Goal: Task Accomplishment & Management: Complete application form

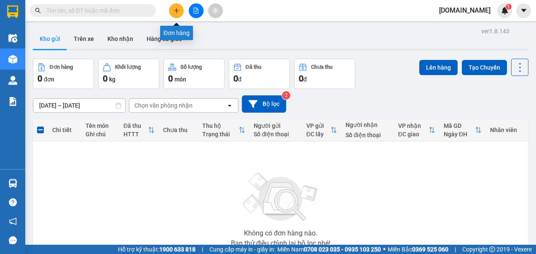
click at [173, 11] on button at bounding box center [176, 10] width 15 height 15
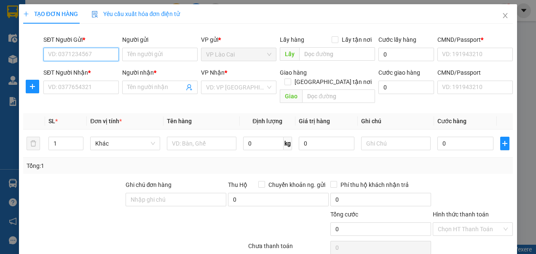
click at [107, 55] on input "SĐT Người Gửi *" at bounding box center [80, 54] width 75 height 13
click at [90, 68] on div "0917826783 - Sơn LC" at bounding box center [80, 70] width 64 height 9
type input "0917826783"
type input "Sơn LC"
type input "123456789"
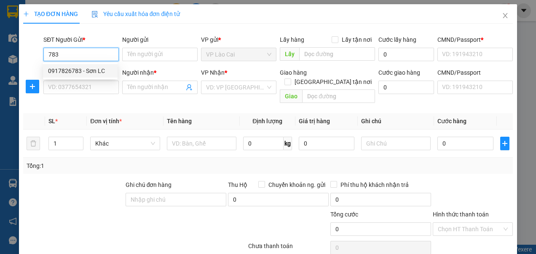
type input "123456789"
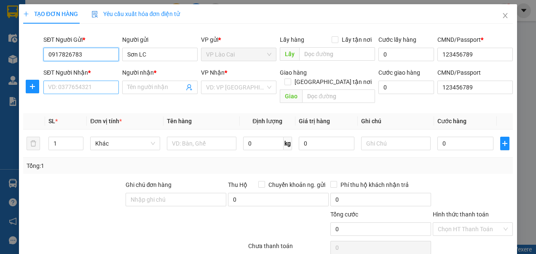
type input "0917826783"
click at [83, 88] on input "SĐT Người Nhận *" at bounding box center [80, 86] width 75 height 13
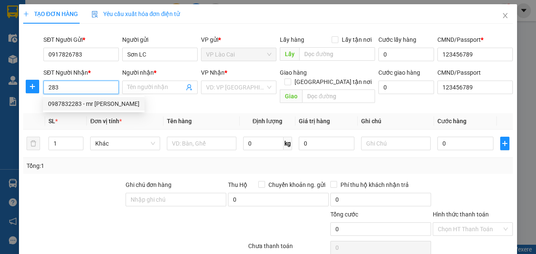
click at [85, 105] on div "0987832283 - mr [PERSON_NAME]" at bounding box center [93, 103] width 91 height 9
type input "0987832283"
type input "mr [PERSON_NAME]"
checkbox input "true"
type input "la phù"
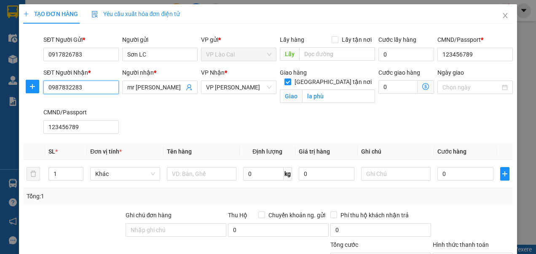
type input "0987832283"
drag, startPoint x: 63, startPoint y: 171, endPoint x: 54, endPoint y: 172, distance: 9.7
click at [54, 172] on input "1" at bounding box center [66, 173] width 34 height 13
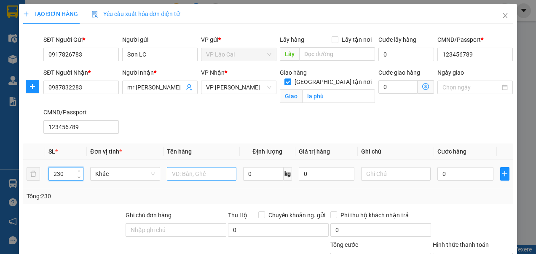
type input "230"
click at [202, 174] on input "text" at bounding box center [202, 173] width 70 height 13
type input "xx"
click at [441, 172] on input "0" at bounding box center [465, 173] width 56 height 13
type input "2"
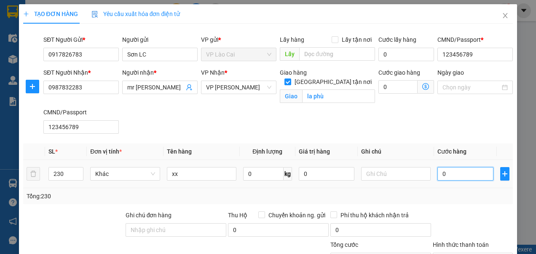
type input "2"
type input "25"
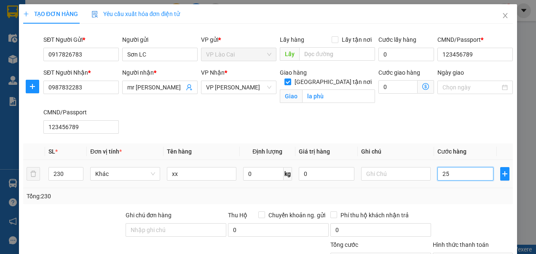
type input "253"
type input "2.530"
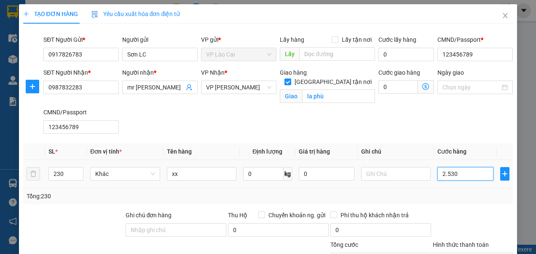
type input "2.530"
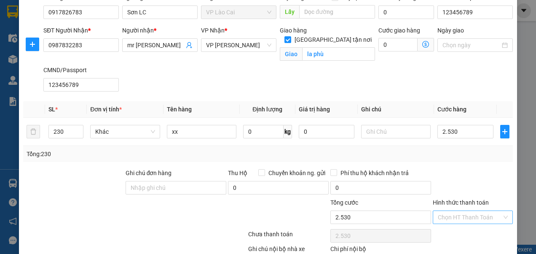
click at [451, 211] on input "Hình thức thanh toán" at bounding box center [470, 217] width 64 height 13
type input "2.530.000"
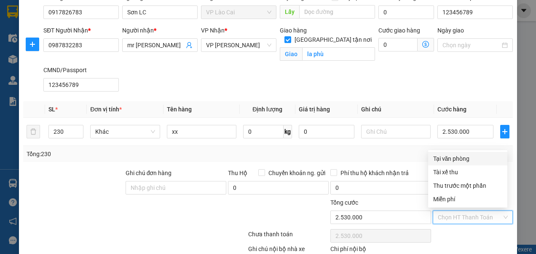
click at [453, 158] on div "Tại văn phòng" at bounding box center [467, 158] width 69 height 9
type input "0"
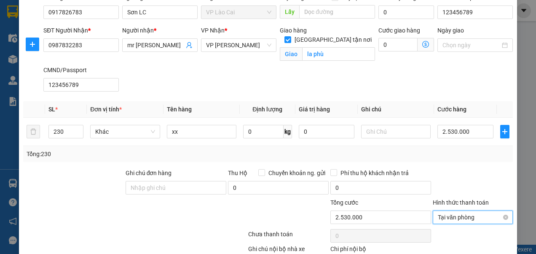
click at [438, 215] on span "Tại văn phòng" at bounding box center [473, 217] width 70 height 13
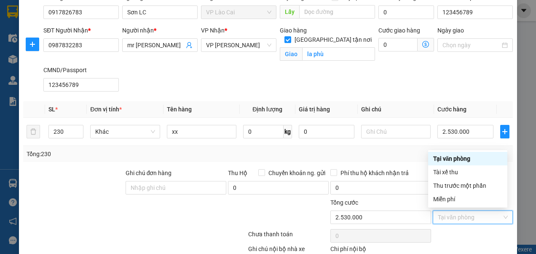
click at [451, 155] on div "Tại văn phòng" at bounding box center [467, 158] width 69 height 9
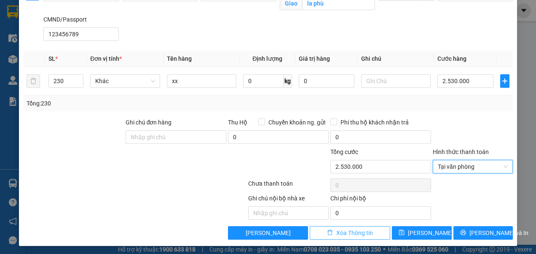
scroll to position [93, 0]
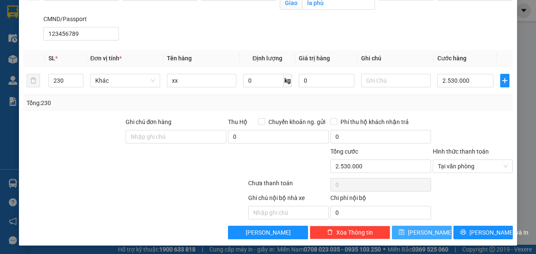
click at [404, 229] on button "[PERSON_NAME]" at bounding box center [422, 231] width 60 height 13
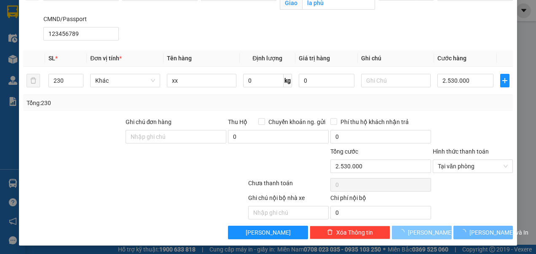
checkbox input "false"
type input "1"
type input "0"
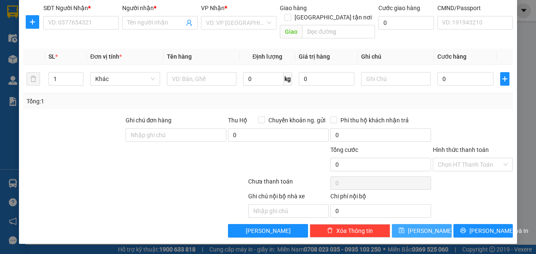
scroll to position [54, 0]
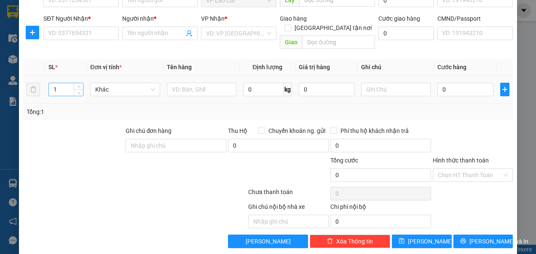
click at [59, 83] on input "1" at bounding box center [66, 89] width 34 height 13
type input "14"
click at [199, 83] on input "text" at bounding box center [202, 89] width 70 height 13
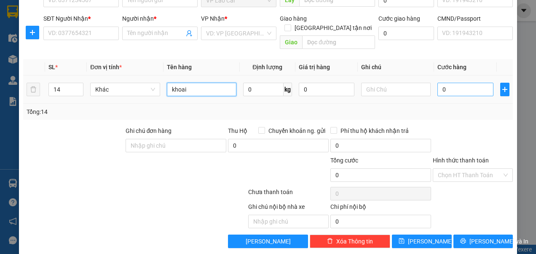
type input "khoai"
click at [456, 83] on input "0" at bounding box center [465, 89] width 56 height 13
type input "2"
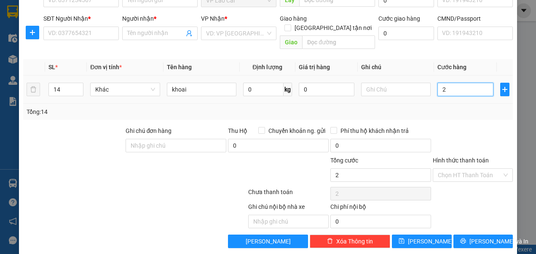
type input "28"
type input "280"
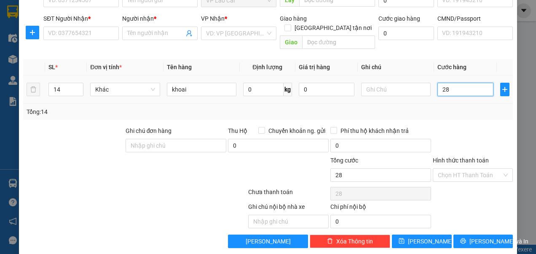
type input "280"
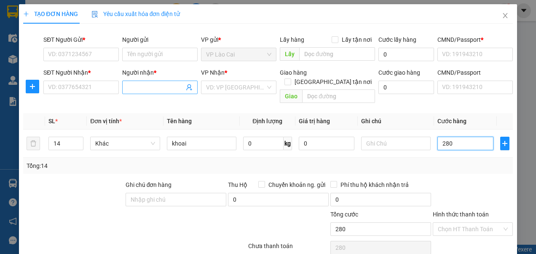
scroll to position [0, 0]
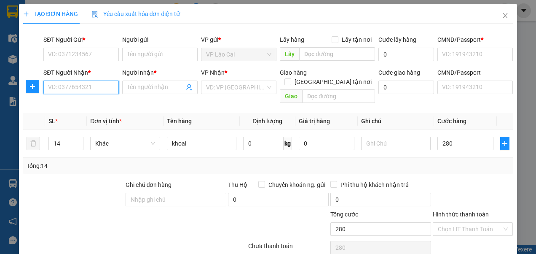
click at [66, 88] on input "SĐT Người Nhận *" at bounding box center [80, 86] width 75 height 13
type input "280.000"
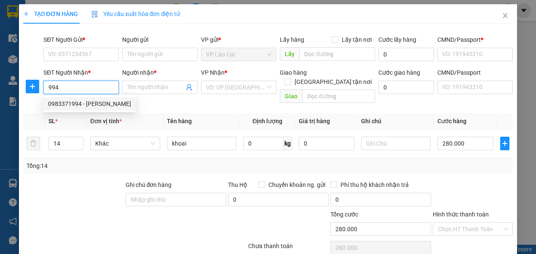
click at [64, 99] on div "0983371994 - [PERSON_NAME]" at bounding box center [89, 103] width 83 height 9
type input "0983371994"
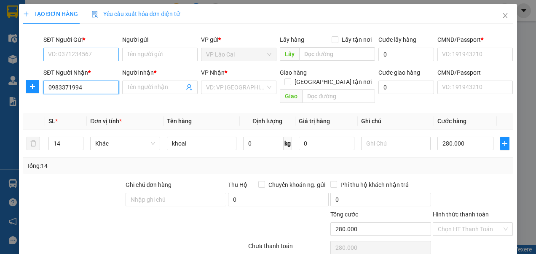
type input "Huyền zenda"
type input "123456789"
type input "0983371994"
click at [74, 51] on input "SĐT Người Gửi *" at bounding box center [80, 54] width 75 height 13
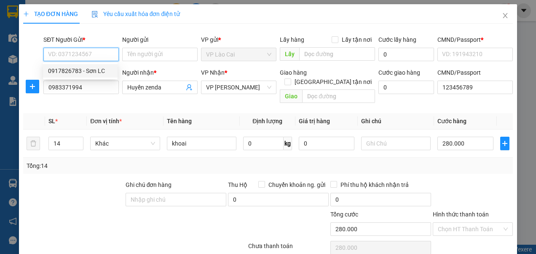
click at [72, 72] on div "0917826783 - Sơn LC" at bounding box center [80, 70] width 64 height 9
type input "0917826783"
type input "Sơn LC"
type input "123456789"
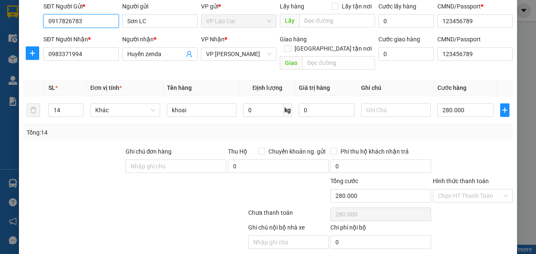
scroll to position [54, 0]
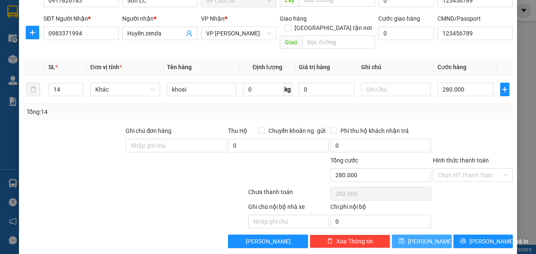
click at [413, 234] on button "[PERSON_NAME]" at bounding box center [422, 240] width 60 height 13
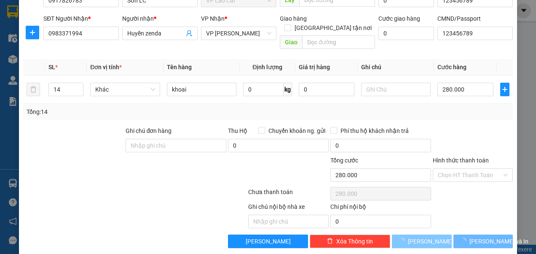
type input "1"
type input "0"
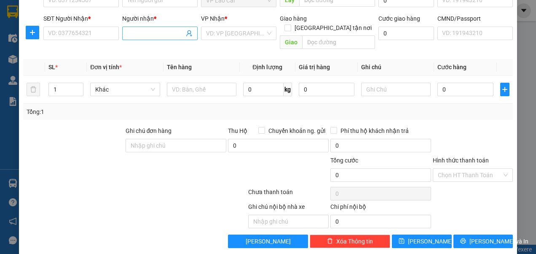
click at [148, 29] on input "Người nhận *" at bounding box center [155, 33] width 57 height 9
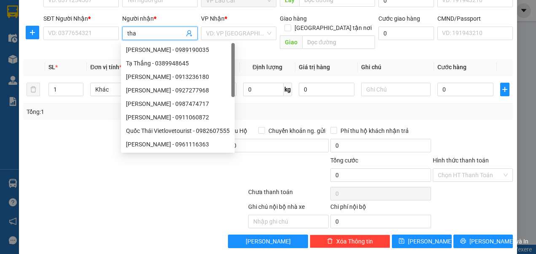
type input "thao"
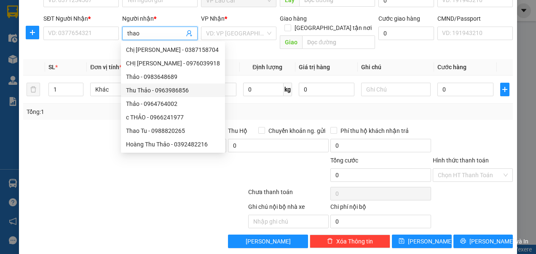
click at [151, 90] on div "Thu Thảo - 0963986856" at bounding box center [173, 90] width 94 height 9
type input "0963986856"
type input "Thu Thảo"
type input "Vũ Xuân thiều"
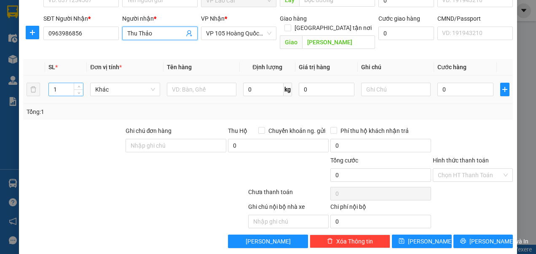
type input "Thu Thảo"
drag, startPoint x: 58, startPoint y: 79, endPoint x: 52, endPoint y: 79, distance: 5.9
click at [52, 83] on input "1" at bounding box center [66, 89] width 34 height 13
type input "5"
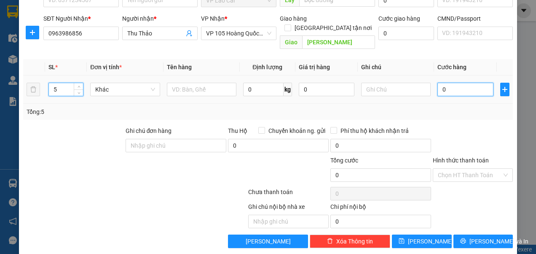
click at [439, 83] on input "0" at bounding box center [465, 89] width 56 height 13
type input "1"
type input "15"
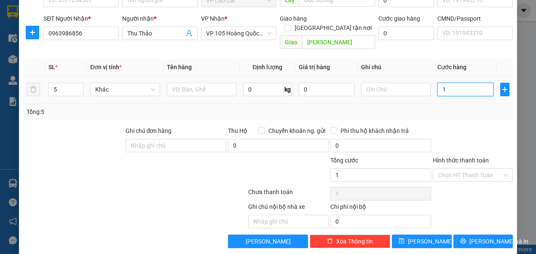
type input "15"
type input "150"
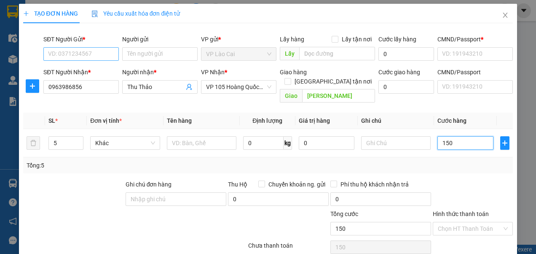
scroll to position [0, 0]
type input "150.000"
click at [99, 54] on input "SĐT Người Gửi *" at bounding box center [80, 54] width 75 height 13
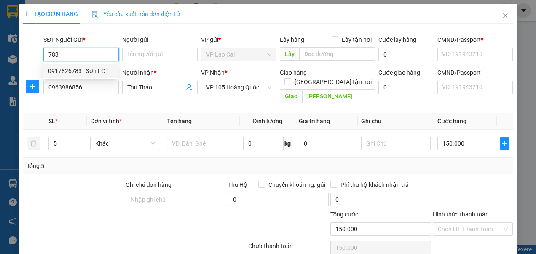
click at [82, 68] on div "0917826783 - Sơn LC" at bounding box center [80, 70] width 64 height 9
type input "0917826783"
type input "Sơn LC"
type input "123456789"
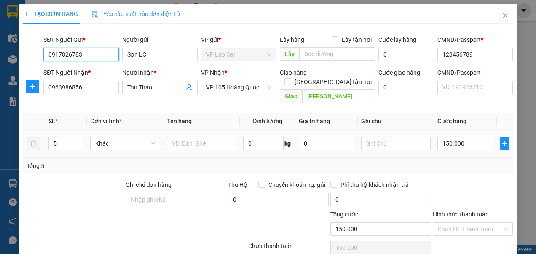
scroll to position [42, 0]
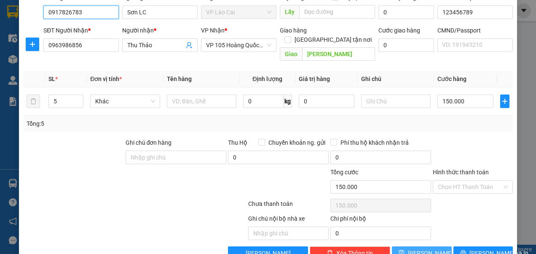
type input "0917826783"
click at [405, 250] on icon "save" at bounding box center [401, 252] width 5 height 5
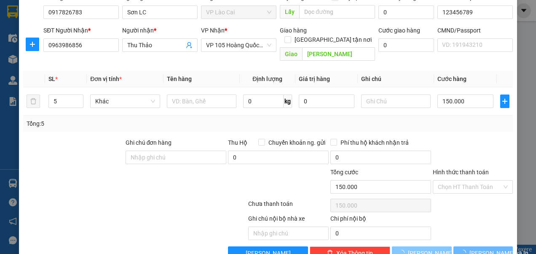
type input "1"
type input "0"
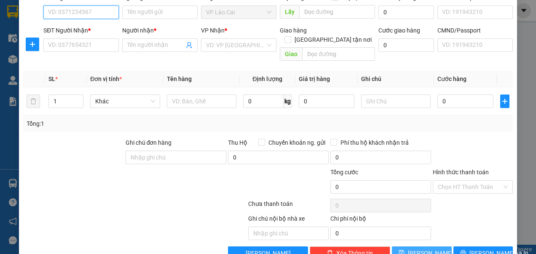
click at [102, 13] on input "SĐT Người Gửi *" at bounding box center [80, 11] width 75 height 13
click at [94, 27] on div "0917826783 - Sơn LC" at bounding box center [80, 28] width 64 height 9
type input "0917826783"
type input "Sơn LC"
type input "123456789"
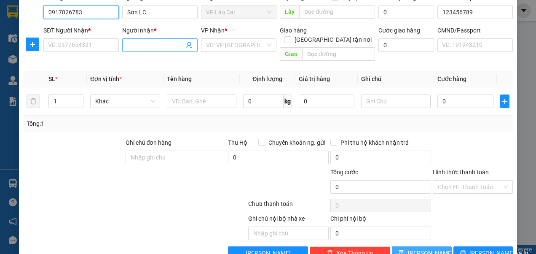
type input "0917826783"
click at [162, 42] on input "Người nhận *" at bounding box center [155, 44] width 57 height 9
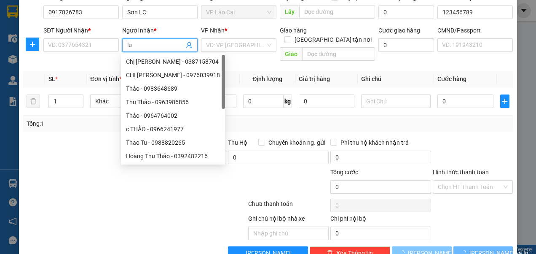
type input "luo"
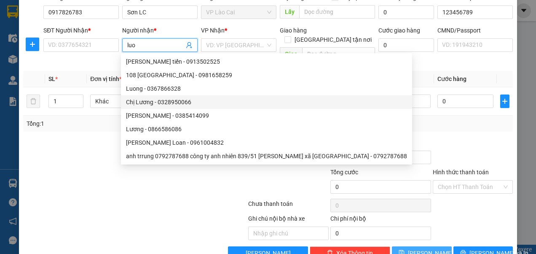
click at [167, 104] on div "Chị Lương - 0328950066" at bounding box center [266, 101] width 281 height 9
type input "0328950066"
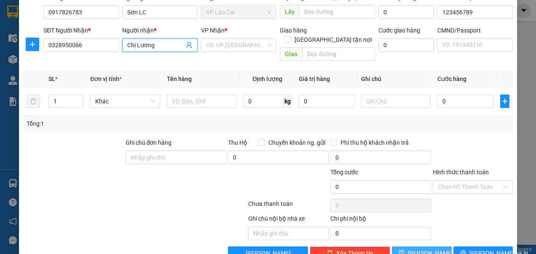
type input "Chị Lương"
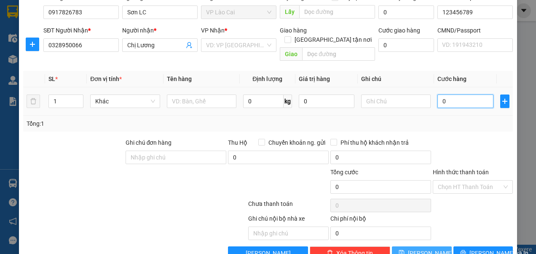
click at [450, 94] on input "0" at bounding box center [465, 100] width 56 height 13
type input "6"
type input "60"
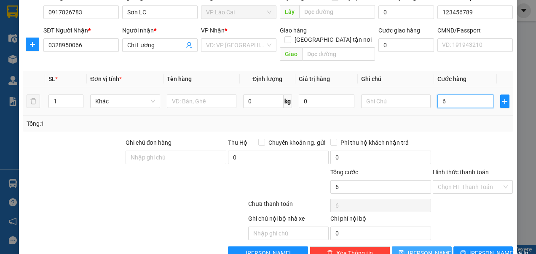
type input "60"
click at [420, 248] on span "[PERSON_NAME]" at bounding box center [430, 252] width 45 height 9
type input "60.000"
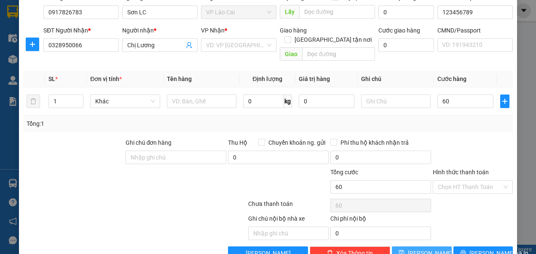
type input "60.000"
click at [265, 48] on div "VD: VP [GEOGRAPHIC_DATA]" at bounding box center [238, 44] width 75 height 13
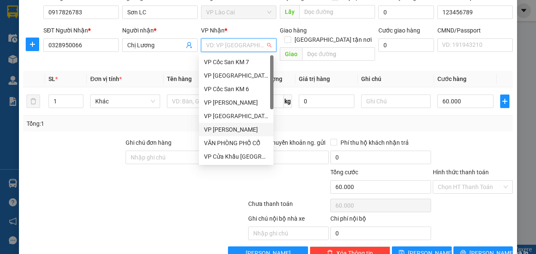
click at [232, 130] on div "VP [PERSON_NAME]" at bounding box center [236, 129] width 64 height 9
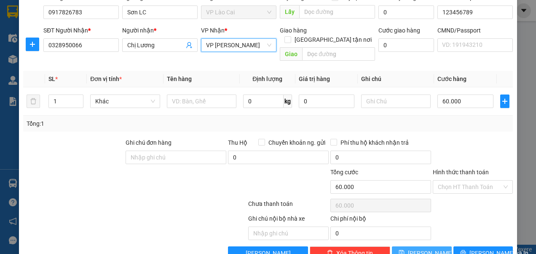
click at [403, 246] on button "[PERSON_NAME]" at bounding box center [422, 252] width 60 height 13
type input "0"
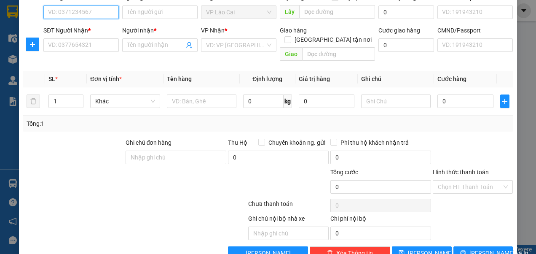
click at [98, 11] on input "SĐT Người Gửi *" at bounding box center [80, 11] width 75 height 13
click at [72, 29] on div "0917826783 - Sơn LC" at bounding box center [80, 28] width 64 height 9
type input "0917826783"
type input "Sơn LC"
type input "123456789"
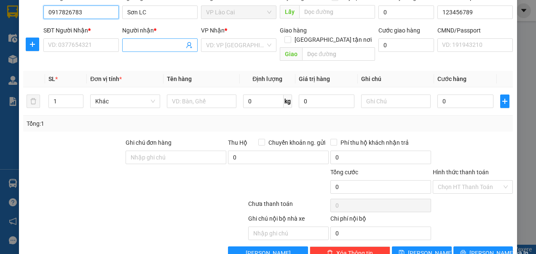
type input "0917826783"
click at [157, 41] on input "Người nhận *" at bounding box center [155, 44] width 57 height 9
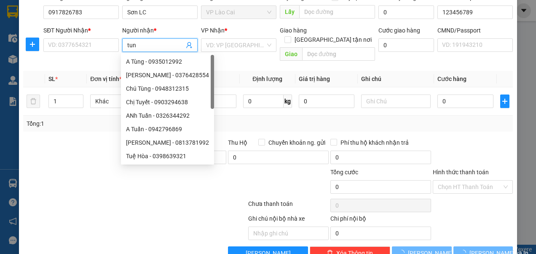
type input "tung"
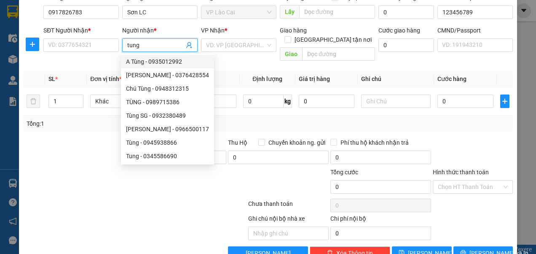
click at [162, 62] on div "A Tùng - 0935012992" at bounding box center [167, 61] width 83 height 9
type input "0935012992"
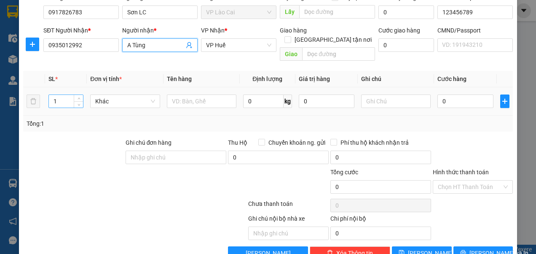
type input "A Tùng"
drag, startPoint x: 62, startPoint y: 93, endPoint x: 53, endPoint y: 90, distance: 10.1
click at [53, 95] on input "1" at bounding box center [66, 101] width 34 height 13
type input "2"
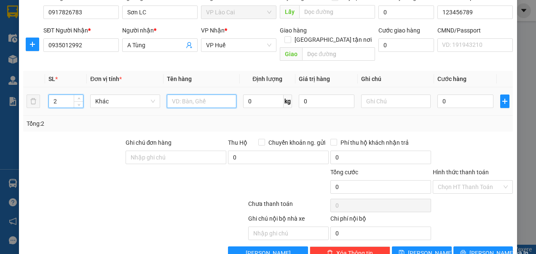
click at [209, 94] on input "text" at bounding box center [202, 100] width 70 height 13
type input "hoa"
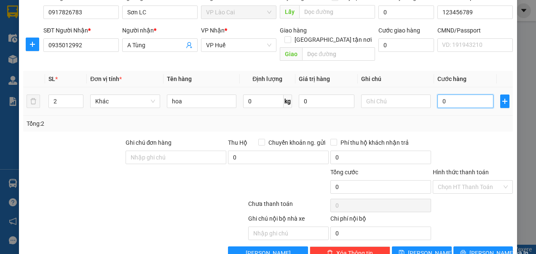
click at [447, 94] on input "0" at bounding box center [465, 100] width 56 height 13
type input "2"
type input "20"
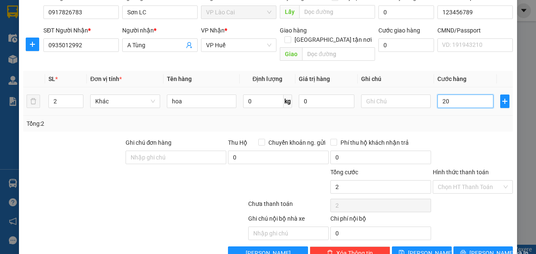
type input "20"
type input "200"
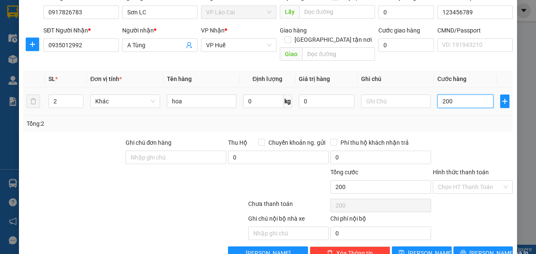
type input "200k"
type input "0"
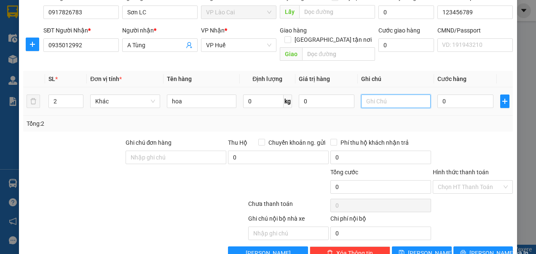
click at [386, 94] on input "text" at bounding box center [396, 100] width 70 height 13
type input "lái xe thu"
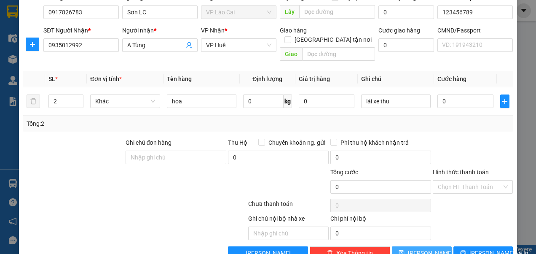
click at [422, 248] on span "[PERSON_NAME]" at bounding box center [430, 252] width 45 height 9
type input "1"
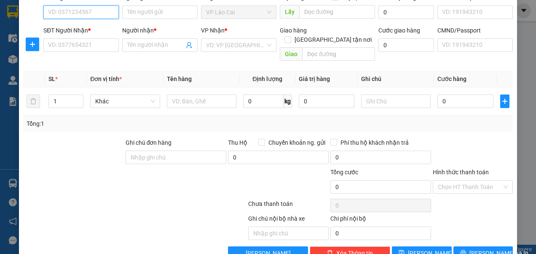
click at [97, 13] on input "SĐT Người Gửi *" at bounding box center [80, 11] width 75 height 13
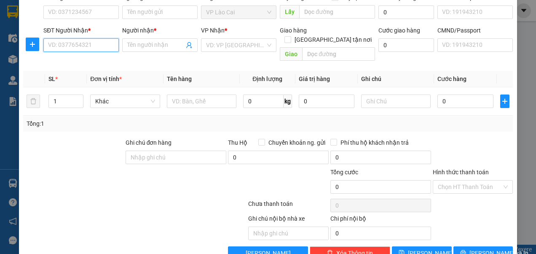
click at [91, 43] on input "SĐT Người Nhận *" at bounding box center [80, 44] width 75 height 13
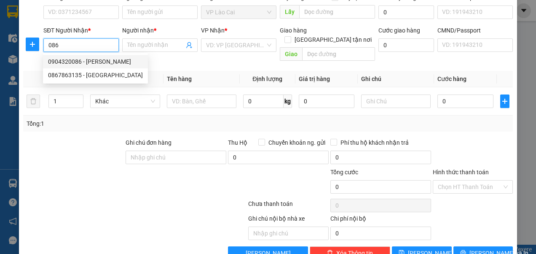
click at [81, 58] on div "0904320086 - [PERSON_NAME]" at bounding box center [95, 61] width 95 height 9
type input "0904320086"
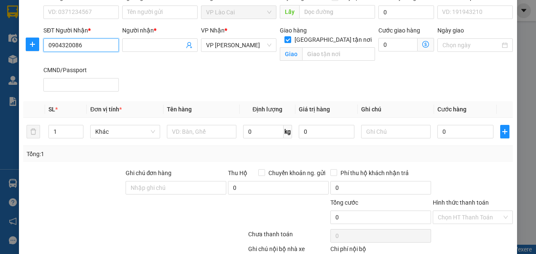
type input "[PERSON_NAME]"
checkbox input "true"
type input "129 An Xá"
type input "123456789"
type input "0904320086"
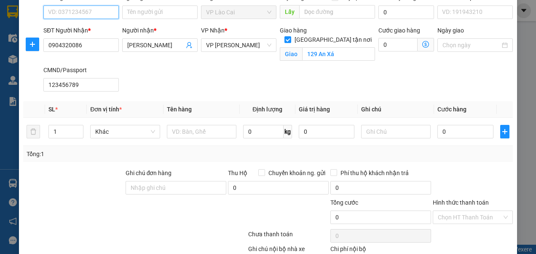
click at [90, 12] on input "SĐT Người Gửi *" at bounding box center [80, 11] width 75 height 13
click at [86, 26] on div "0917826783 - Sơn LC" at bounding box center [80, 28] width 64 height 9
type input "0917826783"
type input "Sơn LC"
type input "123456789"
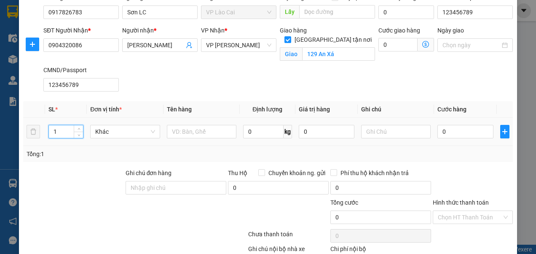
drag, startPoint x: 59, startPoint y: 134, endPoint x: 52, endPoint y: 135, distance: 7.6
click at [52, 135] on input "1" at bounding box center [66, 131] width 34 height 13
type input "80"
click at [190, 131] on input "text" at bounding box center [202, 131] width 70 height 13
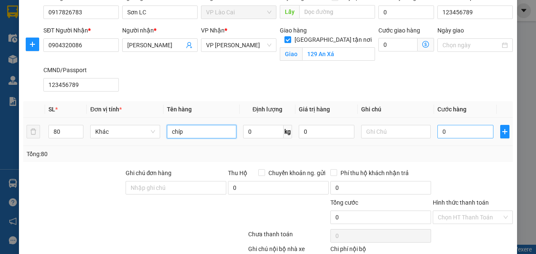
type input "chíp"
click at [452, 131] on input "0" at bounding box center [465, 131] width 56 height 13
type input "1"
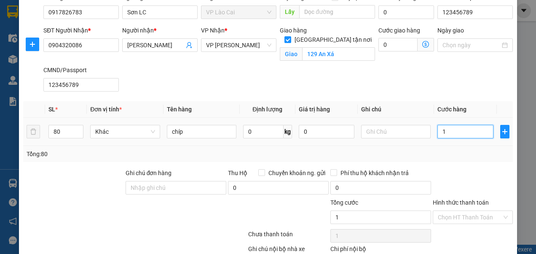
type input "16"
type input "160"
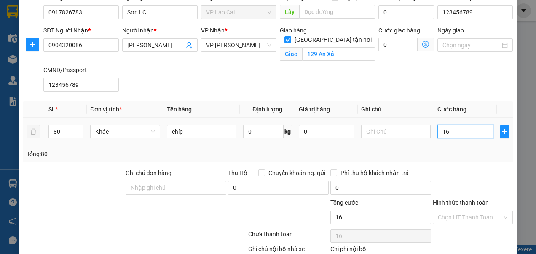
type input "160"
type input "1.600"
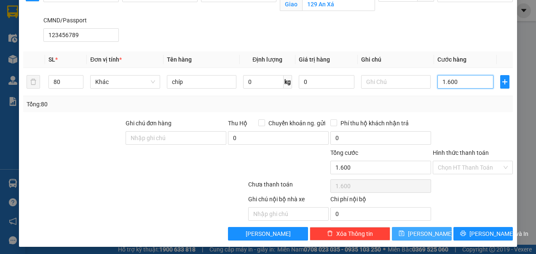
scroll to position [93, 0]
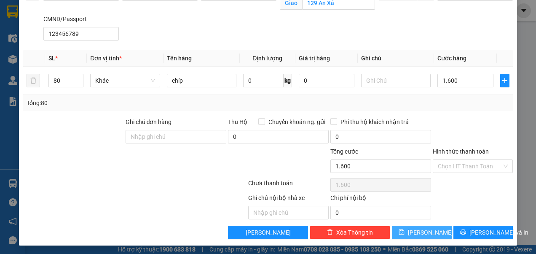
type input "1.600.000"
click at [413, 228] on button "[PERSON_NAME]" at bounding box center [422, 231] width 60 height 13
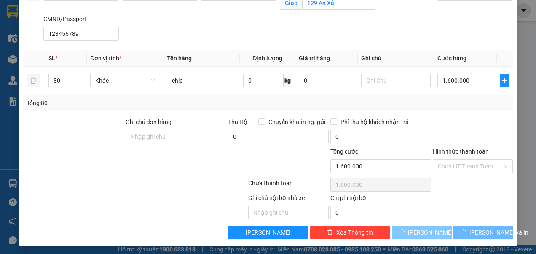
checkbox input "false"
type input "1"
type input "0"
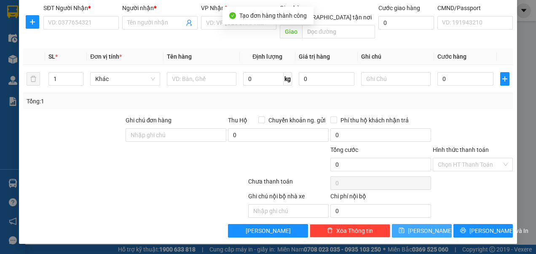
scroll to position [54, 0]
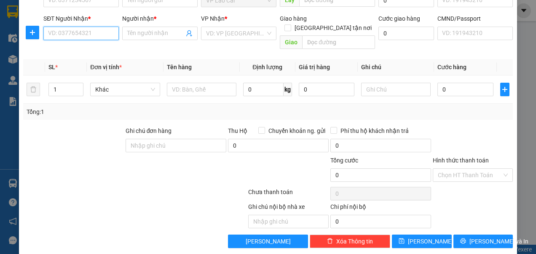
click at [96, 32] on input "SĐT Người Nhận *" at bounding box center [80, 33] width 75 height 13
click at [157, 29] on input "Người nhận *" at bounding box center [155, 33] width 57 height 9
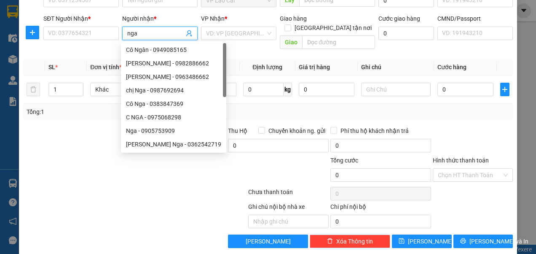
type input "nga h"
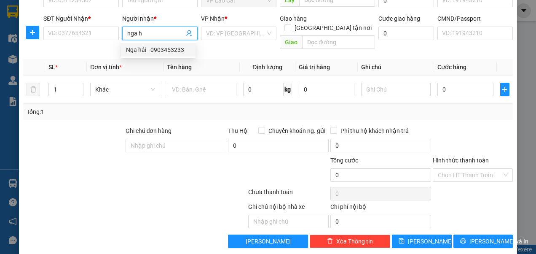
click at [167, 50] on div "Nga hải - 0903453233" at bounding box center [158, 49] width 64 height 9
type input "0903453233"
type input "Nga hải"
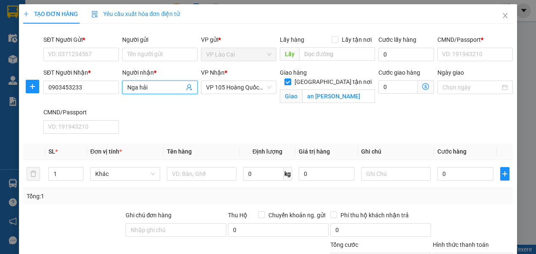
scroll to position [0, 0]
click at [85, 54] on input "SĐT Người Gửi *" at bounding box center [80, 54] width 75 height 13
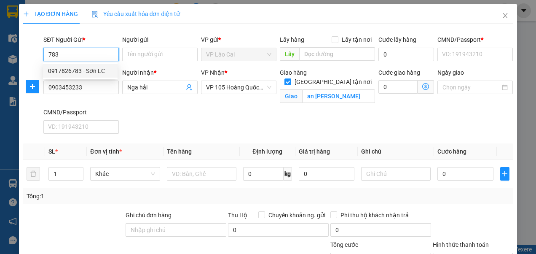
click at [105, 71] on div "0917826783 - Sơn LC" at bounding box center [80, 70] width 64 height 9
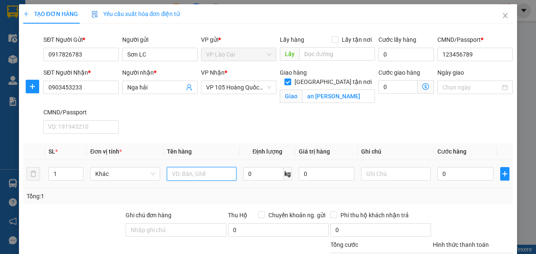
click at [189, 172] on input "text" at bounding box center [202, 173] width 70 height 13
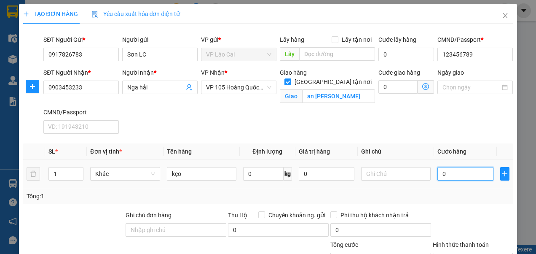
click at [461, 174] on input "0" at bounding box center [465, 173] width 56 height 13
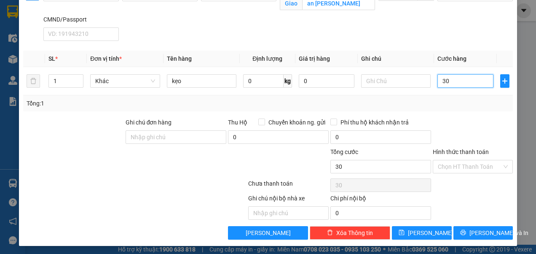
scroll to position [93, 0]
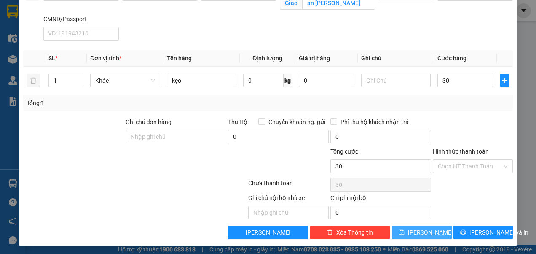
click at [419, 228] on span "[PERSON_NAME]" at bounding box center [430, 232] width 45 height 9
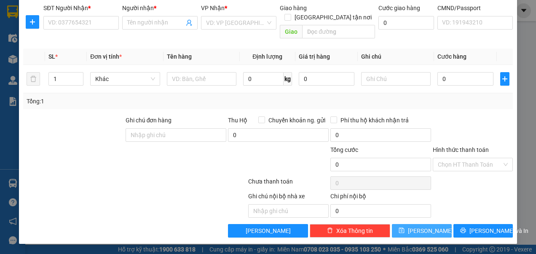
scroll to position [54, 0]
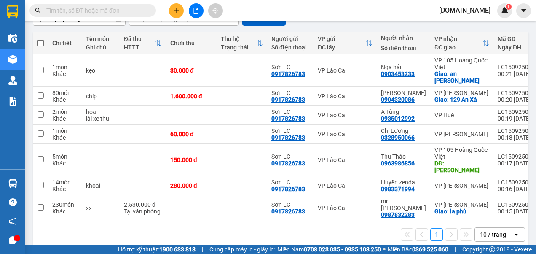
scroll to position [88, 0]
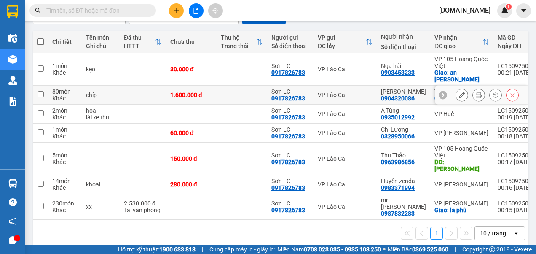
click at [39, 95] on input "checkbox" at bounding box center [41, 94] width 6 height 6
checkbox input "true"
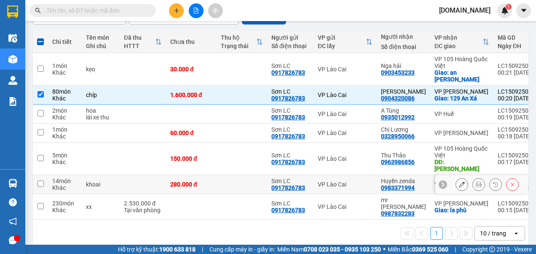
click at [40, 180] on input "checkbox" at bounding box center [41, 183] width 6 height 6
checkbox input "true"
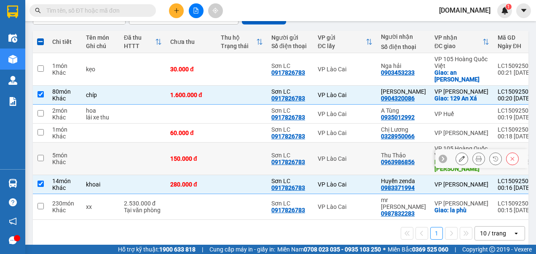
click at [40, 155] on input "checkbox" at bounding box center [41, 158] width 6 height 6
checkbox input "true"
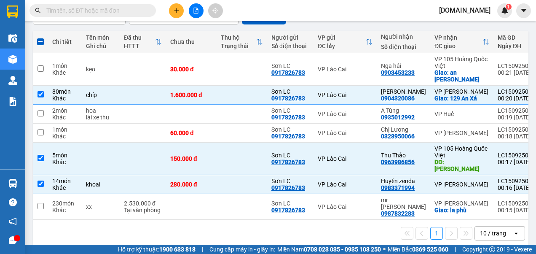
scroll to position [0, 0]
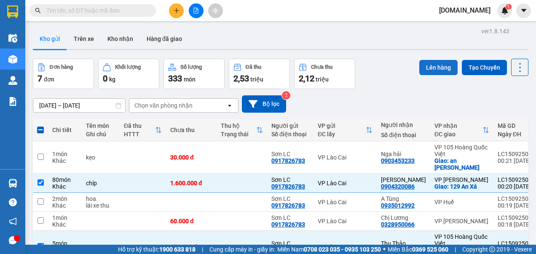
click at [432, 66] on button "Lên hàng" at bounding box center [438, 67] width 38 height 15
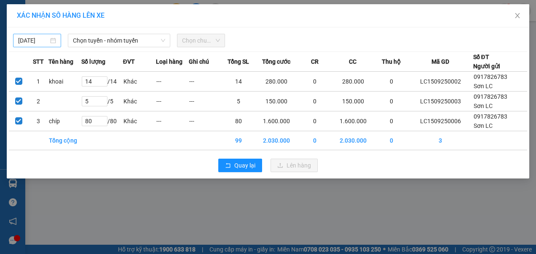
click at [41, 39] on body "Kết quả tìm kiếm ( 0 ) Bộ lọc No Data [DOMAIN_NAME] 1 Điều hành xe Kho hàng mới…" at bounding box center [268, 127] width 536 height 254
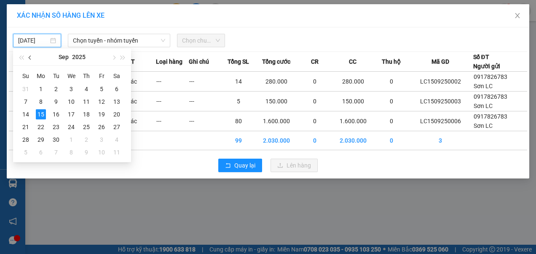
click at [29, 56] on button "button" at bounding box center [30, 56] width 9 height 17
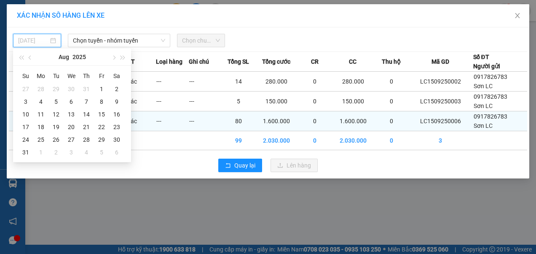
click at [99, 113] on div "15" at bounding box center [101, 114] width 10 height 10
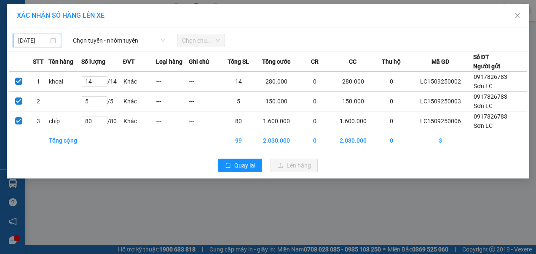
type input "[DATE]"
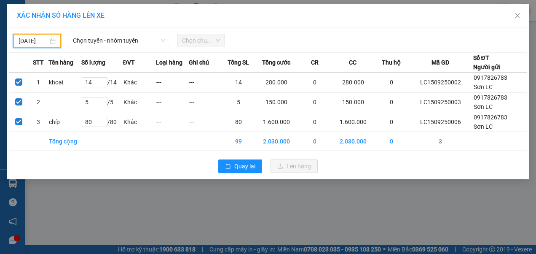
click at [132, 39] on span "Chọn tuyến - nhóm tuyến" at bounding box center [119, 40] width 93 height 13
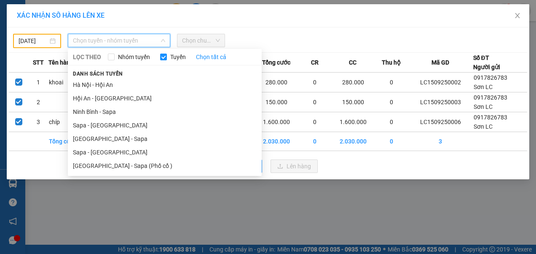
drag, startPoint x: 100, startPoint y: 154, endPoint x: 110, endPoint y: 142, distance: 15.9
click at [100, 154] on li "Sapa - [GEOGRAPHIC_DATA]" at bounding box center [165, 151] width 194 height 13
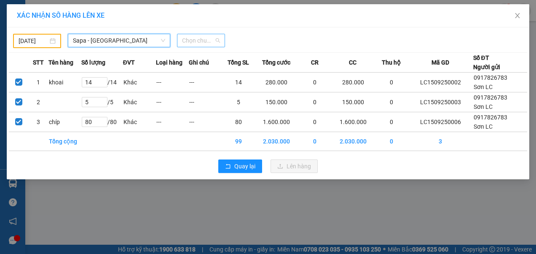
click at [217, 40] on span "Chọn chuyến" at bounding box center [201, 40] width 38 height 13
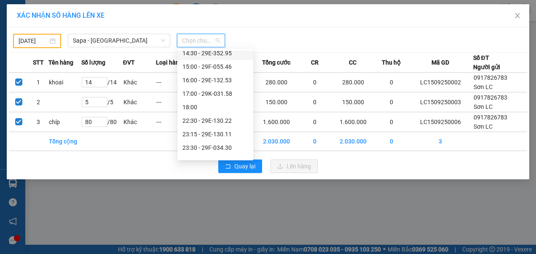
scroll to position [169, 0]
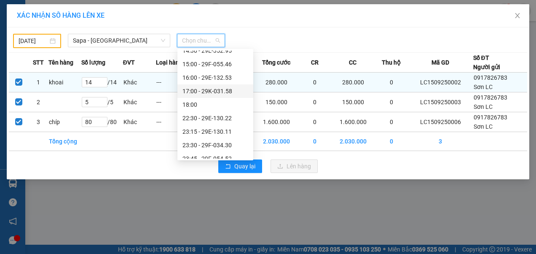
click at [213, 93] on div "17:00 - 29K-031.58" at bounding box center [215, 90] width 66 height 9
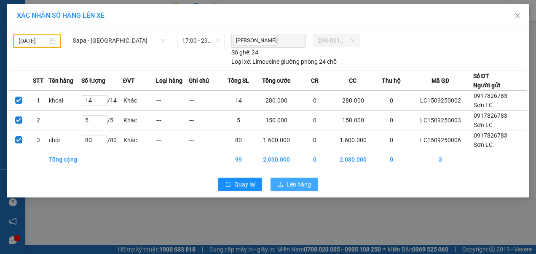
click at [297, 184] on span "Lên hàng" at bounding box center [299, 184] width 24 height 9
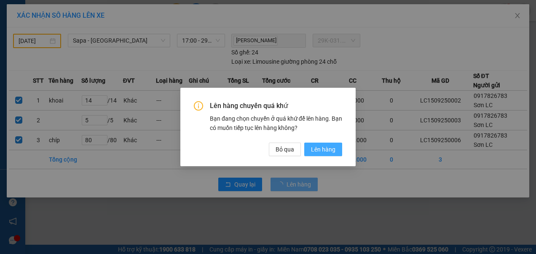
click at [320, 148] on span "Lên hàng" at bounding box center [323, 149] width 24 height 9
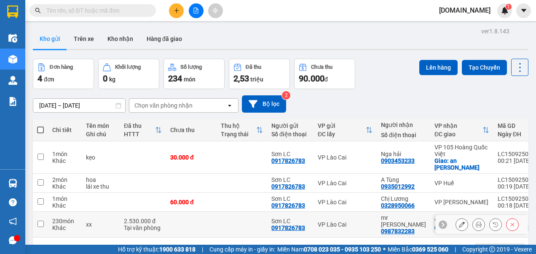
click at [40, 222] on input "checkbox" at bounding box center [41, 223] width 6 height 6
checkbox input "true"
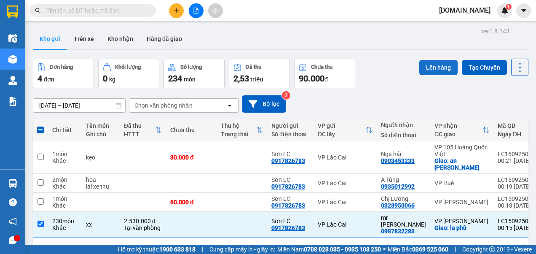
click at [428, 66] on button "Lên hàng" at bounding box center [438, 67] width 38 height 15
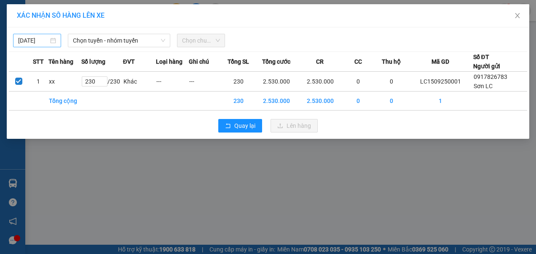
click at [53, 40] on div "[DATE]" at bounding box center [37, 40] width 38 height 9
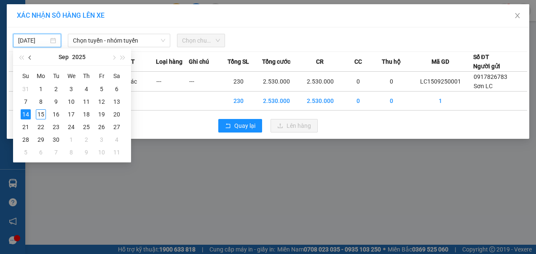
click at [34, 58] on button "button" at bounding box center [30, 56] width 9 height 17
click at [104, 115] on div "15" at bounding box center [101, 114] width 10 height 10
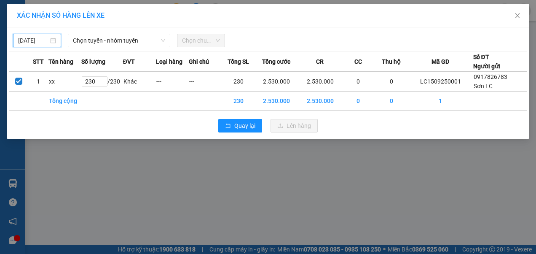
type input "[DATE]"
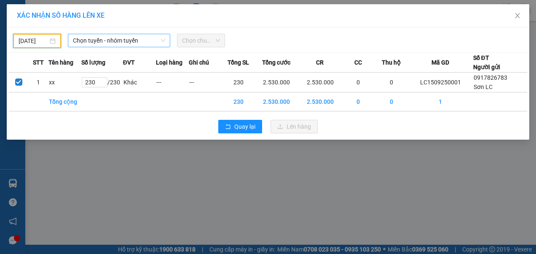
click at [135, 39] on span "Chọn tuyến - nhóm tuyến" at bounding box center [119, 40] width 93 height 13
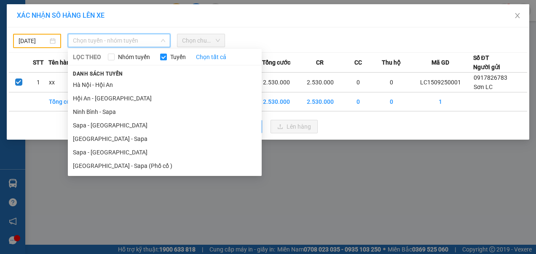
drag, startPoint x: 87, startPoint y: 151, endPoint x: 104, endPoint y: 134, distance: 23.5
click at [87, 151] on li "Sapa - [GEOGRAPHIC_DATA]" at bounding box center [165, 151] width 194 height 13
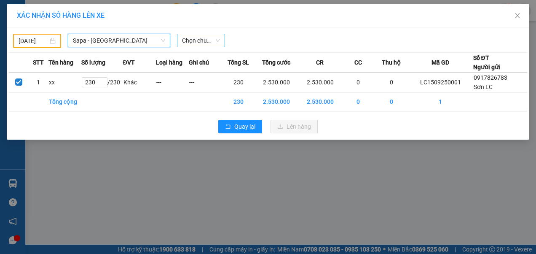
click at [217, 40] on span "Chọn chuyến" at bounding box center [201, 40] width 38 height 13
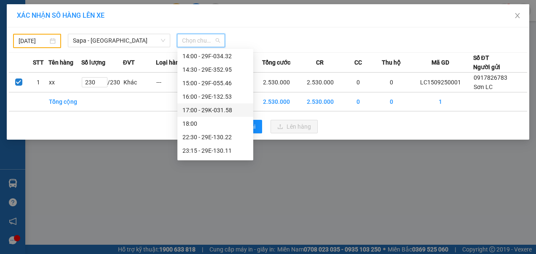
scroll to position [169, 0]
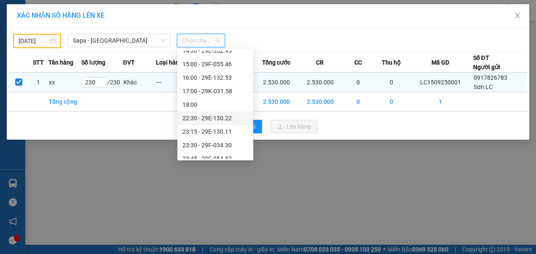
click at [207, 120] on div "22:30 - 29E-130.22" at bounding box center [215, 117] width 66 height 9
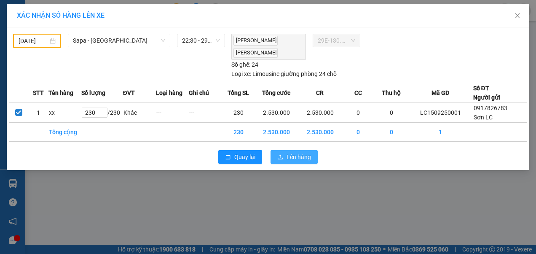
click at [295, 154] on span "Lên hàng" at bounding box center [299, 156] width 24 height 9
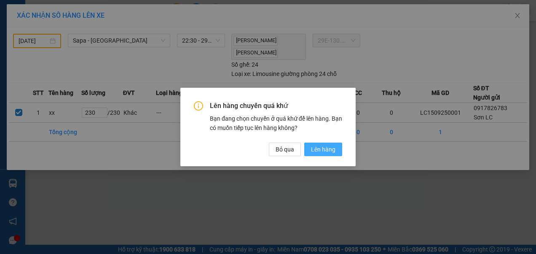
click at [321, 151] on span "Lên hàng" at bounding box center [323, 149] width 24 height 9
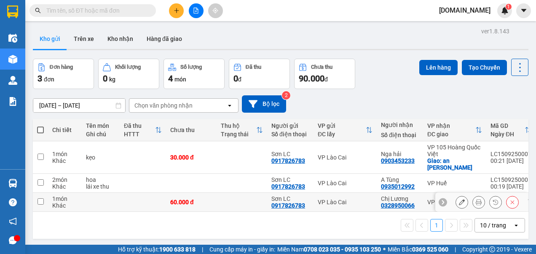
click at [40, 201] on input "checkbox" at bounding box center [41, 201] width 6 height 6
checkbox input "true"
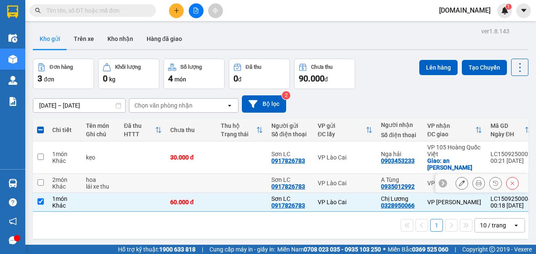
click at [38, 183] on input "checkbox" at bounding box center [41, 182] width 6 height 6
checkbox input "true"
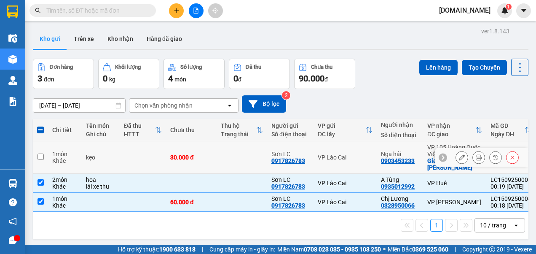
click at [41, 155] on input "checkbox" at bounding box center [41, 156] width 6 height 6
checkbox input "true"
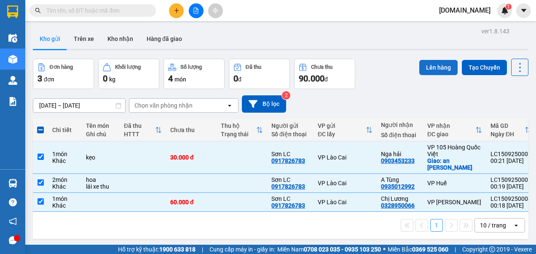
click at [428, 64] on button "Lên hàng" at bounding box center [438, 67] width 38 height 15
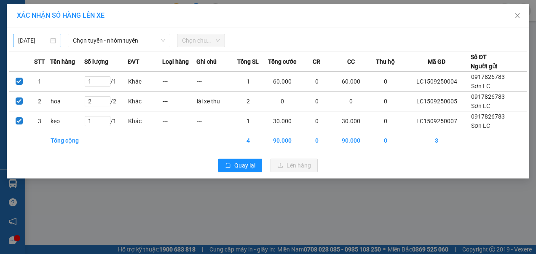
click at [53, 38] on div "[DATE]" at bounding box center [37, 40] width 38 height 9
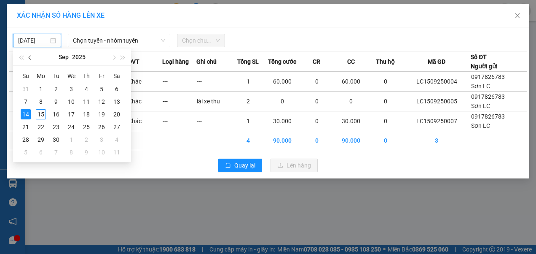
click at [32, 58] on span "button" at bounding box center [31, 58] width 4 height 4
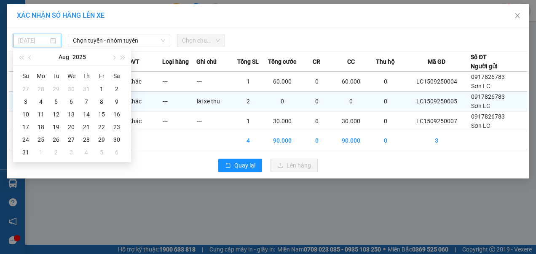
click at [101, 110] on div "15" at bounding box center [101, 114] width 10 height 10
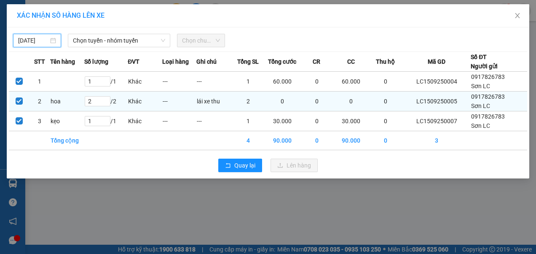
type input "[DATE]"
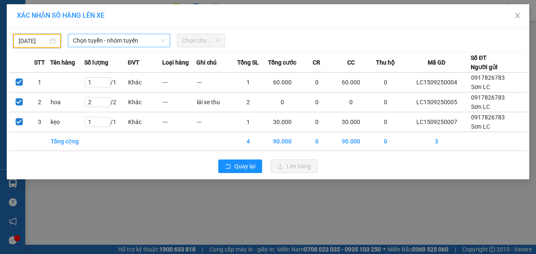
click at [143, 38] on span "Chọn tuyến - nhóm tuyến" at bounding box center [119, 40] width 93 height 13
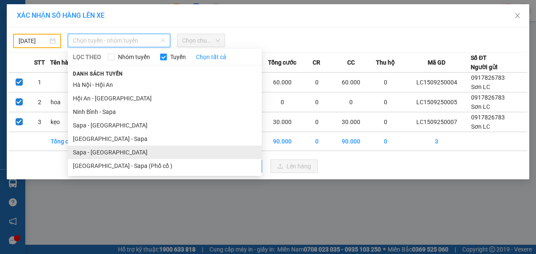
drag, startPoint x: 101, startPoint y: 151, endPoint x: 114, endPoint y: 137, distance: 19.4
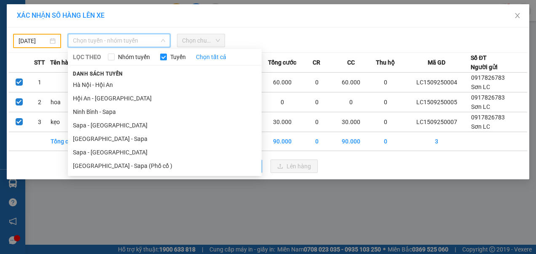
click at [102, 151] on li "Sapa - [GEOGRAPHIC_DATA]" at bounding box center [165, 151] width 194 height 13
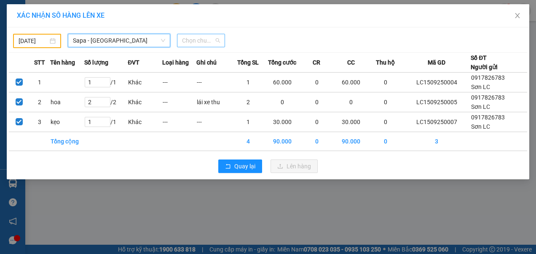
click at [206, 41] on span "Chọn chuyến" at bounding box center [201, 40] width 38 height 13
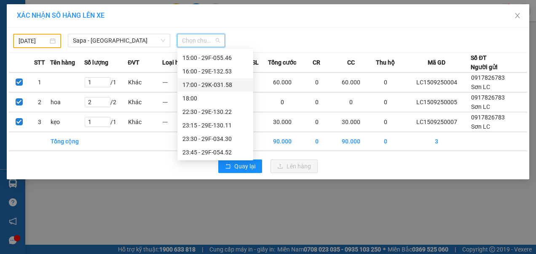
scroll to position [175, 0]
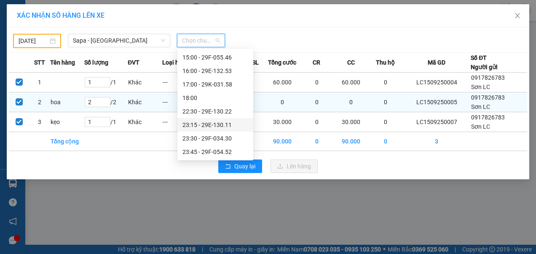
click at [210, 126] on div "23:15 - 29E-130.11" at bounding box center [215, 124] width 66 height 9
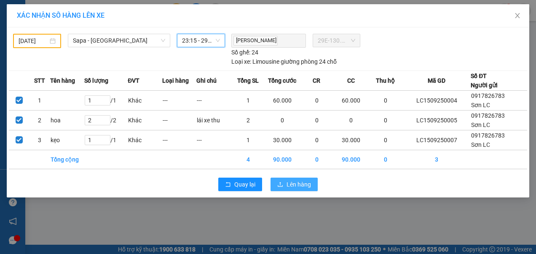
click at [302, 182] on span "Lên hàng" at bounding box center [299, 184] width 24 height 9
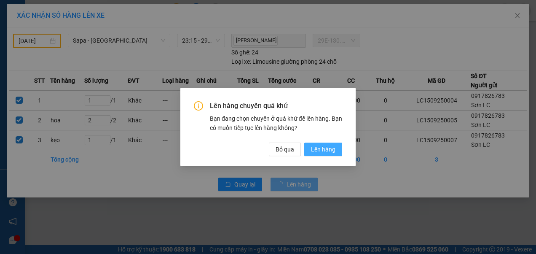
click at [323, 147] on span "Lên hàng" at bounding box center [323, 149] width 24 height 9
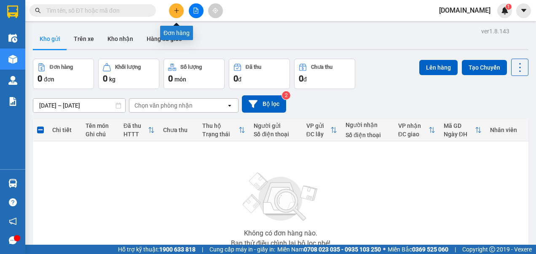
click at [175, 13] on button at bounding box center [176, 10] width 15 height 15
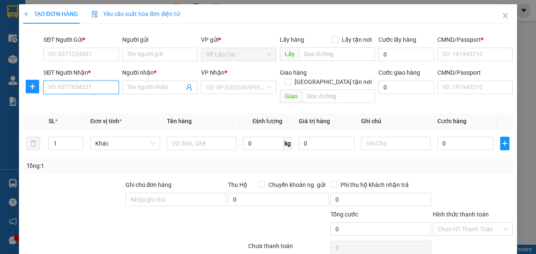
click at [93, 88] on input "SĐT Người Nhận *" at bounding box center [80, 86] width 75 height 13
paste input "0989190035"
type input "0989190035"
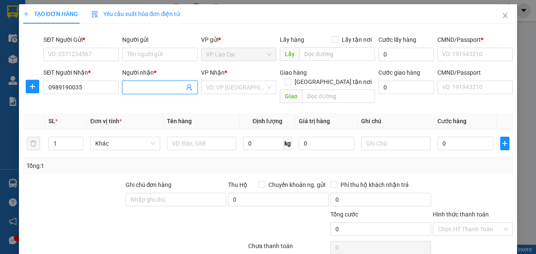
click at [153, 87] on input "Người nhận *" at bounding box center [155, 87] width 57 height 9
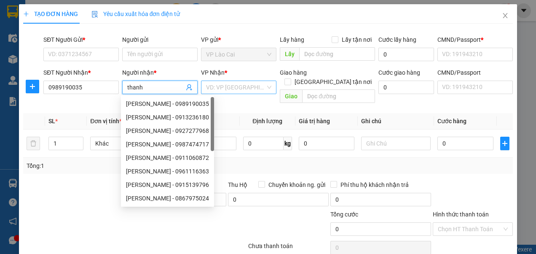
click at [266, 86] on div "VD: VP [GEOGRAPHIC_DATA]" at bounding box center [238, 86] width 75 height 13
type input "thanh"
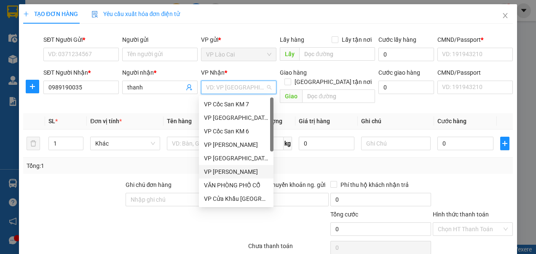
click at [214, 169] on div "VP [PERSON_NAME]" at bounding box center [236, 171] width 64 height 9
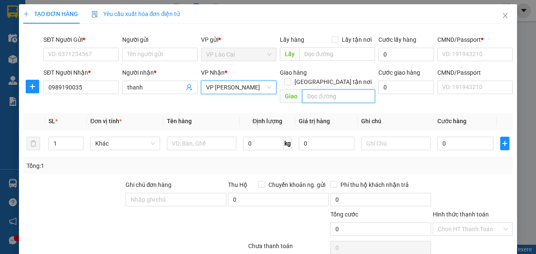
click at [328, 89] on input "text" at bounding box center [338, 95] width 73 height 13
type input "cổ bi"
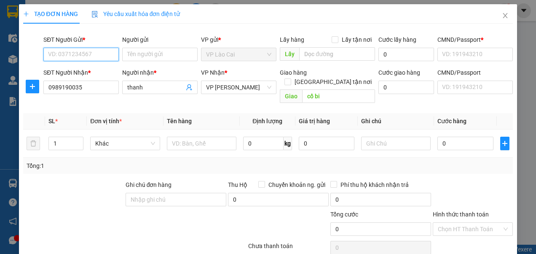
click at [95, 53] on input "SĐT Người Gửi *" at bounding box center [80, 54] width 75 height 13
click at [97, 72] on div "0917826783 - Sơn LC" at bounding box center [80, 70] width 64 height 9
type input "0917826783"
type input "Sơn LC"
type input "123456789"
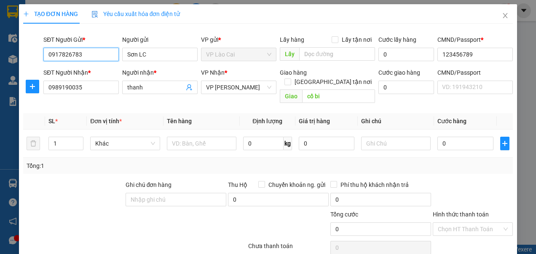
type input "0917826783"
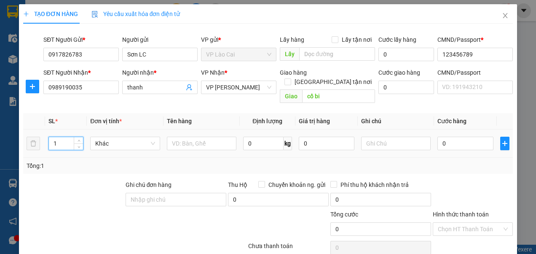
click at [55, 137] on input "1" at bounding box center [66, 143] width 34 height 13
drag, startPoint x: 61, startPoint y: 137, endPoint x: 52, endPoint y: 137, distance: 8.4
click at [53, 137] on input "1" at bounding box center [66, 143] width 34 height 13
type input "87"
click at [188, 137] on input "text" at bounding box center [202, 143] width 70 height 13
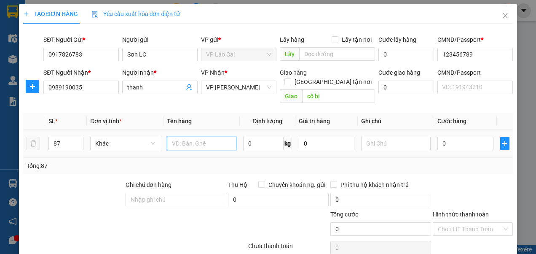
type input "d"
type input "đ"
type input "mix"
click at [450, 137] on input "0" at bounding box center [465, 143] width 56 height 13
type input "6"
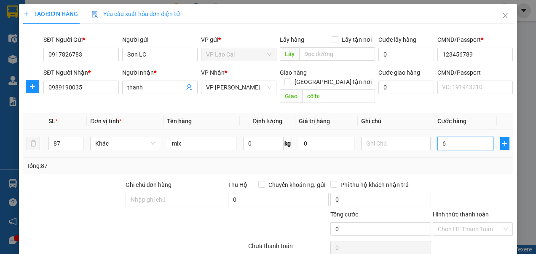
type input "6"
type input "63"
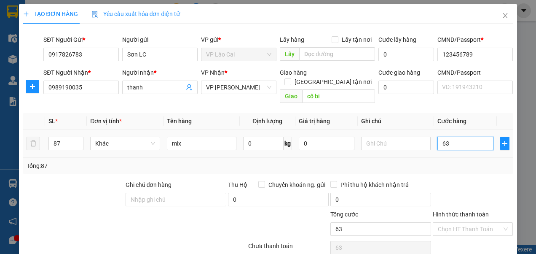
type input "630"
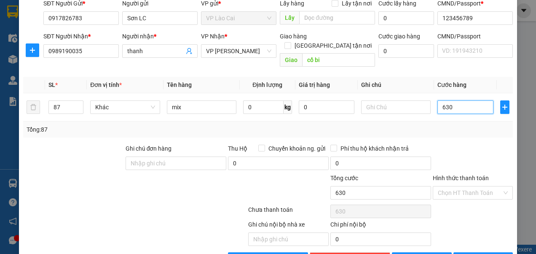
scroll to position [54, 0]
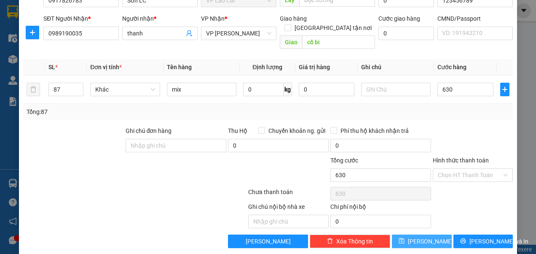
click at [427, 234] on button "[PERSON_NAME]" at bounding box center [422, 240] width 60 height 13
type input "630.000"
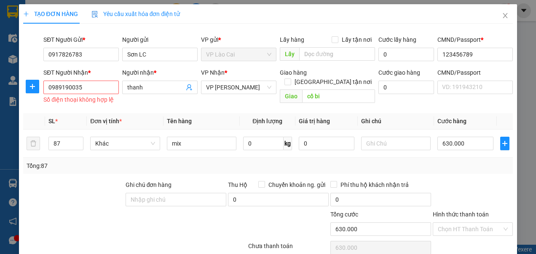
scroll to position [0, 0]
click at [50, 86] on input "0989190035" at bounding box center [80, 86] width 75 height 13
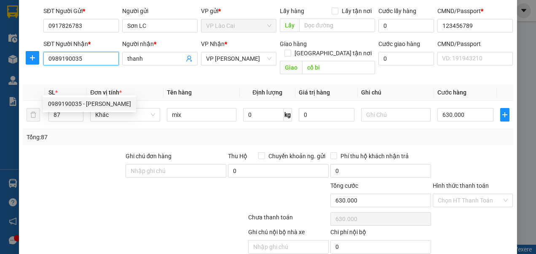
scroll to position [54, 0]
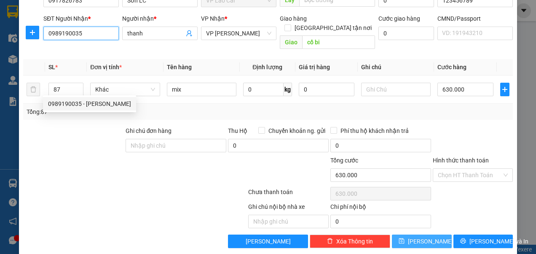
type input "0989190035"
click at [414, 234] on button "[PERSON_NAME]" at bounding box center [422, 240] width 60 height 13
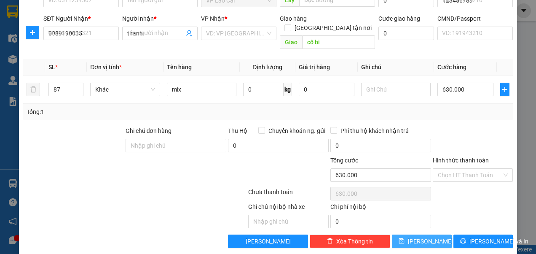
type input "1"
type input "0"
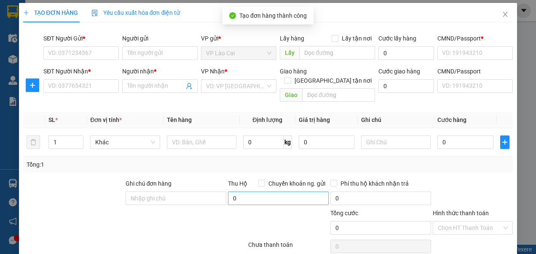
scroll to position [0, 0]
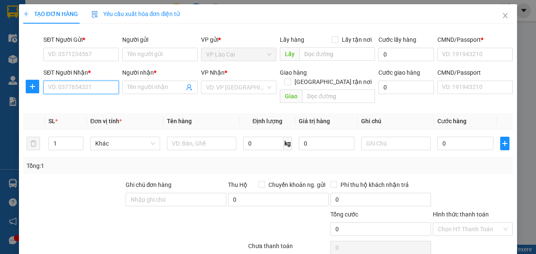
click at [72, 84] on input "SĐT Người Nhận *" at bounding box center [80, 86] width 75 height 13
click at [68, 100] on div "0966627592 - ĐẠt" at bounding box center [80, 103] width 64 height 9
type input "0966627592"
type input "ĐẠt"
type input "Chợ LB"
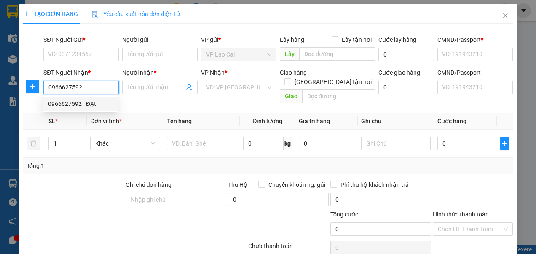
type input "123456789"
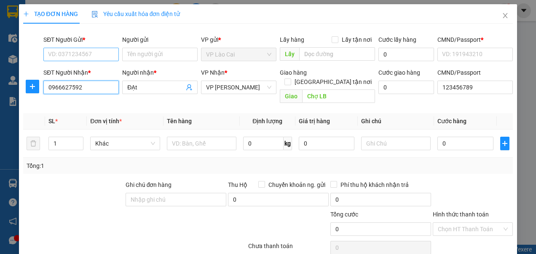
type input "0966627592"
click at [93, 53] on input "SĐT Người Gửi *" at bounding box center [80, 54] width 75 height 13
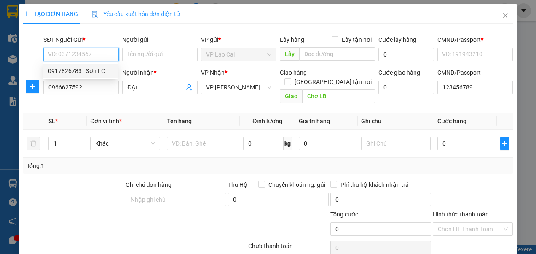
click at [90, 70] on div "0917826783 - Sơn LC" at bounding box center [80, 70] width 64 height 9
type input "0917826783"
type input "Sơn LC"
type input "123456789"
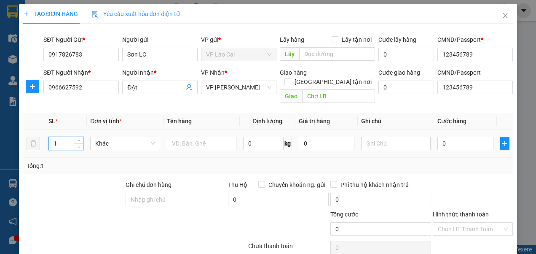
drag, startPoint x: 62, startPoint y: 134, endPoint x: 51, endPoint y: 135, distance: 10.1
click at [51, 137] on input "1" at bounding box center [66, 143] width 34 height 13
type input "8"
click at [193, 137] on input "text" at bounding box center [202, 143] width 70 height 13
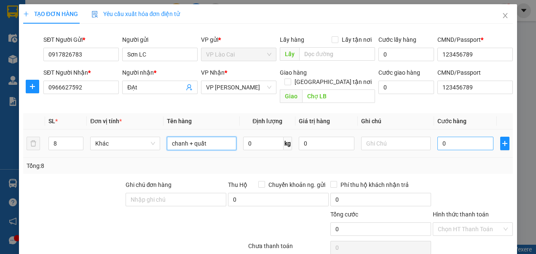
type input "chanh + quất"
click at [448, 137] on input "0" at bounding box center [465, 143] width 56 height 13
type input "2"
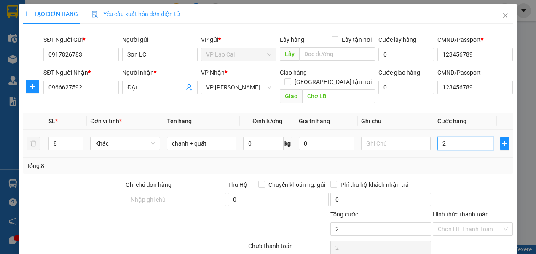
type input "23"
type input "230"
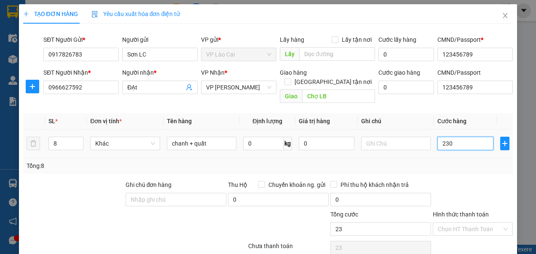
type input "230"
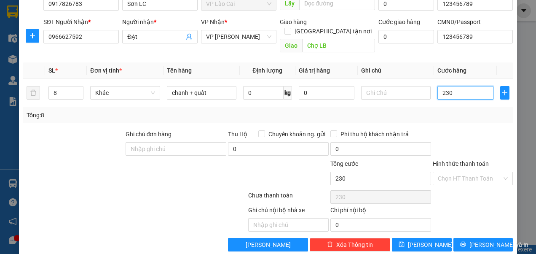
scroll to position [54, 0]
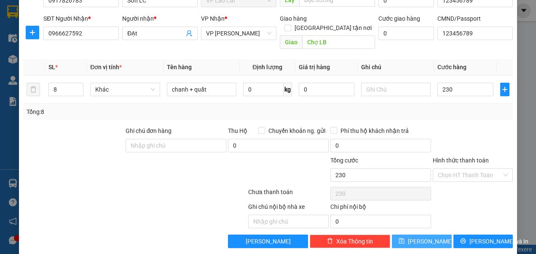
type input "230.000"
click at [417, 236] on span "[PERSON_NAME]" at bounding box center [430, 240] width 45 height 9
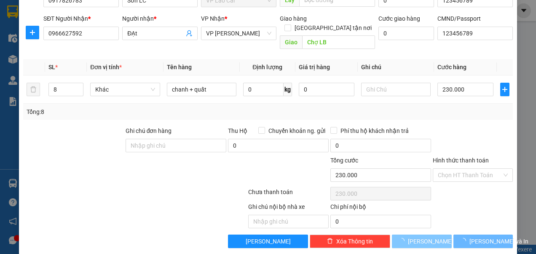
type input "1"
type input "0"
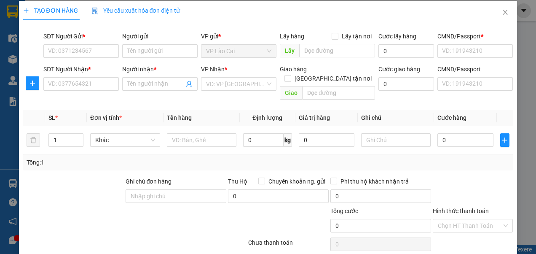
scroll to position [0, 0]
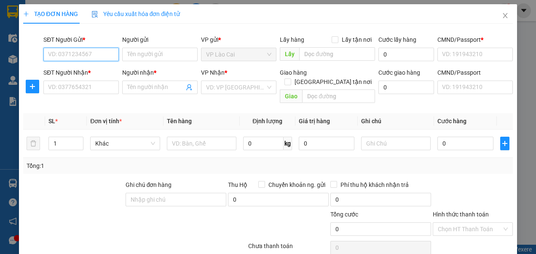
click at [94, 51] on input "SĐT Người Gửi *" at bounding box center [80, 54] width 75 height 13
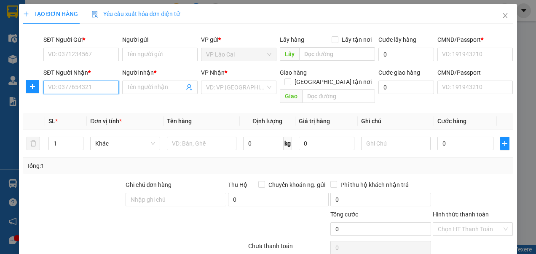
click at [83, 87] on input "SĐT Người Nhận *" at bounding box center [80, 86] width 75 height 13
click at [80, 101] on div "0904013640 - C Hợp" at bounding box center [80, 103] width 64 height 9
type input "0904013640"
type input "C Hợp"
type input "Chợ Đồng Xuân"
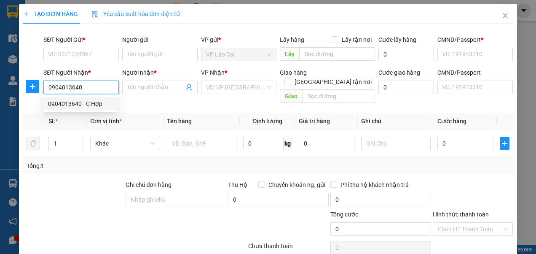
type input "123456789"
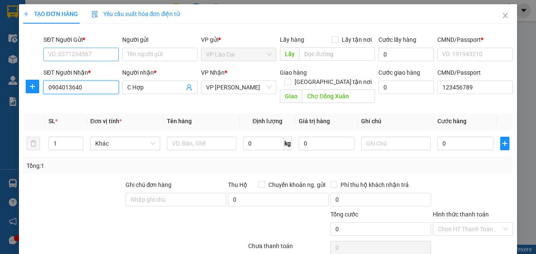
type input "0904013640"
click at [90, 56] on input "SĐT Người Gửi *" at bounding box center [80, 54] width 75 height 13
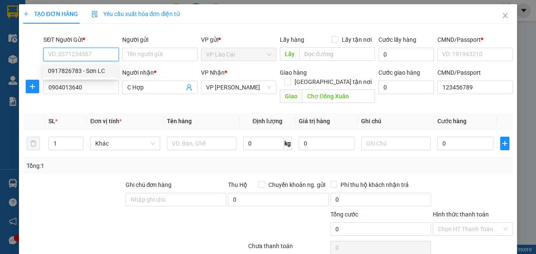
click at [86, 67] on div "0917826783 - Sơn LC" at bounding box center [80, 70] width 64 height 9
type input "0917826783"
type input "Sơn LC"
type input "123456789"
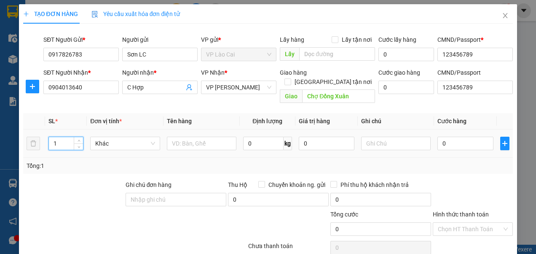
drag, startPoint x: 61, startPoint y: 131, endPoint x: 55, endPoint y: 137, distance: 8.1
click at [55, 137] on input "1" at bounding box center [66, 143] width 34 height 13
drag, startPoint x: 58, startPoint y: 133, endPoint x: 49, endPoint y: 135, distance: 8.7
click at [49, 137] on input "1" at bounding box center [66, 143] width 34 height 13
type input "5"
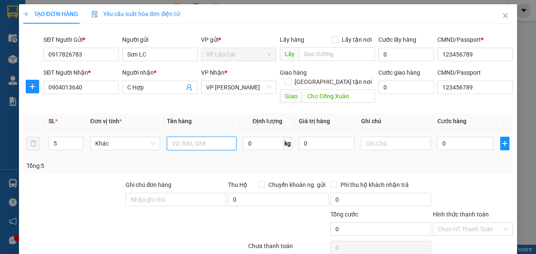
click at [210, 137] on input "text" at bounding box center [202, 143] width 70 height 13
type input "chip"
click at [445, 137] on input "0" at bounding box center [465, 143] width 56 height 13
type input "1"
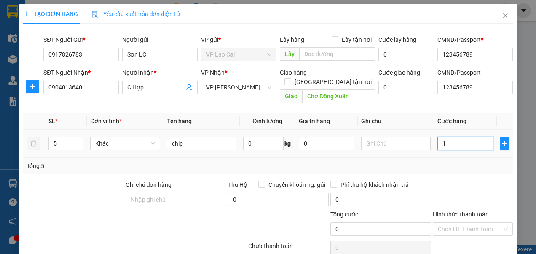
type input "1"
type input "10"
type input "100"
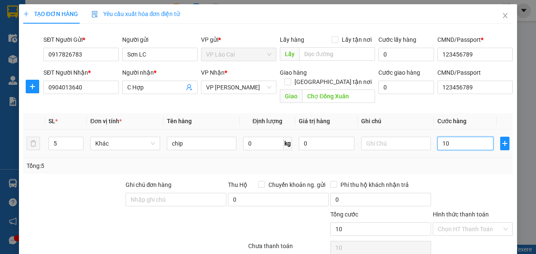
type input "100"
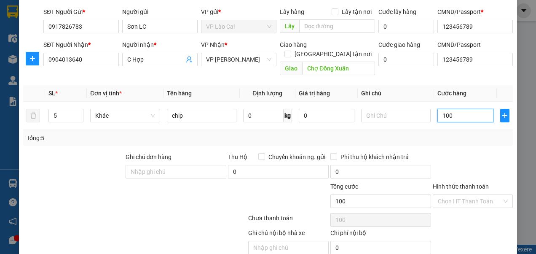
scroll to position [54, 0]
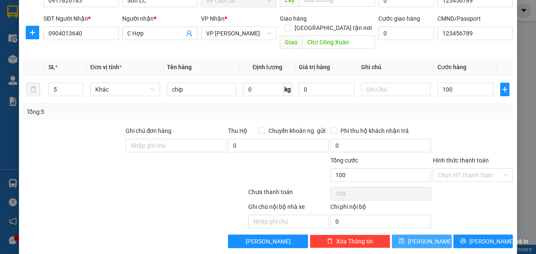
click at [416, 234] on button "[PERSON_NAME]" at bounding box center [422, 240] width 60 height 13
type input "100.000"
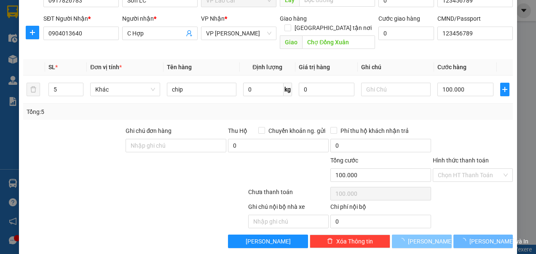
type input "1"
type input "0"
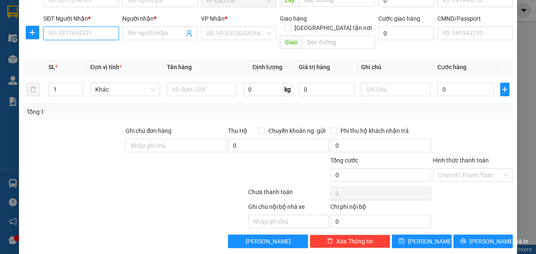
click at [88, 29] on input "SĐT Người Nhận *" at bounding box center [80, 33] width 75 height 13
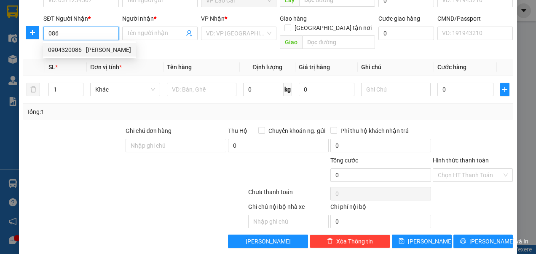
click at [73, 43] on div "0904320086 - [PERSON_NAME]" at bounding box center [89, 49] width 93 height 13
type input "0904320086"
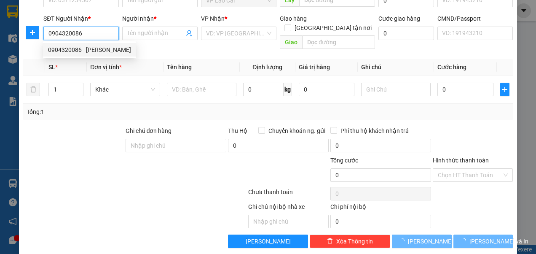
type input "[PERSON_NAME]"
checkbox input "true"
type input "129 An Xá"
type input "123456789"
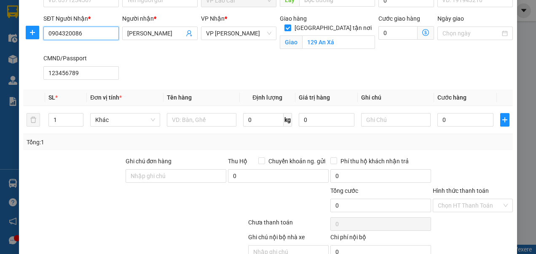
scroll to position [0, 0]
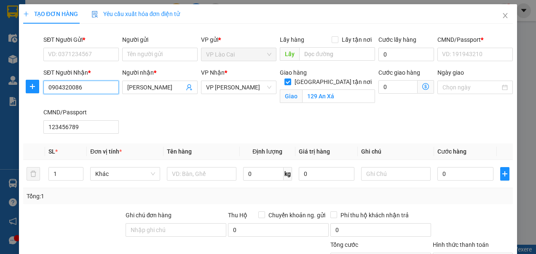
type input "0904320086"
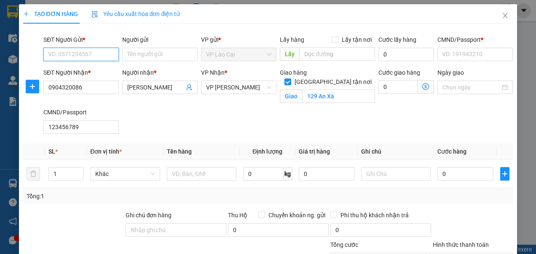
click at [102, 61] on div "SĐT Người Gửi * VD: 0371234567" at bounding box center [80, 49] width 75 height 29
click at [86, 67] on div "0917826783 - Sơn LC" at bounding box center [80, 70] width 64 height 9
type input "0917826783"
type input "Sơn LC"
type input "123456789"
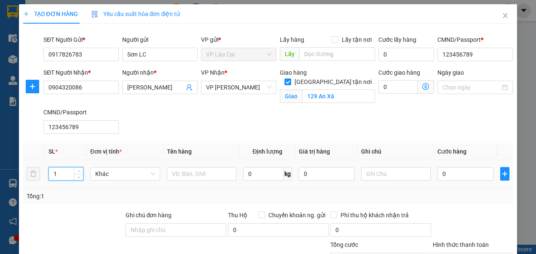
drag, startPoint x: 59, startPoint y: 172, endPoint x: 50, endPoint y: 174, distance: 9.5
click at [50, 174] on input "1" at bounding box center [66, 173] width 34 height 13
type input "74"
click at [192, 174] on input "text" at bounding box center [202, 173] width 70 height 13
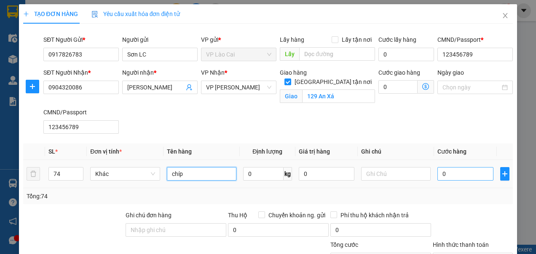
type input "chíp"
click at [452, 176] on input "0" at bounding box center [465, 173] width 56 height 13
type input "1"
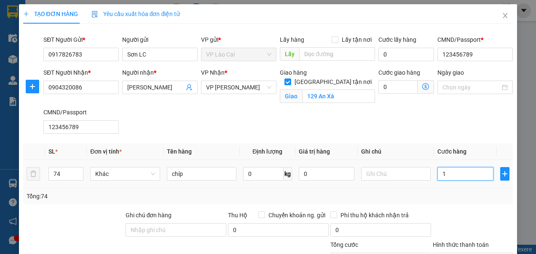
type input "14"
type input "148"
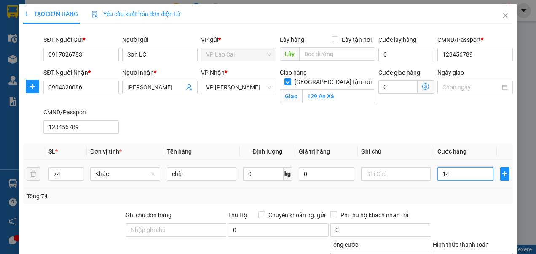
type input "148"
type input "1.480"
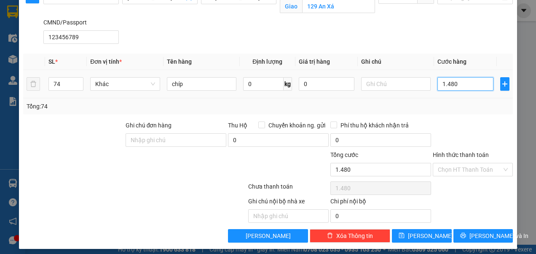
scroll to position [93, 0]
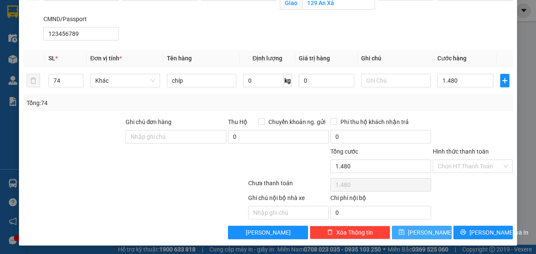
click at [414, 231] on button "[PERSON_NAME]" at bounding box center [422, 231] width 60 height 13
type input "1.480.000"
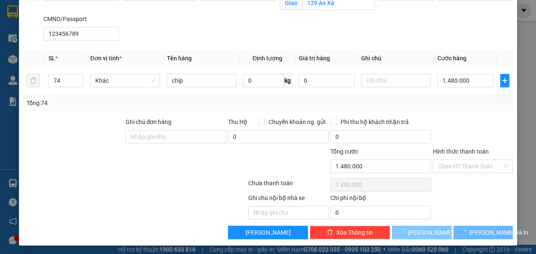
checkbox input "false"
type input "1"
type input "0"
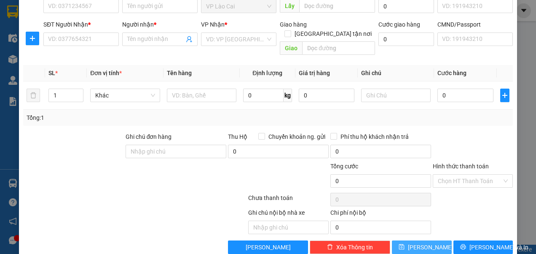
scroll to position [54, 0]
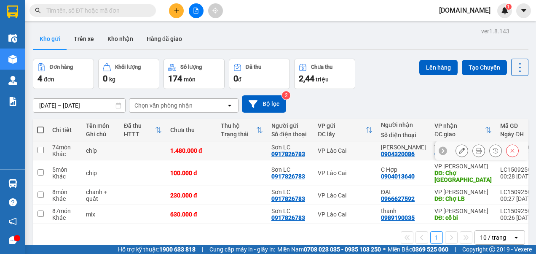
click at [40, 148] on input "checkbox" at bounding box center [41, 150] width 6 height 6
checkbox input "true"
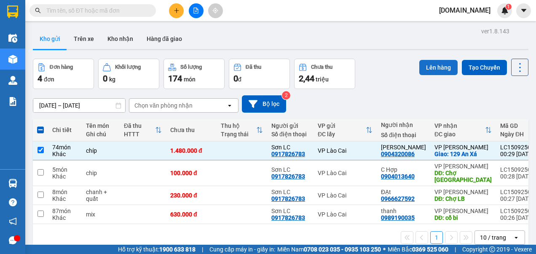
click at [437, 67] on button "Lên hàng" at bounding box center [438, 67] width 38 height 15
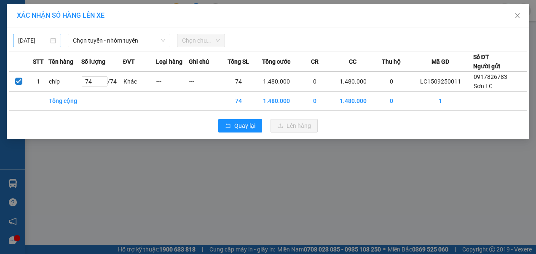
click at [47, 38] on body "Kết quả tìm kiếm ( 0 ) Bộ lọc No Data [DOMAIN_NAME] 1 Điều hành xe Kho hàng mới…" at bounding box center [268, 127] width 536 height 254
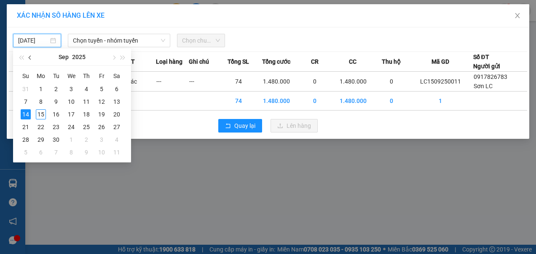
click at [32, 56] on button "button" at bounding box center [30, 56] width 9 height 17
click at [117, 114] on div "16" at bounding box center [117, 114] width 10 height 10
type input "[DATE]"
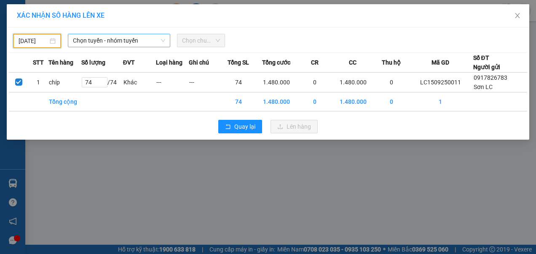
click at [137, 40] on span "Chọn tuyến - nhóm tuyến" at bounding box center [119, 40] width 93 height 13
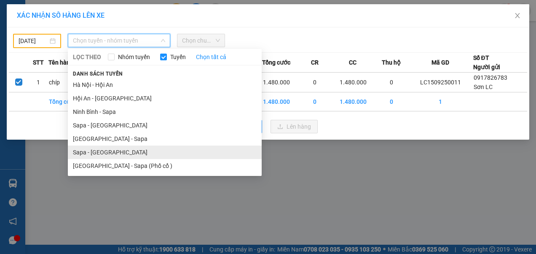
click at [96, 153] on li "Sapa - [GEOGRAPHIC_DATA]" at bounding box center [165, 151] width 194 height 13
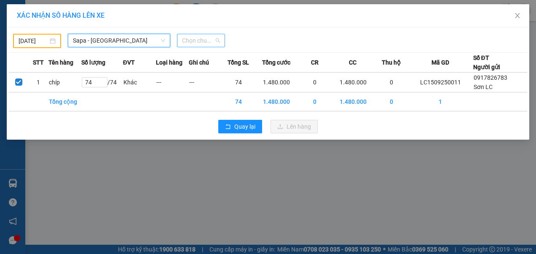
click at [210, 41] on span "Chọn chuyến" at bounding box center [201, 40] width 38 height 13
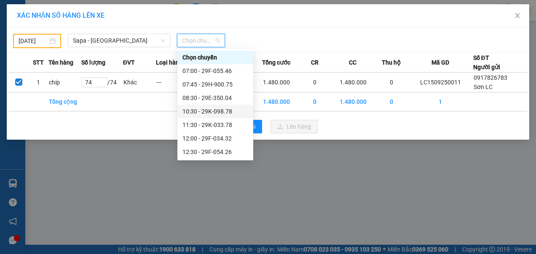
click at [211, 112] on div "10:30 - 29K-098.78" at bounding box center [215, 111] width 66 height 9
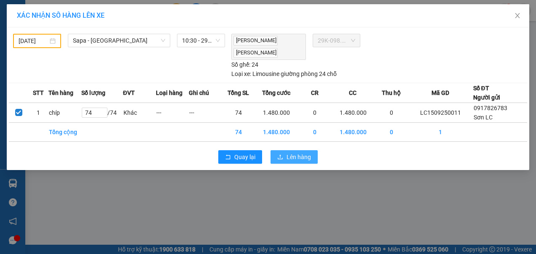
click at [297, 154] on span "Lên hàng" at bounding box center [299, 156] width 24 height 9
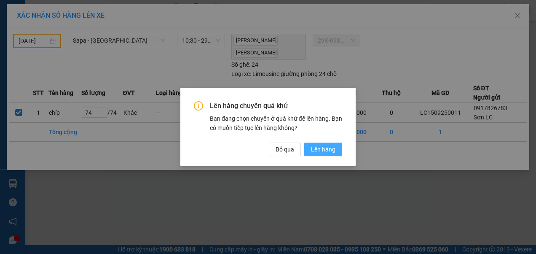
click at [320, 150] on span "Lên hàng" at bounding box center [323, 149] width 24 height 9
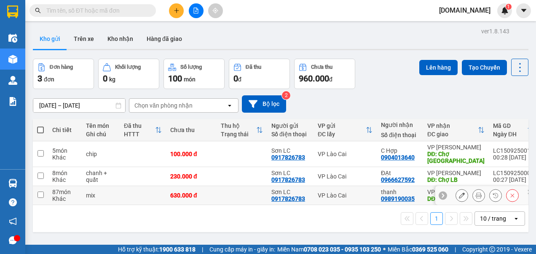
click at [43, 194] on input "checkbox" at bounding box center [41, 194] width 6 height 6
checkbox input "true"
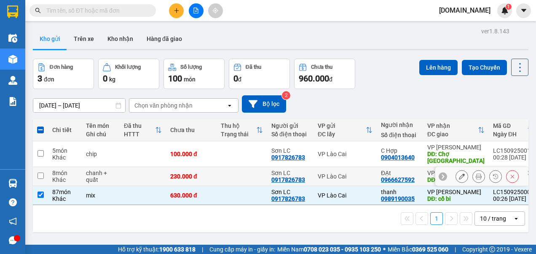
drag, startPoint x: 41, startPoint y: 174, endPoint x: 41, endPoint y: 167, distance: 7.6
click at [42, 174] on input "checkbox" at bounding box center [41, 175] width 6 height 6
checkbox input "true"
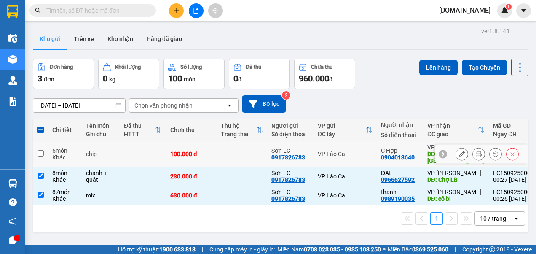
click at [42, 153] on input "checkbox" at bounding box center [41, 153] width 6 height 6
checkbox input "true"
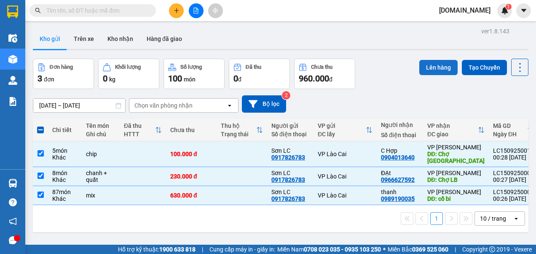
click at [423, 67] on button "Lên hàng" at bounding box center [438, 67] width 38 height 15
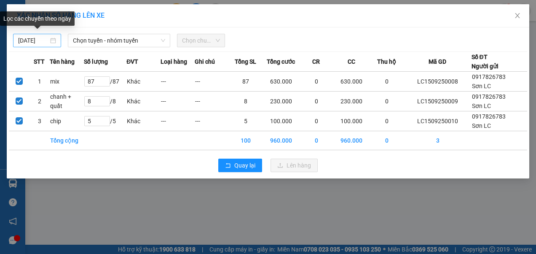
click at [39, 40] on body "Kết quả tìm kiếm ( 0 ) Bộ lọc No Data [DOMAIN_NAME] 1 Điều hành xe Kho hàng mới…" at bounding box center [268, 127] width 536 height 254
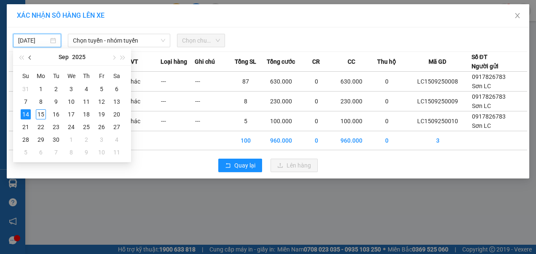
click at [30, 57] on span "button" at bounding box center [31, 58] width 4 height 4
drag, startPoint x: 105, startPoint y: 113, endPoint x: 115, endPoint y: 76, distance: 38.8
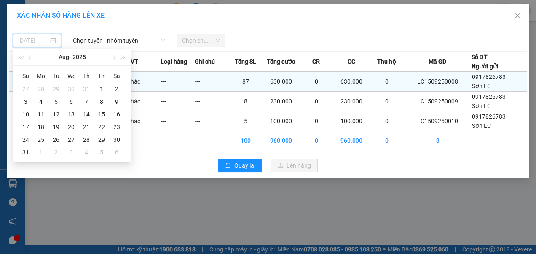
click at [105, 113] on div "15" at bounding box center [101, 114] width 10 height 10
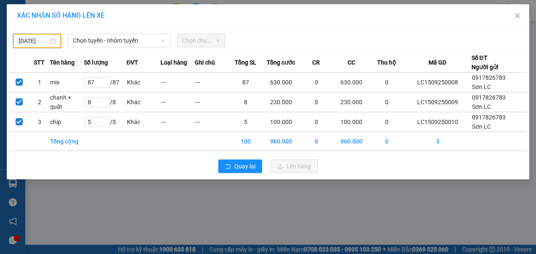
click at [39, 43] on input "[DATE]" at bounding box center [33, 40] width 29 height 9
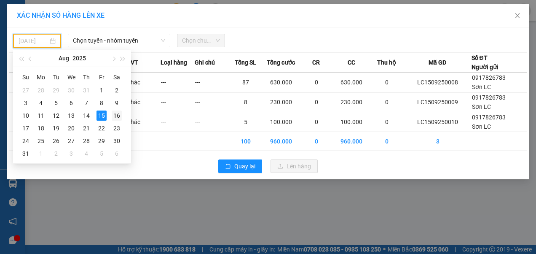
click at [117, 113] on div "16" at bounding box center [117, 115] width 10 height 10
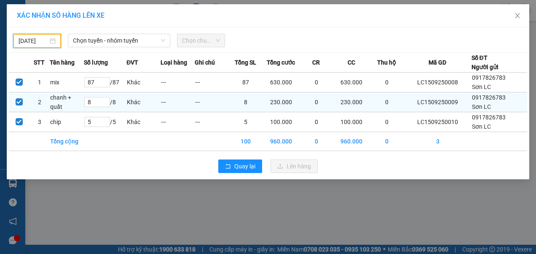
type input "[DATE]"
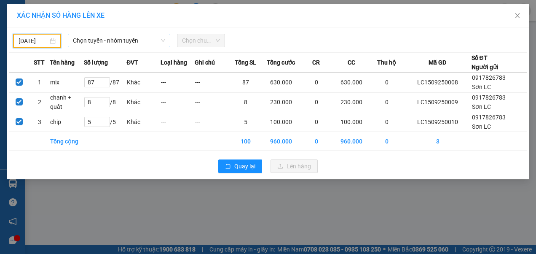
click at [153, 42] on span "Chọn tuyến - nhóm tuyến" at bounding box center [119, 40] width 93 height 13
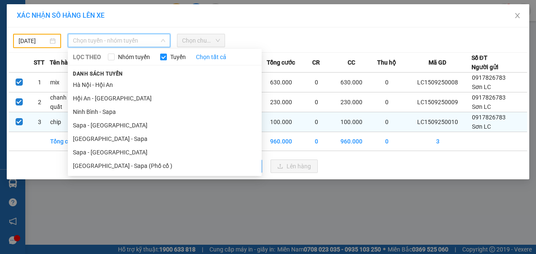
drag, startPoint x: 106, startPoint y: 156, endPoint x: 139, endPoint y: 113, distance: 54.1
click at [108, 155] on li "Sapa - [GEOGRAPHIC_DATA]" at bounding box center [165, 151] width 194 height 13
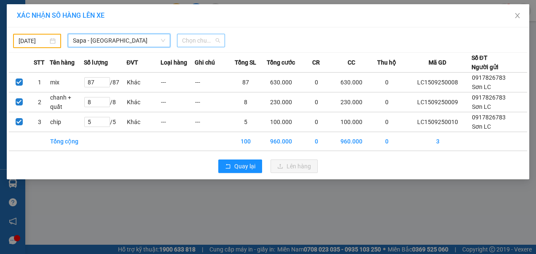
click at [206, 40] on span "Chọn chuyến" at bounding box center [201, 40] width 38 height 13
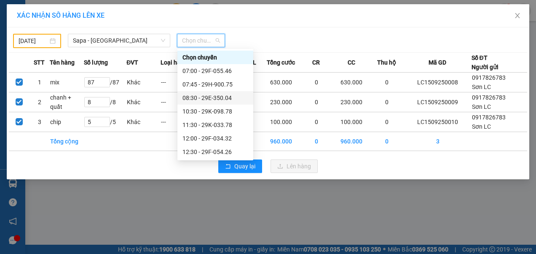
click at [207, 99] on div "08:30 - 29E-350.04" at bounding box center [215, 97] width 66 height 9
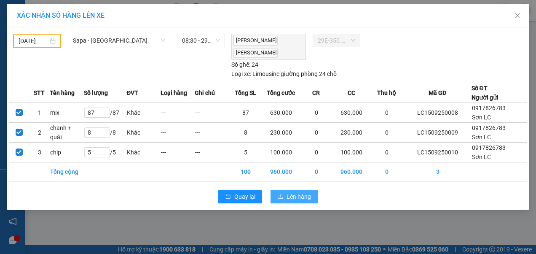
click at [306, 195] on span "Lên hàng" at bounding box center [299, 196] width 24 height 9
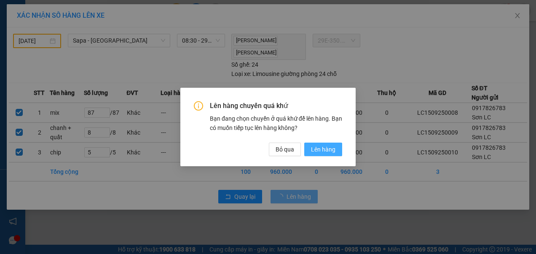
click at [319, 150] on span "Lên hàng" at bounding box center [323, 149] width 24 height 9
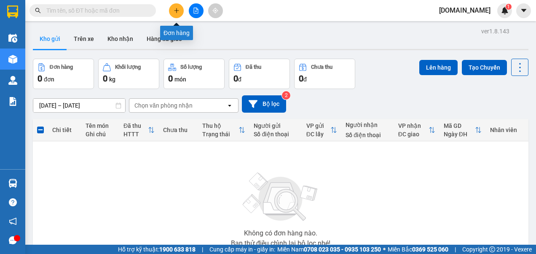
click at [176, 11] on icon "plus" at bounding box center [176, 10] width 5 height 0
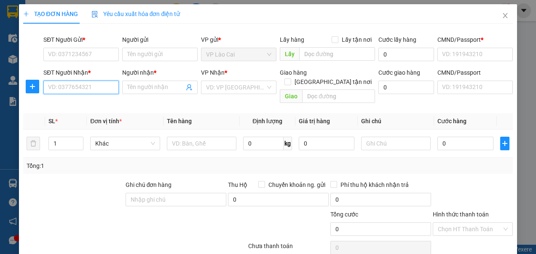
click at [106, 87] on input "SĐT Người Nhận *" at bounding box center [80, 86] width 75 height 13
click at [87, 103] on div "0966627592 - ĐẠt" at bounding box center [80, 103] width 64 height 9
type input "0966627592"
type input "ĐẠt"
type input "Chợ LB"
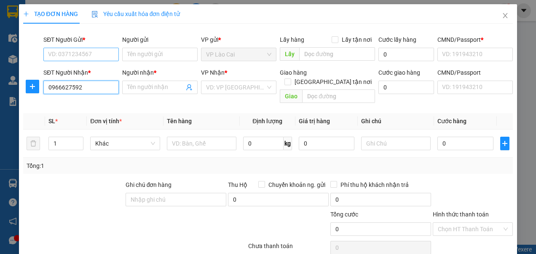
type input "123456789"
type input "0966627592"
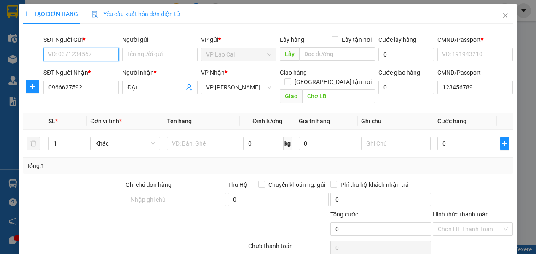
click at [83, 55] on input "SĐT Người Gửi *" at bounding box center [80, 54] width 75 height 13
click at [83, 70] on div "0917826783 - Sơn LC" at bounding box center [80, 70] width 64 height 9
type input "0917826783"
type input "Sơn LC"
type input "123456789"
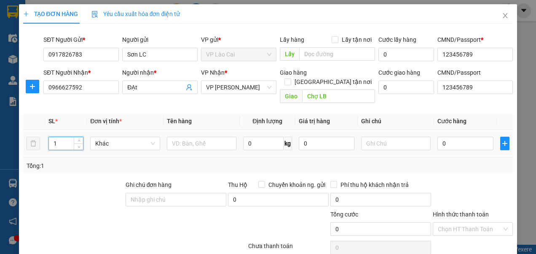
drag, startPoint x: 64, startPoint y: 137, endPoint x: 50, endPoint y: 139, distance: 15.0
click at [50, 139] on input "1" at bounding box center [66, 143] width 34 height 13
type input "9"
click at [201, 138] on input "text" at bounding box center [202, 143] width 70 height 13
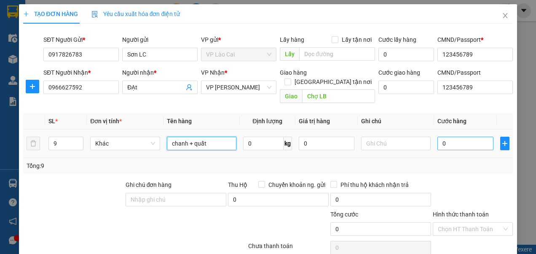
type input "chanh + quất"
click at [452, 137] on input "0" at bounding box center [465, 143] width 56 height 13
type input "2"
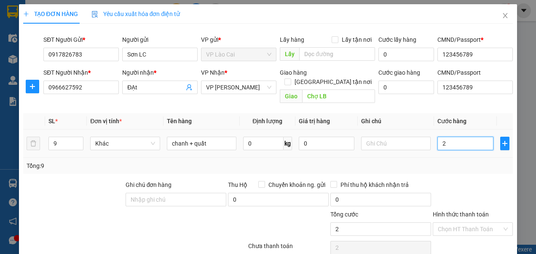
type input "23"
type input "230"
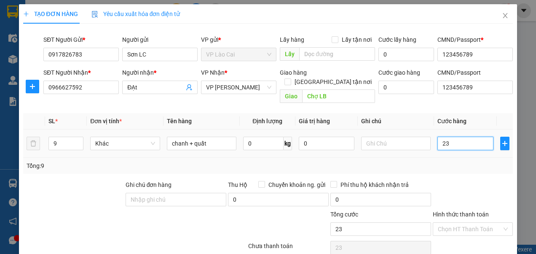
type input "230"
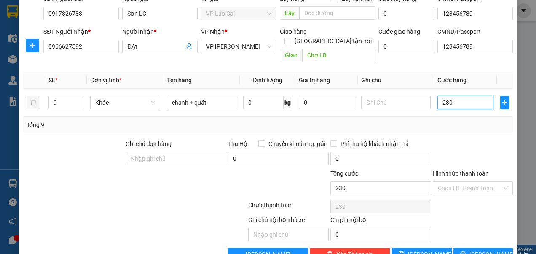
scroll to position [42, 0]
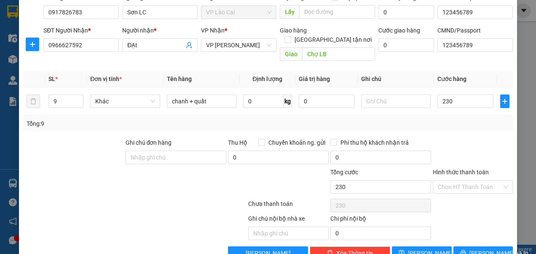
type input "230.000"
click at [423, 248] on span "[PERSON_NAME]" at bounding box center [430, 252] width 45 height 9
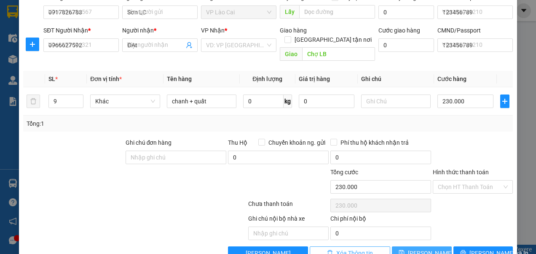
type input "1"
type input "0"
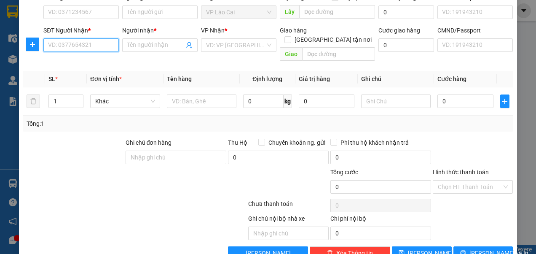
click at [75, 44] on input "SĐT Người Nhận *" at bounding box center [80, 44] width 75 height 13
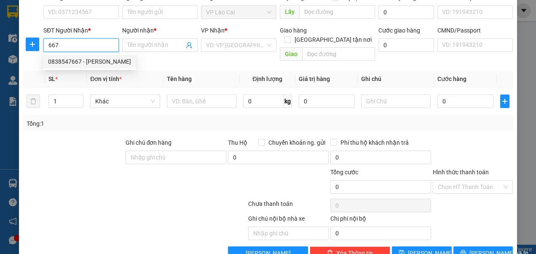
click at [78, 61] on div "0838547667 - [PERSON_NAME]" at bounding box center [89, 61] width 83 height 9
type input "0838547667"
type input "[PERSON_NAME]"
checkbox input "true"
type input "[GEOGRAPHIC_DATA]"
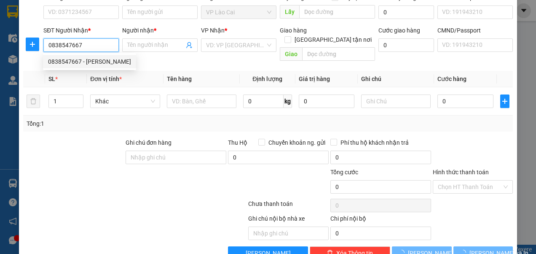
type input "123456789"
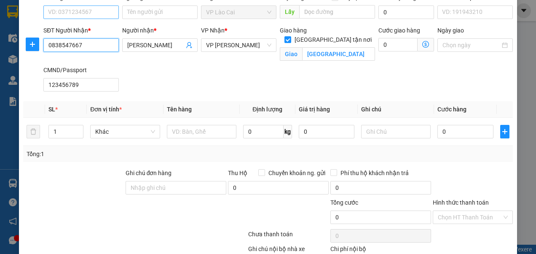
type input "0838547667"
click at [81, 12] on input "SĐT Người Gửi *" at bounding box center [80, 11] width 75 height 13
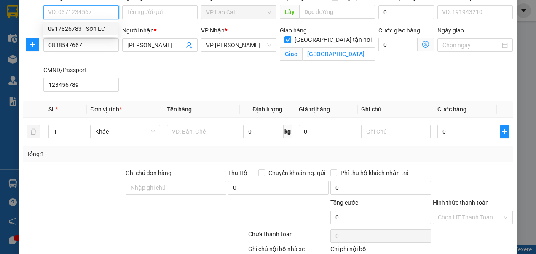
click at [78, 30] on div "0917826783 - Sơn LC" at bounding box center [80, 28] width 64 height 9
type input "0917826783"
type input "Sơn LC"
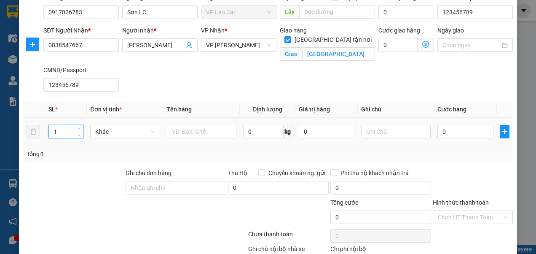
drag, startPoint x: 62, startPoint y: 131, endPoint x: 51, endPoint y: 133, distance: 11.7
click at [51, 133] on input "1" at bounding box center [66, 131] width 34 height 13
click at [185, 133] on input "text" at bounding box center [202, 131] width 70 height 13
click at [441, 132] on input "0" at bounding box center [465, 131] width 56 height 13
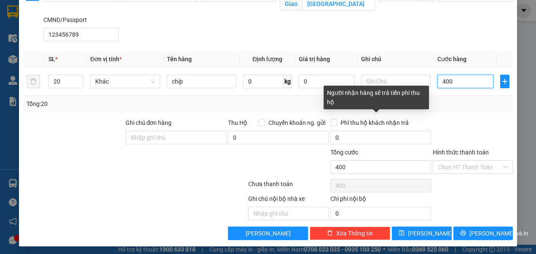
scroll to position [93, 0]
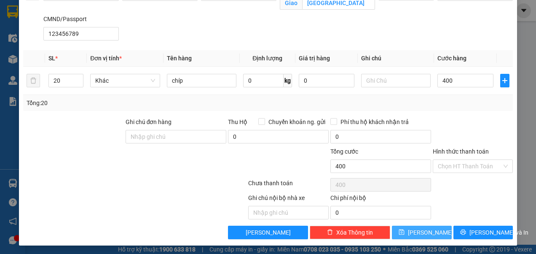
click at [414, 229] on button "[PERSON_NAME]" at bounding box center [422, 231] width 60 height 13
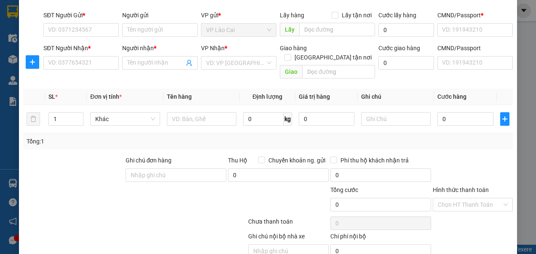
scroll to position [0, 0]
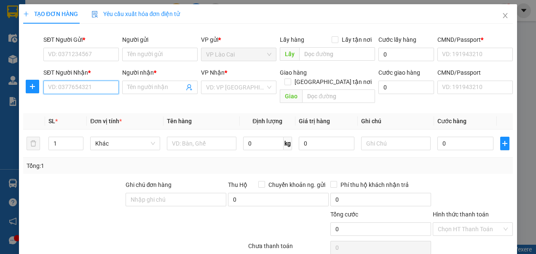
click at [96, 88] on input "SĐT Người Nhận *" at bounding box center [80, 86] width 75 height 13
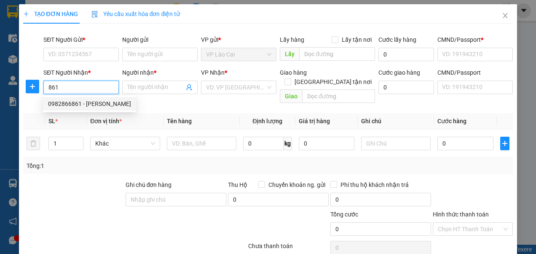
click at [92, 105] on div "0982866861 - [PERSON_NAME]" at bounding box center [89, 103] width 83 height 9
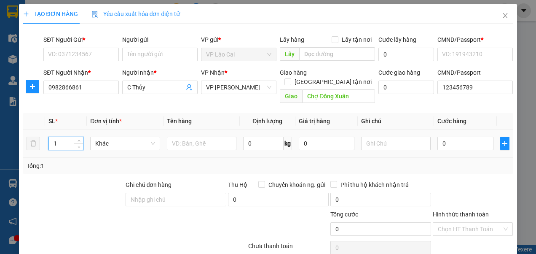
drag, startPoint x: 62, startPoint y: 135, endPoint x: 47, endPoint y: 134, distance: 14.8
click at [47, 134] on td "1" at bounding box center [66, 143] width 42 height 28
click at [187, 137] on input "text" at bounding box center [202, 143] width 70 height 13
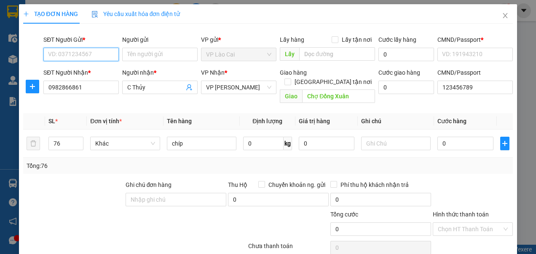
click at [102, 57] on input "SĐT Người Gửi *" at bounding box center [80, 54] width 75 height 13
click at [82, 72] on div "0917826783 - Sơn LC" at bounding box center [80, 70] width 64 height 9
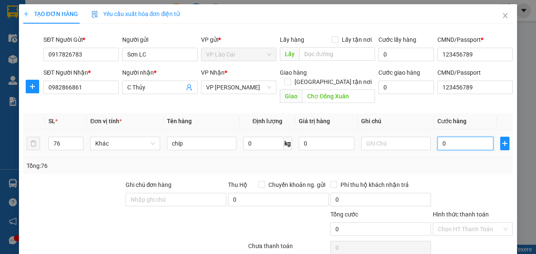
click at [447, 137] on input "0" at bounding box center [465, 143] width 56 height 13
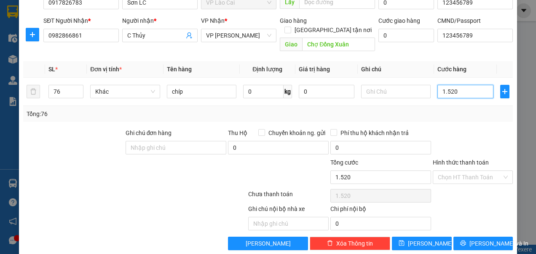
scroll to position [54, 0]
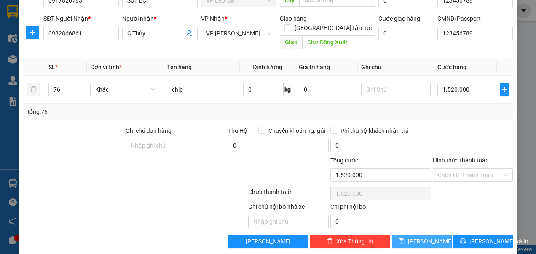
click at [413, 234] on button "[PERSON_NAME]" at bounding box center [422, 240] width 60 height 13
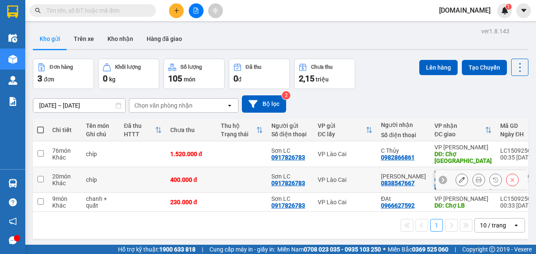
click at [43, 181] on input "checkbox" at bounding box center [41, 179] width 6 height 6
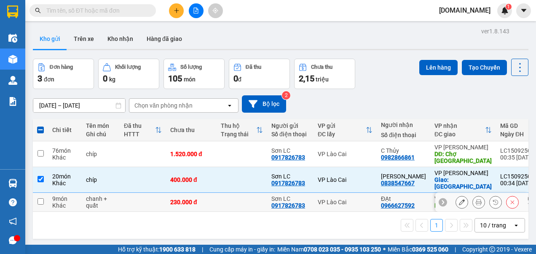
click at [39, 202] on input "checkbox" at bounding box center [41, 201] width 6 height 6
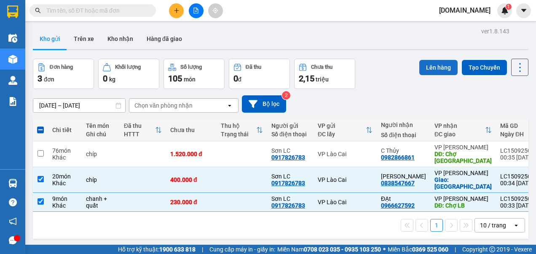
click at [427, 66] on button "Lên hàng" at bounding box center [438, 67] width 38 height 15
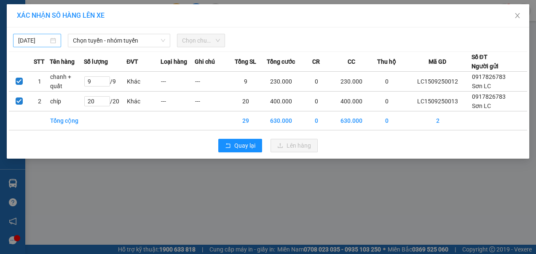
click at [49, 37] on div "[DATE]" at bounding box center [37, 40] width 38 height 9
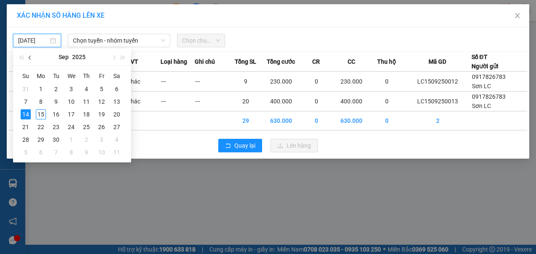
click at [30, 56] on span "button" at bounding box center [31, 58] width 4 height 4
click at [30, 127] on div "17" at bounding box center [26, 127] width 10 height 10
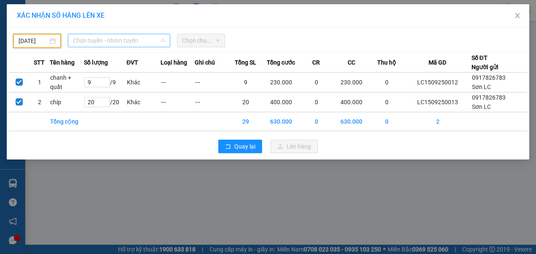
click at [117, 42] on span "Chọn tuyến - nhóm tuyến" at bounding box center [119, 40] width 93 height 13
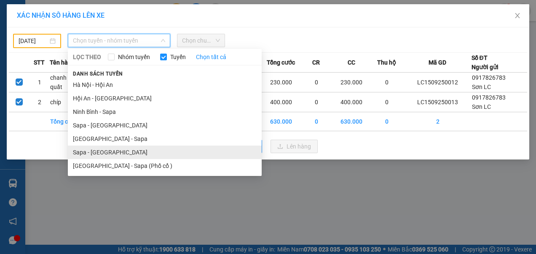
drag, startPoint x: 90, startPoint y: 153, endPoint x: 137, endPoint y: 102, distance: 69.2
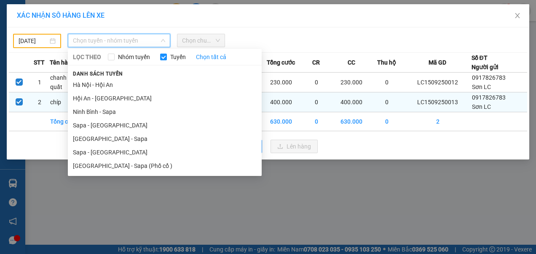
click at [91, 153] on li "Sapa - [GEOGRAPHIC_DATA]" at bounding box center [165, 151] width 194 height 13
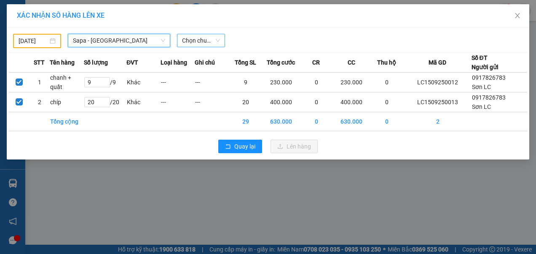
click at [203, 40] on span "Chọn chuyến" at bounding box center [201, 40] width 38 height 13
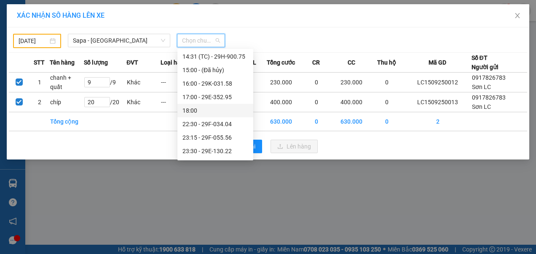
scroll to position [169, 0]
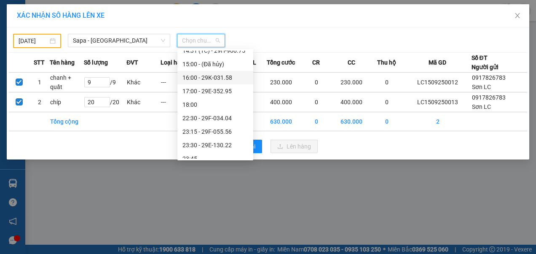
click at [205, 78] on div "16:00 - 29K-031.58" at bounding box center [215, 77] width 66 height 9
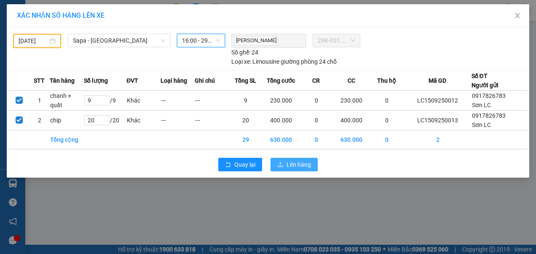
click at [296, 162] on span "Lên hàng" at bounding box center [299, 164] width 24 height 9
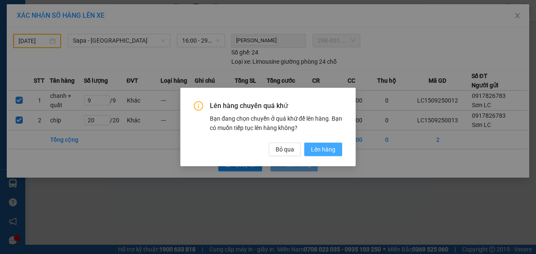
drag, startPoint x: 327, startPoint y: 148, endPoint x: 323, endPoint y: 149, distance: 4.3
click at [327, 150] on span "Lên hàng" at bounding box center [323, 149] width 24 height 9
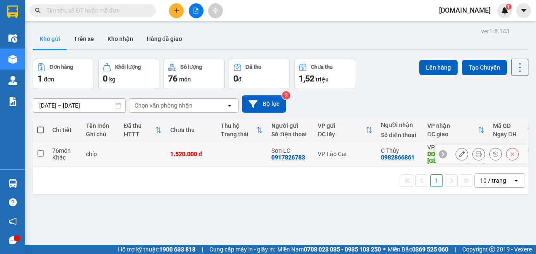
click at [41, 154] on input "checkbox" at bounding box center [41, 153] width 6 height 6
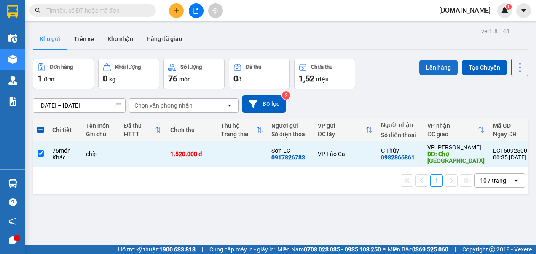
click at [430, 66] on button "Lên hàng" at bounding box center [438, 67] width 38 height 15
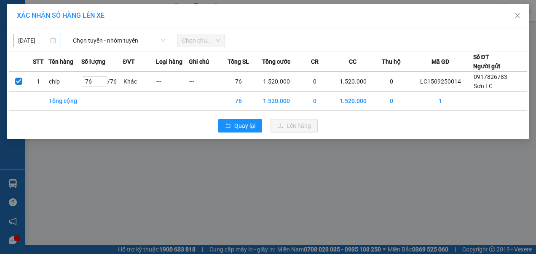
click at [33, 39] on body "Kết quả tìm kiếm ( 0 ) Bộ lọc No Data [DOMAIN_NAME] 1 Điều hành xe Kho hàng mới…" at bounding box center [268, 127] width 536 height 254
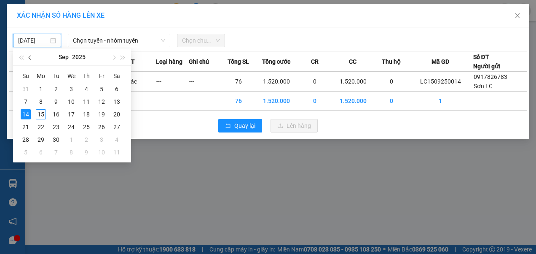
click at [32, 58] on span "button" at bounding box center [31, 58] width 4 height 4
drag, startPoint x: 28, startPoint y: 128, endPoint x: 33, endPoint y: 125, distance: 6.1
click at [28, 128] on div "17" at bounding box center [26, 127] width 10 height 10
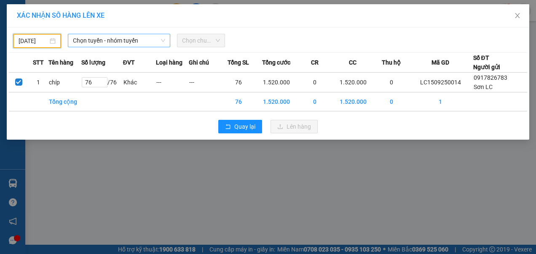
click at [142, 44] on span "Chọn tuyến - nhóm tuyến" at bounding box center [119, 40] width 93 height 13
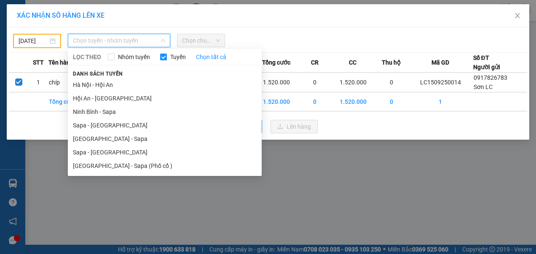
drag, startPoint x: 99, startPoint y: 153, endPoint x: 144, endPoint y: 113, distance: 60.6
click at [101, 151] on li "Sapa - [GEOGRAPHIC_DATA]" at bounding box center [165, 151] width 194 height 13
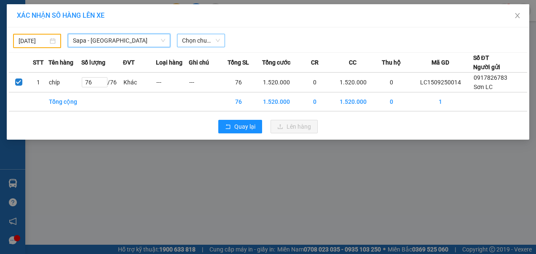
click at [212, 44] on span "Chọn chuyến" at bounding box center [201, 40] width 38 height 13
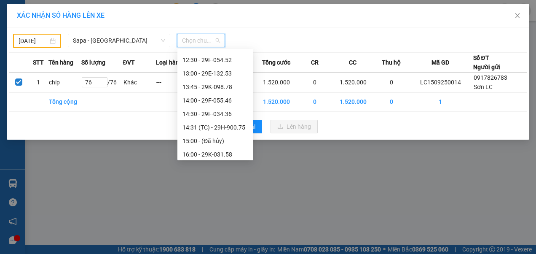
scroll to position [126, 0]
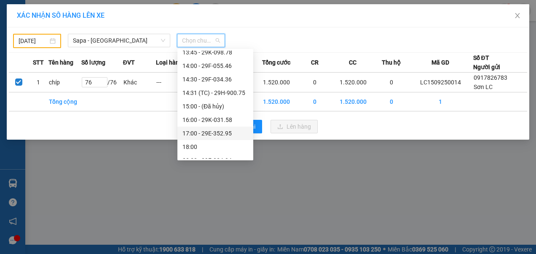
click at [213, 132] on div "17:00 - 29E-352.95" at bounding box center [215, 133] width 66 height 9
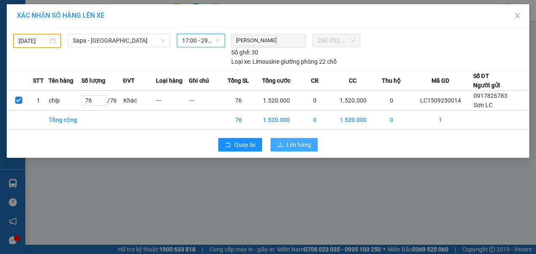
click at [297, 145] on span "Lên hàng" at bounding box center [299, 144] width 24 height 9
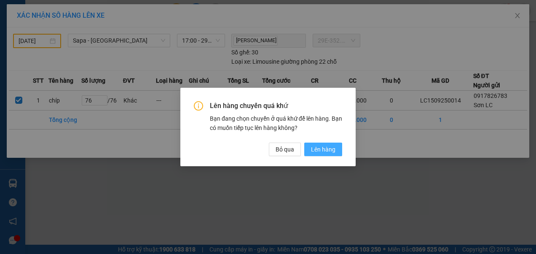
click at [318, 147] on span "Lên hàng" at bounding box center [323, 149] width 24 height 9
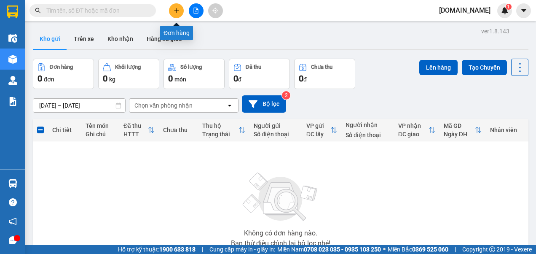
click at [176, 8] on icon "plus" at bounding box center [177, 11] width 6 height 6
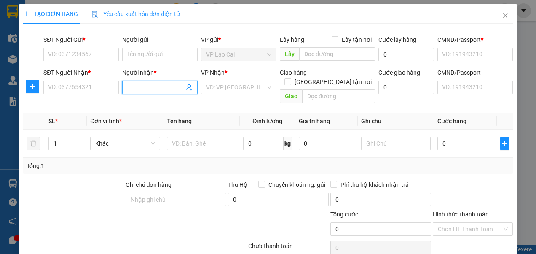
click at [149, 87] on input "Người nhận *" at bounding box center [155, 87] width 57 height 9
drag, startPoint x: 147, startPoint y: 85, endPoint x: 123, endPoint y: 88, distance: 24.3
click at [123, 88] on span "hiêj" at bounding box center [159, 86] width 75 height 13
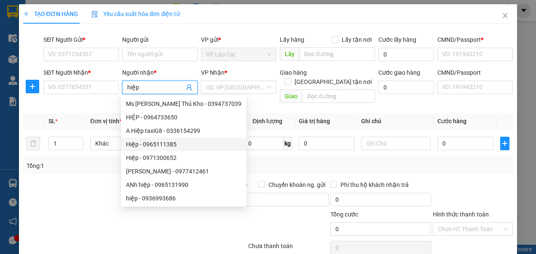
click at [144, 147] on div "Hiệp - 0965111385" at bounding box center [183, 143] width 115 height 9
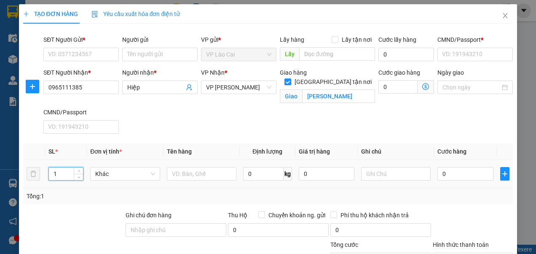
drag, startPoint x: 60, startPoint y: 173, endPoint x: 50, endPoint y: 175, distance: 10.3
click at [50, 174] on input "1" at bounding box center [66, 173] width 34 height 13
click at [208, 175] on input "text" at bounding box center [202, 173] width 70 height 13
click at [450, 174] on input "0" at bounding box center [465, 173] width 56 height 13
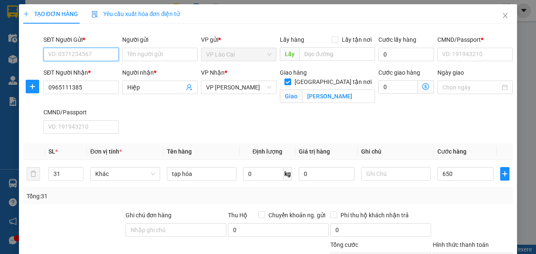
click at [87, 51] on input "SĐT Người Gửi *" at bounding box center [80, 54] width 75 height 13
click at [78, 56] on input "SĐT Người Gửi *" at bounding box center [80, 54] width 75 height 13
click at [65, 70] on div "0917826783 - Sơn LC" at bounding box center [80, 70] width 64 height 9
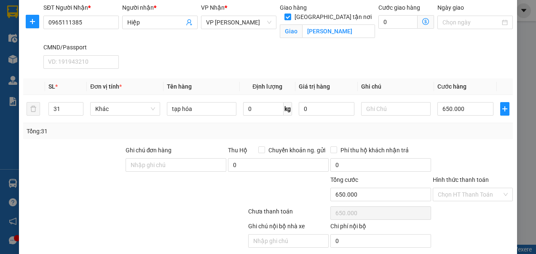
scroll to position [84, 0]
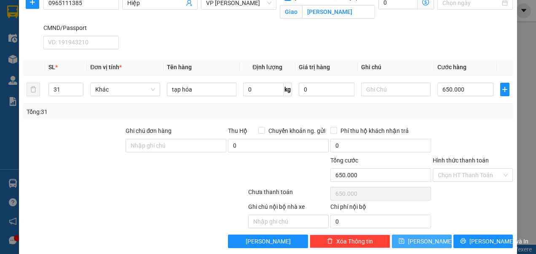
click at [405, 239] on icon "save" at bounding box center [402, 241] width 6 height 6
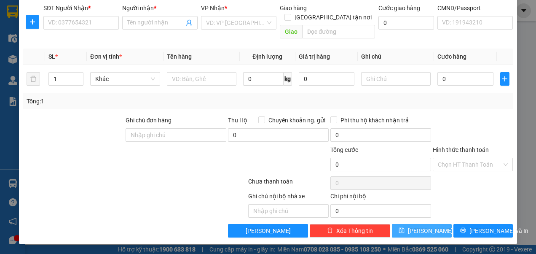
scroll to position [54, 0]
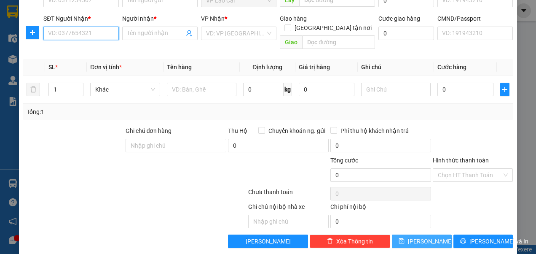
click at [93, 31] on input "SĐT Người Nhận *" at bounding box center [80, 33] width 75 height 13
click at [76, 50] on div "0983371994 - [PERSON_NAME]" at bounding box center [89, 49] width 83 height 9
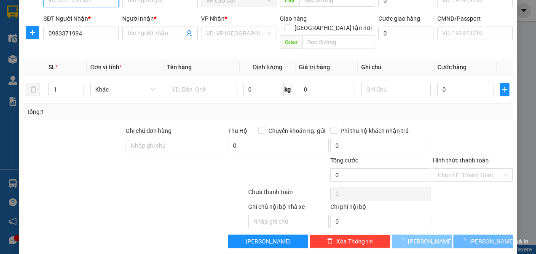
drag, startPoint x: 76, startPoint y: 2, endPoint x: 75, endPoint y: 7, distance: 5.2
click at [76, 2] on input "SĐT Người Gửi *" at bounding box center [80, 0] width 75 height 13
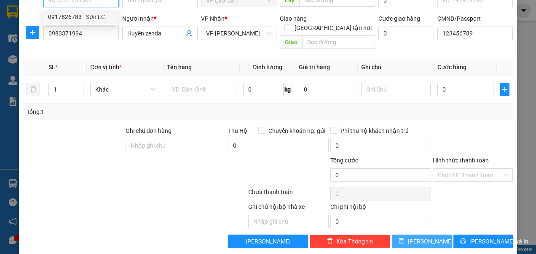
click at [74, 15] on div "0917826783 - Sơn LC" at bounding box center [80, 16] width 64 height 9
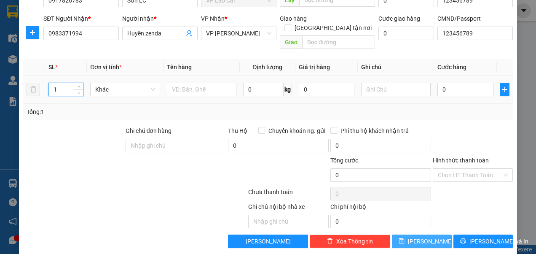
click at [64, 83] on input "1" at bounding box center [66, 89] width 34 height 13
click at [184, 83] on input "text" at bounding box center [202, 89] width 70 height 13
click at [445, 83] on input "0" at bounding box center [465, 89] width 56 height 13
click at [432, 234] on button "[PERSON_NAME]" at bounding box center [422, 240] width 60 height 13
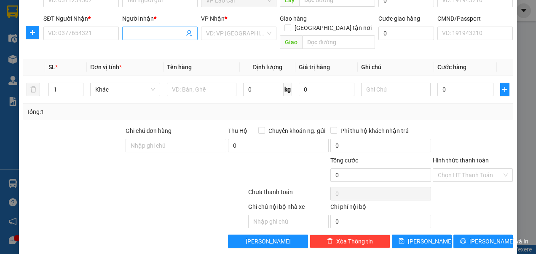
click at [150, 33] on input "Người nhận *" at bounding box center [155, 33] width 57 height 9
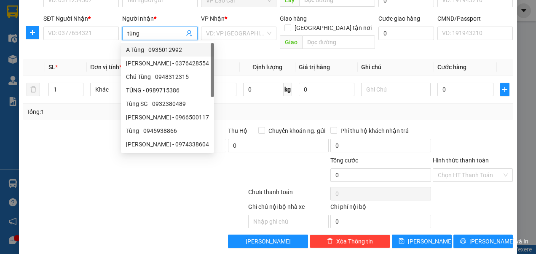
click at [147, 52] on div "A Tùng - 0935012992" at bounding box center [167, 49] width 83 height 9
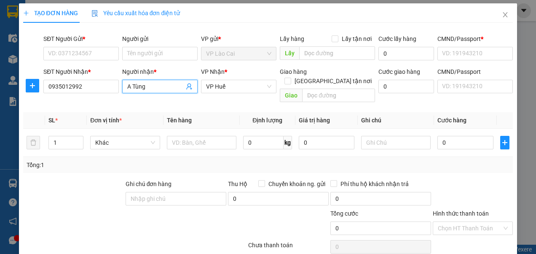
scroll to position [0, 0]
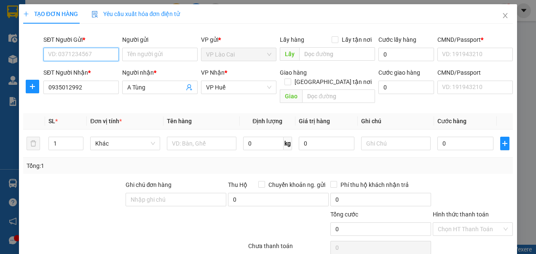
click at [98, 52] on input "SĐT Người Gửi *" at bounding box center [80, 54] width 75 height 13
click at [82, 67] on div "0917826783 - Sơn LC" at bounding box center [80, 70] width 64 height 9
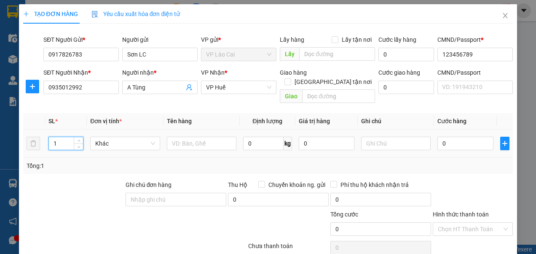
drag, startPoint x: 62, startPoint y: 131, endPoint x: 52, endPoint y: 134, distance: 10.5
click at [52, 137] on input "1" at bounding box center [66, 143] width 34 height 13
click at [178, 137] on input "text" at bounding box center [202, 143] width 70 height 13
click at [446, 137] on input "0" at bounding box center [465, 143] width 56 height 13
drag, startPoint x: 442, startPoint y: 134, endPoint x: 436, endPoint y: 136, distance: 6.3
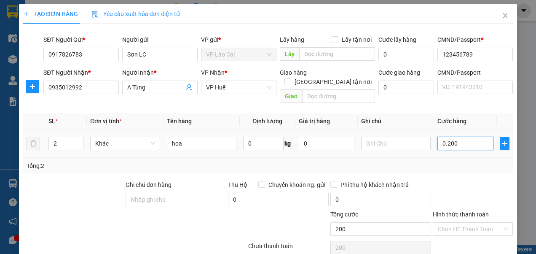
click at [437, 137] on input "0.200" at bounding box center [465, 143] width 56 height 13
click at [378, 138] on input "text" at bounding box center [396, 143] width 70 height 13
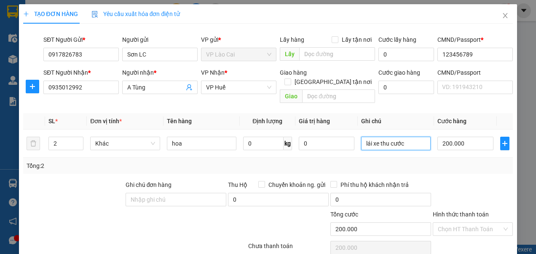
scroll to position [42, 0]
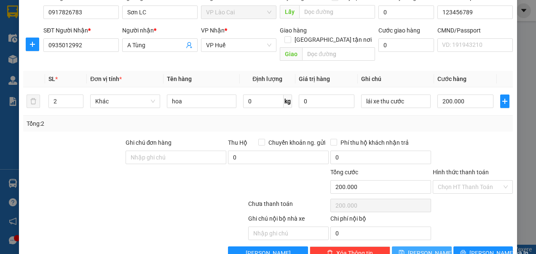
click at [423, 248] on span "[PERSON_NAME]" at bounding box center [430, 252] width 45 height 9
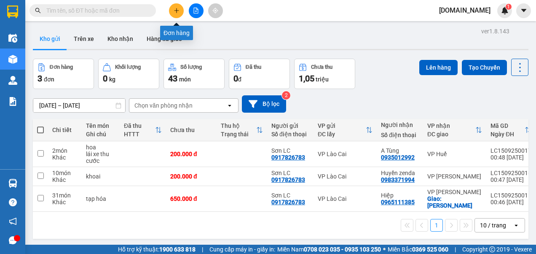
click at [175, 9] on icon "plus" at bounding box center [177, 11] width 6 height 6
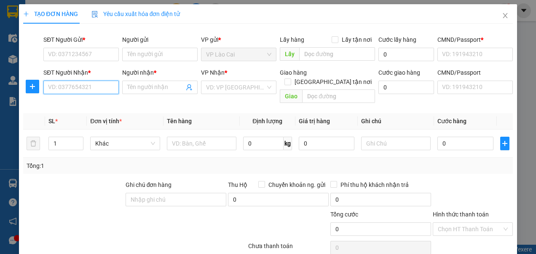
click at [97, 86] on input "SĐT Người Nhận *" at bounding box center [80, 86] width 75 height 13
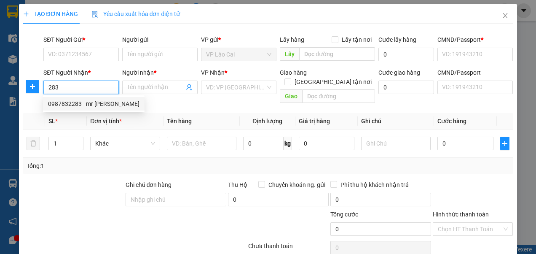
click at [88, 100] on div "0987832283 - mr [PERSON_NAME]" at bounding box center [93, 103] width 91 height 9
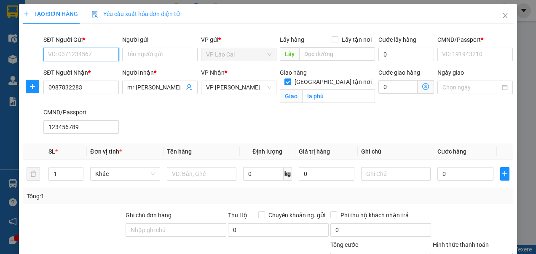
click at [83, 52] on input "SĐT Người Gửi *" at bounding box center [80, 54] width 75 height 13
click at [72, 74] on div "0917826783 - Sơn LC" at bounding box center [80, 70] width 64 height 9
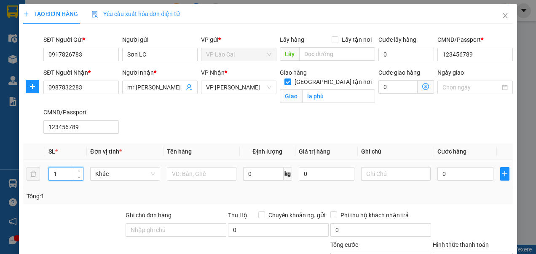
drag, startPoint x: 62, startPoint y: 175, endPoint x: 52, endPoint y: 174, distance: 9.3
click at [52, 174] on input "1" at bounding box center [66, 173] width 34 height 13
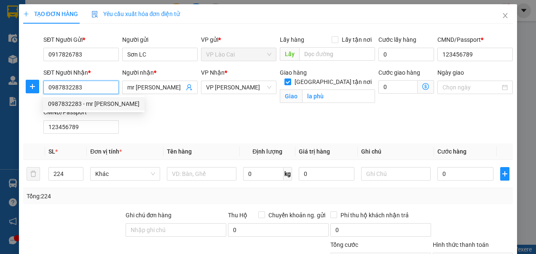
drag, startPoint x: 101, startPoint y: 86, endPoint x: 46, endPoint y: 90, distance: 55.3
click at [46, 90] on input "0987832283" at bounding box center [80, 86] width 75 height 13
click at [63, 103] on div "0398199637 - Trung" at bounding box center [80, 103] width 64 height 9
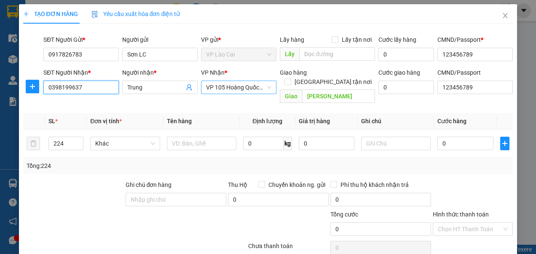
click at [265, 88] on span "VP 105 Hoàng Quốc Việt" at bounding box center [238, 87] width 65 height 13
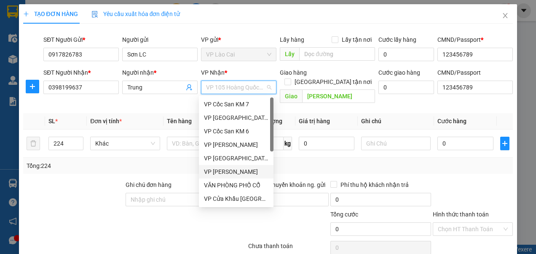
click at [238, 170] on div "VP [PERSON_NAME]" at bounding box center [236, 171] width 64 height 9
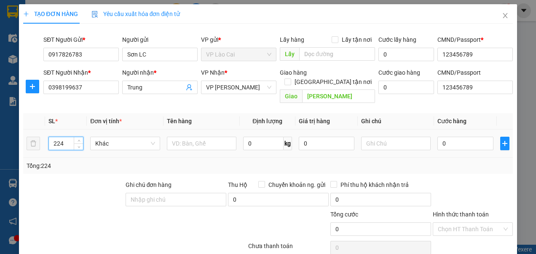
drag, startPoint x: 64, startPoint y: 134, endPoint x: 50, endPoint y: 137, distance: 14.1
click at [51, 137] on input "224" at bounding box center [66, 143] width 34 height 13
click at [198, 137] on input "text" at bounding box center [202, 143] width 70 height 13
click at [446, 137] on input "0" at bounding box center [465, 143] width 56 height 13
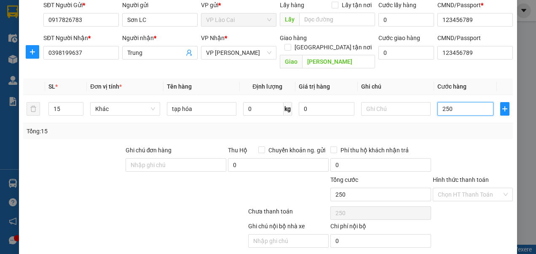
scroll to position [54, 0]
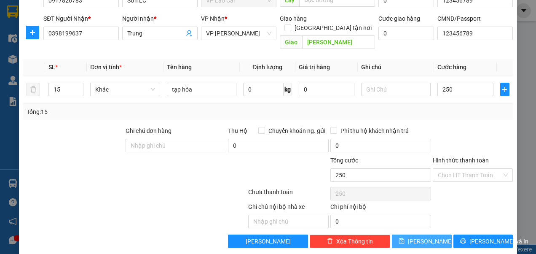
click at [420, 236] on span "[PERSON_NAME]" at bounding box center [430, 240] width 45 height 9
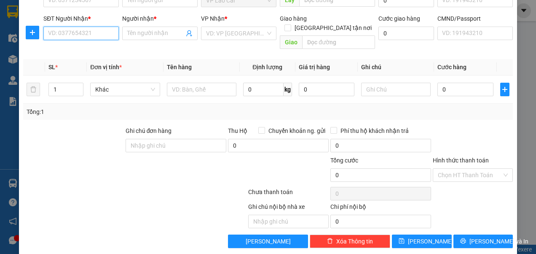
click at [105, 35] on input "SĐT Người Nhận *" at bounding box center [80, 33] width 75 height 13
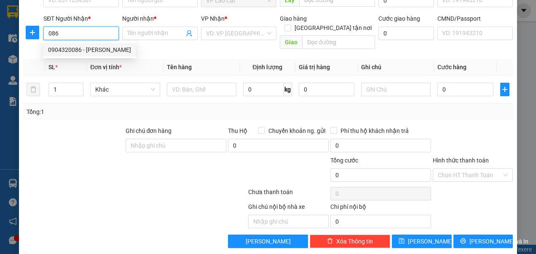
click at [91, 50] on div "0904320086 - [PERSON_NAME]" at bounding box center [89, 49] width 83 height 9
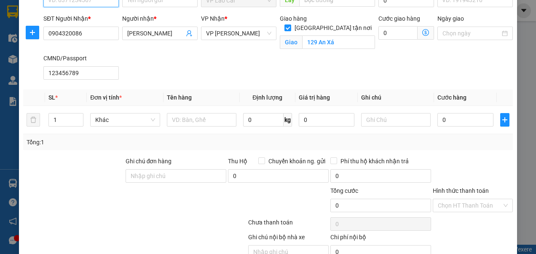
click at [83, 0] on input "SĐT Người Gửi *" at bounding box center [80, 0] width 75 height 13
click at [83, 13] on div "0917826783 - Sơn LC" at bounding box center [80, 16] width 64 height 9
click at [60, 118] on input "1" at bounding box center [66, 119] width 34 height 13
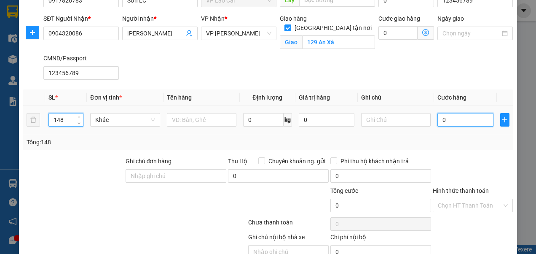
click at [445, 123] on input "0" at bounding box center [465, 119] width 56 height 13
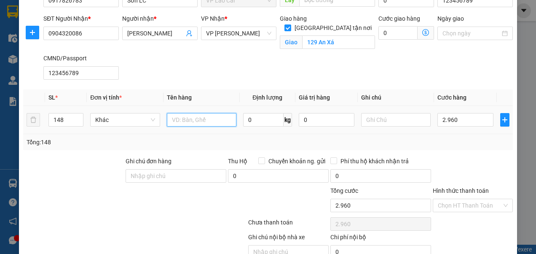
click at [217, 118] on input "text" at bounding box center [202, 119] width 70 height 13
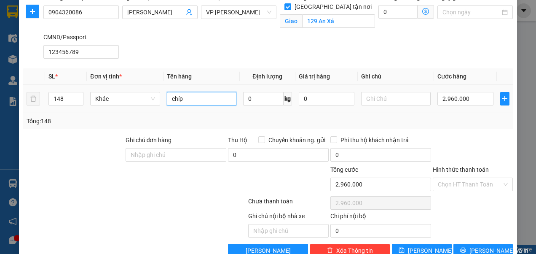
scroll to position [93, 0]
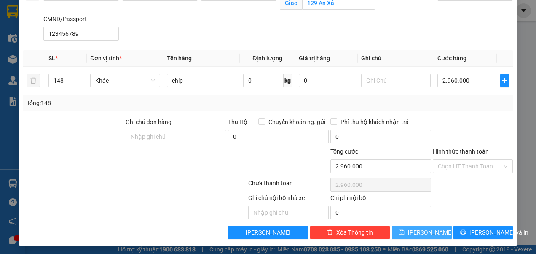
click at [419, 232] on span "[PERSON_NAME]" at bounding box center [430, 232] width 45 height 9
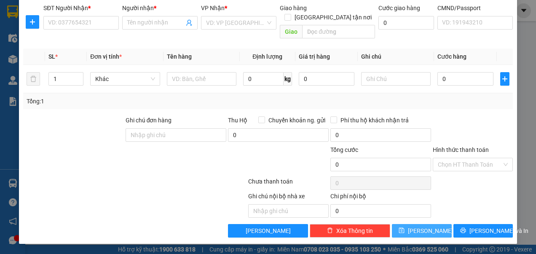
scroll to position [54, 0]
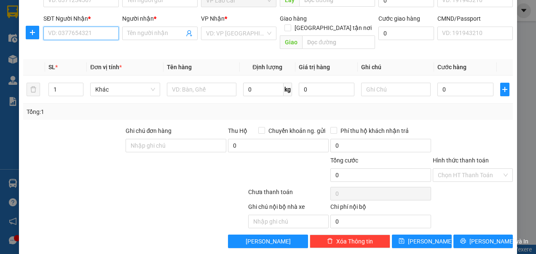
click at [85, 32] on input "SĐT Người Nhận *" at bounding box center [80, 33] width 75 height 13
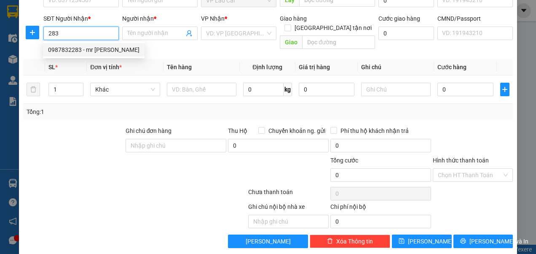
click at [83, 50] on div "0987832283 - mr [PERSON_NAME]" at bounding box center [93, 49] width 91 height 9
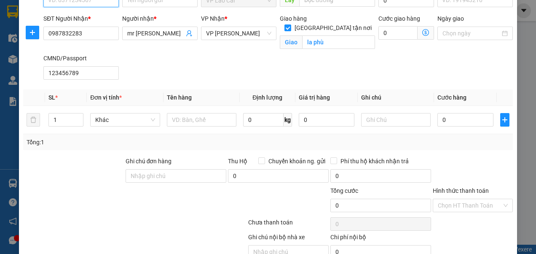
click at [83, 3] on input "SĐT Người Gửi *" at bounding box center [80, 0] width 75 height 13
click at [80, 19] on div "0917826783 - Sơn LC" at bounding box center [80, 16] width 64 height 9
drag, startPoint x: 60, startPoint y: 116, endPoint x: 52, endPoint y: 121, distance: 9.0
click at [52, 121] on input "1" at bounding box center [66, 119] width 34 height 13
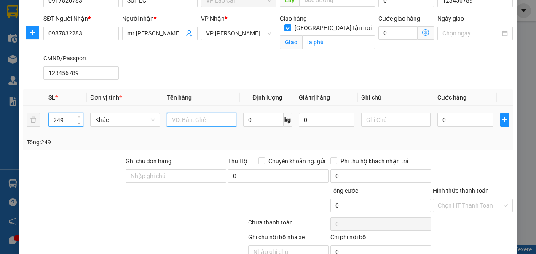
click at [202, 121] on input "text" at bounding box center [202, 119] width 70 height 13
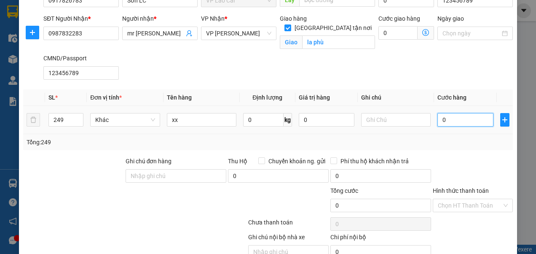
click at [445, 123] on input "0" at bounding box center [465, 119] width 56 height 13
click at [478, 206] on input "Hình thức thanh toán" at bounding box center [470, 205] width 64 height 13
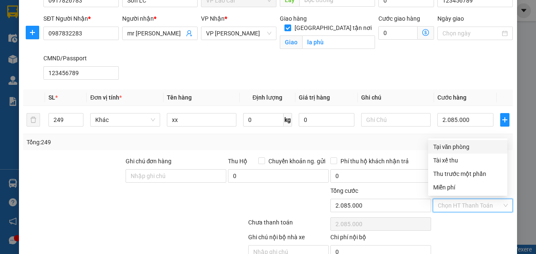
click at [465, 147] on div "Tại văn phòng" at bounding box center [467, 146] width 69 height 9
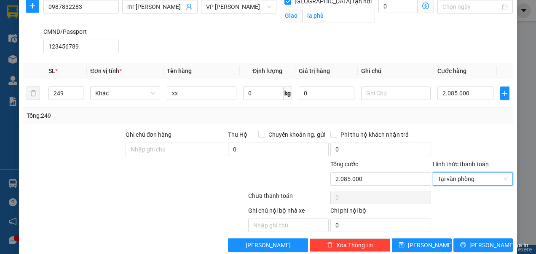
scroll to position [93, 0]
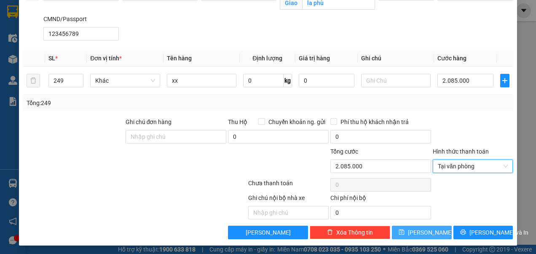
click at [426, 229] on button "[PERSON_NAME]" at bounding box center [422, 231] width 60 height 13
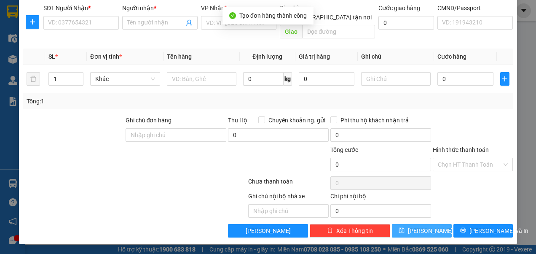
scroll to position [54, 0]
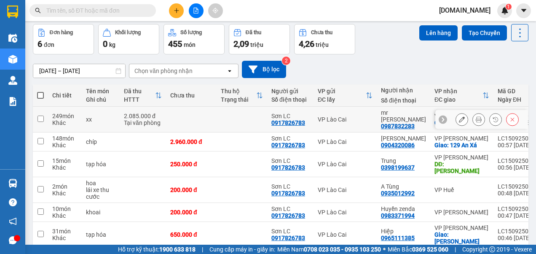
scroll to position [56, 0]
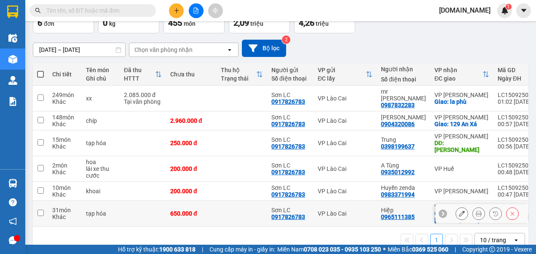
click at [40, 209] on input "checkbox" at bounding box center [41, 212] width 6 height 6
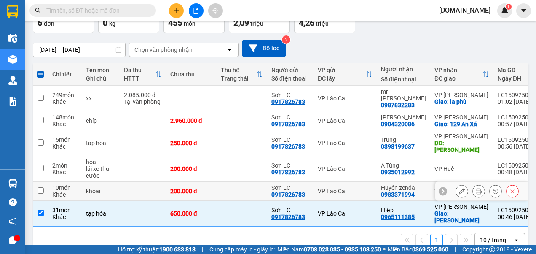
click at [40, 187] on input "checkbox" at bounding box center [41, 190] width 6 height 6
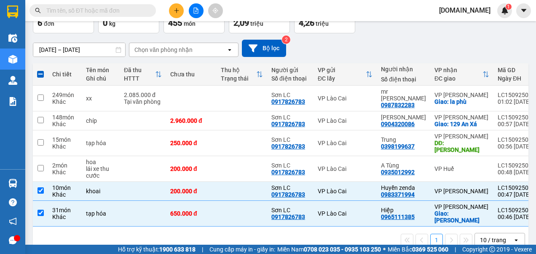
click at [80, 49] on input "[DATE] – [DATE]" at bounding box center [79, 49] width 92 height 13
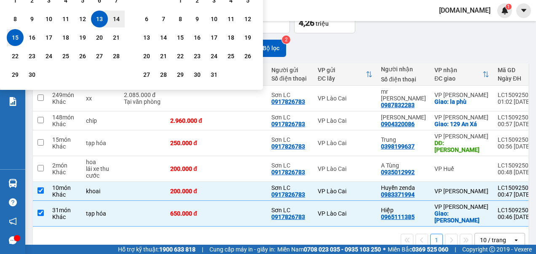
scroll to position [0, 0]
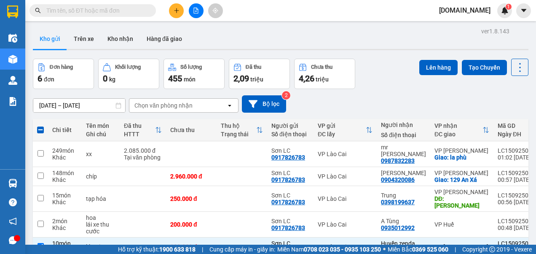
drag, startPoint x: 350, startPoint y: 28, endPoint x: 346, endPoint y: 26, distance: 4.7
click at [350, 28] on div "ver 1.8.143 Kho gửi Trên xe Kho nhận Hàng đã giao Đơn hàng 6 đơn Khối lượng 0 k…" at bounding box center [280, 168] width 502 height 287
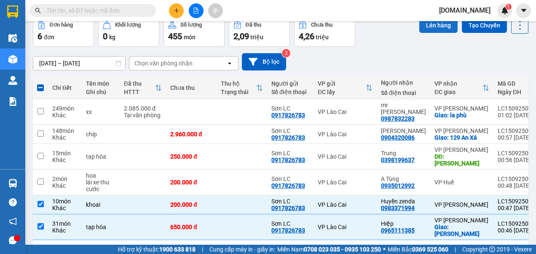
click at [426, 25] on button "Lên hàng" at bounding box center [438, 25] width 38 height 15
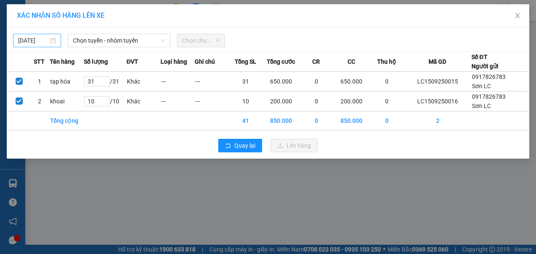
click at [38, 39] on body "Kết quả tìm kiếm ( 0 ) Bộ lọc No Data [DOMAIN_NAME] 1 Điều hành xe Kho hàng mới…" at bounding box center [268, 127] width 536 height 254
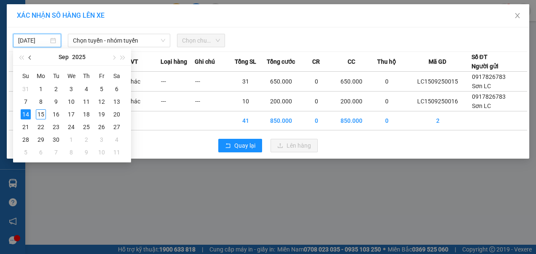
click at [30, 56] on span "button" at bounding box center [31, 58] width 4 height 4
click at [42, 128] on div "18" at bounding box center [41, 127] width 10 height 10
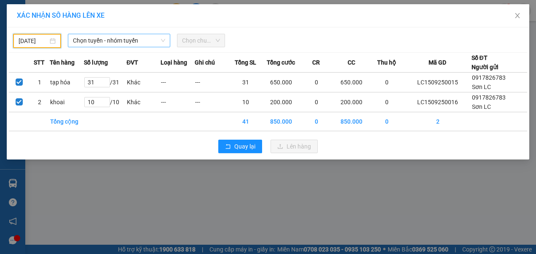
click at [161, 39] on icon "down" at bounding box center [163, 40] width 5 height 5
click at [164, 39] on icon "down" at bounding box center [163, 40] width 5 height 5
click at [145, 40] on span "Chọn tuyến - nhóm tuyến" at bounding box center [119, 40] width 93 height 13
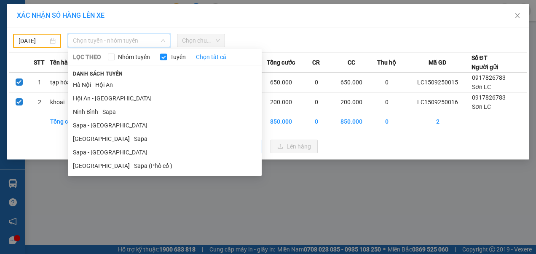
click at [102, 152] on li "Sapa - [GEOGRAPHIC_DATA]" at bounding box center [165, 151] width 194 height 13
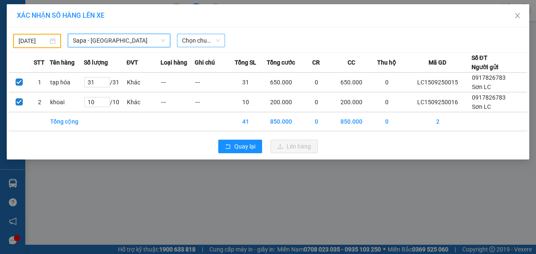
click at [217, 40] on span "Chọn chuyến" at bounding box center [201, 40] width 38 height 13
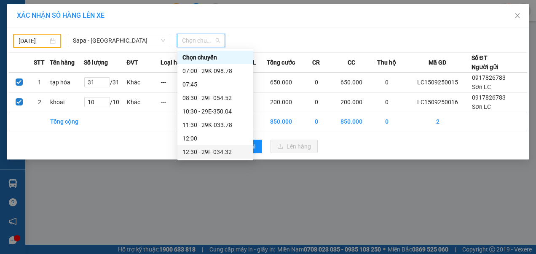
click at [213, 151] on div "12:30 - 29F-034.32" at bounding box center [215, 151] width 66 height 9
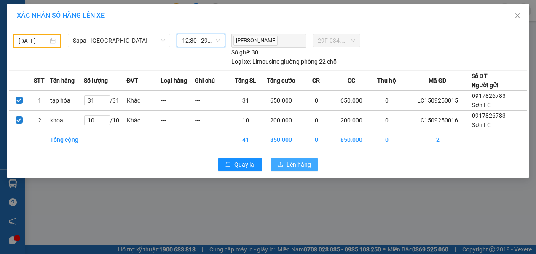
click at [295, 163] on span "Lên hàng" at bounding box center [299, 164] width 24 height 9
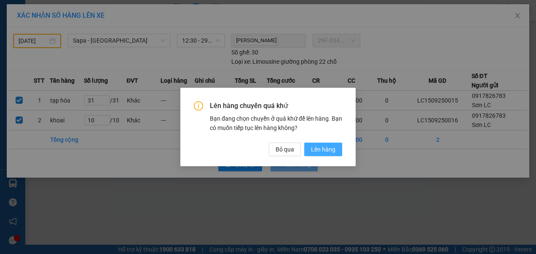
click at [329, 147] on span "Lên hàng" at bounding box center [323, 149] width 24 height 9
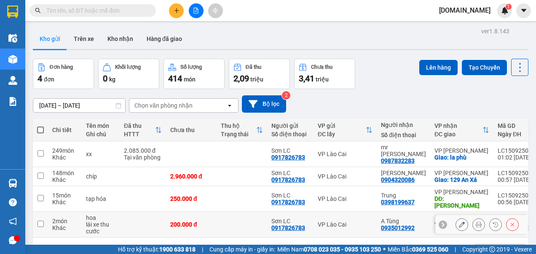
click at [40, 220] on input "checkbox" at bounding box center [41, 223] width 6 height 6
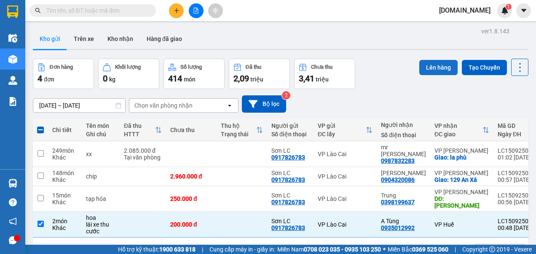
click at [432, 65] on button "Lên hàng" at bounding box center [438, 67] width 38 height 15
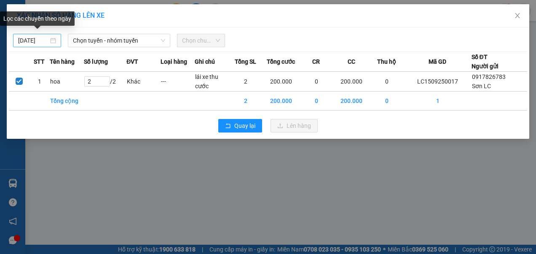
click at [53, 40] on div "[DATE]" at bounding box center [37, 40] width 38 height 9
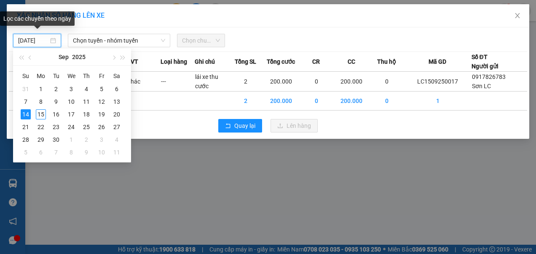
click at [34, 39] on input "[DATE]" at bounding box center [33, 40] width 30 height 9
click at [47, 40] on input "[DATE]" at bounding box center [33, 40] width 30 height 9
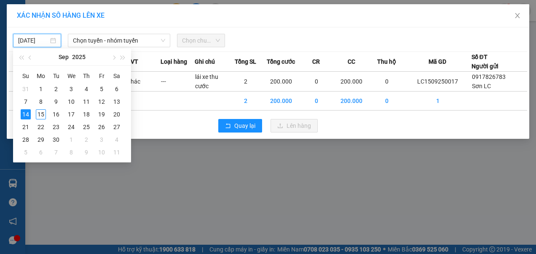
click at [160, 151] on div "XÁC NHẬN SỐ HÀNG LÊN XE [DATE] Chọn tuyến - nhóm tuyến Chọn chuyến STT Tên hàng…" at bounding box center [268, 127] width 536 height 254
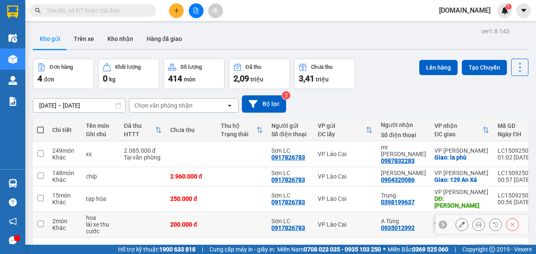
click at [41, 220] on input "checkbox" at bounding box center [41, 223] width 6 height 6
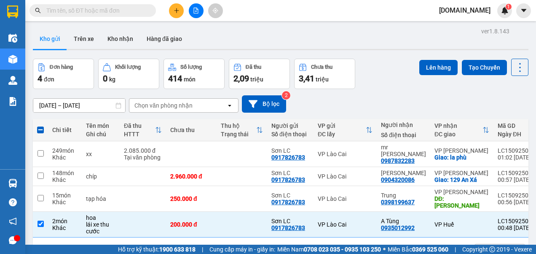
click at [60, 105] on div "ver 1.8.143 Kho gửi Trên xe Kho nhận Hàng đã giao Đơn hàng 4 đơn Khối lượng 0 k…" at bounding box center [280, 152] width 502 height 254
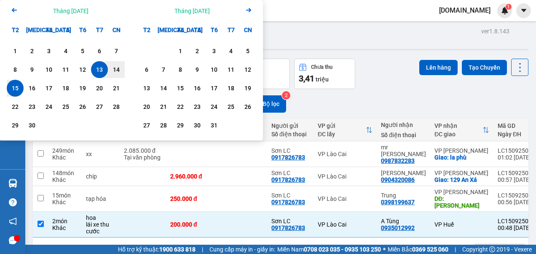
click at [15, 9] on icon "Arrow Left" at bounding box center [14, 10] width 10 height 10
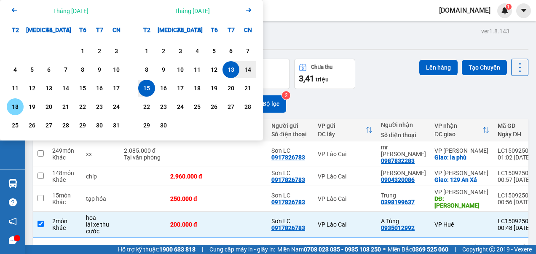
click at [19, 105] on div "18" at bounding box center [15, 107] width 12 height 10
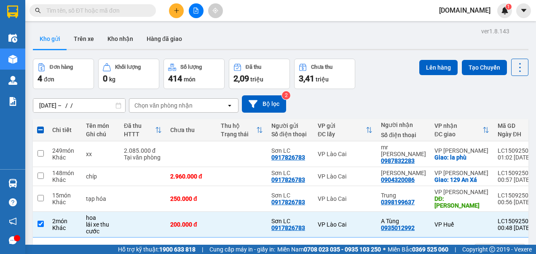
click at [303, 33] on div "Kho gửi Trên xe Kho nhận Hàng đã giao" at bounding box center [281, 40] width 496 height 22
click at [429, 67] on button "Lên hàng" at bounding box center [438, 67] width 38 height 15
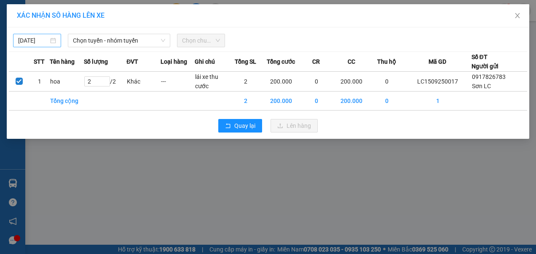
click at [37, 39] on input "[DATE]" at bounding box center [33, 40] width 30 height 9
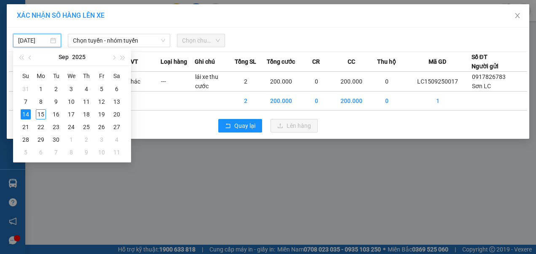
click at [30, 40] on input "[DATE]" at bounding box center [33, 40] width 30 height 9
click at [32, 56] on button "button" at bounding box center [30, 56] width 9 height 17
click at [45, 126] on div "18" at bounding box center [41, 127] width 10 height 10
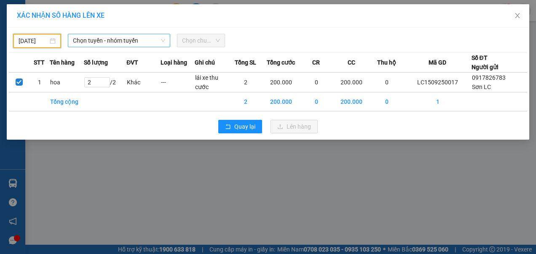
click at [133, 40] on span "Chọn tuyến - nhóm tuyến" at bounding box center [119, 40] width 93 height 13
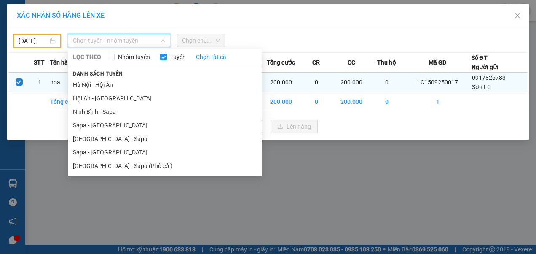
click at [84, 83] on li "Hà Nội - Hội An" at bounding box center [165, 84] width 194 height 13
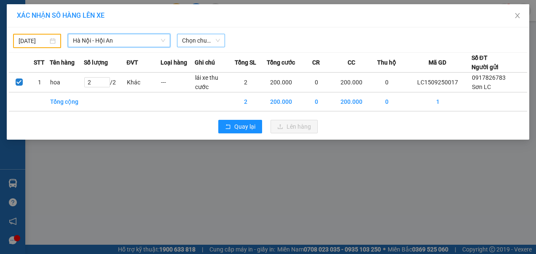
click at [216, 41] on span "Chọn chuyến" at bounding box center [201, 40] width 38 height 13
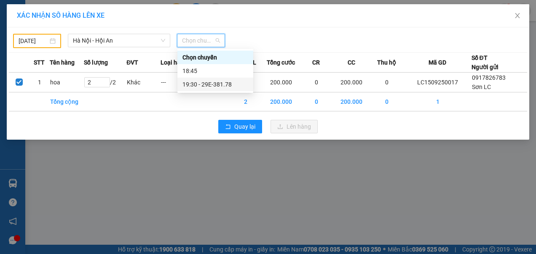
click at [216, 85] on div "19:30 - 29E-381.78" at bounding box center [215, 84] width 66 height 9
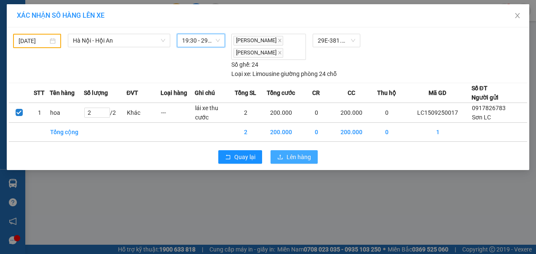
click at [303, 154] on span "Lên hàng" at bounding box center [299, 156] width 24 height 9
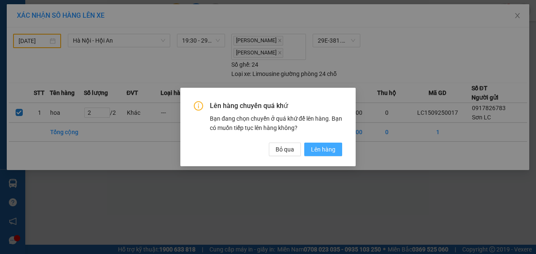
click at [337, 148] on button "Lên hàng" at bounding box center [323, 148] width 38 height 13
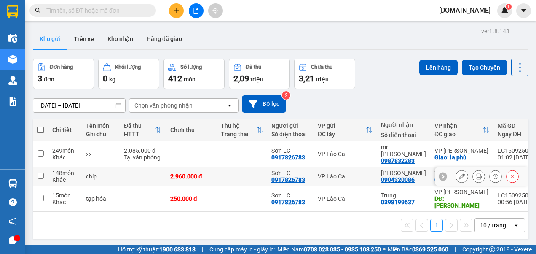
click at [40, 172] on input "checkbox" at bounding box center [41, 175] width 6 height 6
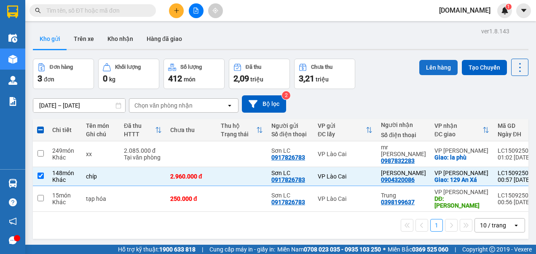
click at [437, 67] on button "Lên hàng" at bounding box center [438, 67] width 38 height 15
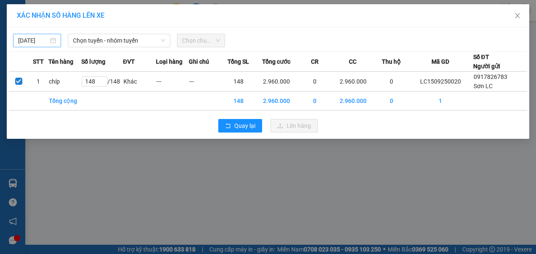
click at [37, 41] on body "Kết quả tìm kiếm ( 0 ) Bộ lọc No Data [DOMAIN_NAME] 1 Điều hành xe Kho hàng mới…" at bounding box center [268, 127] width 536 height 254
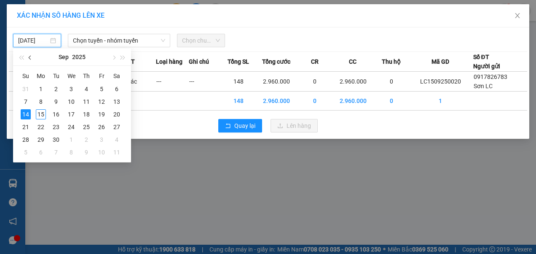
click at [30, 55] on button "button" at bounding box center [30, 56] width 9 height 17
click at [44, 128] on div "18" at bounding box center [41, 127] width 10 height 10
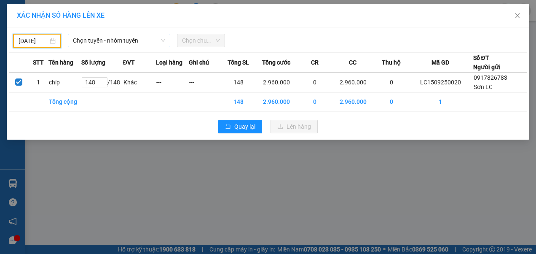
click at [110, 43] on span "Chọn tuyến - nhóm tuyến" at bounding box center [119, 40] width 93 height 13
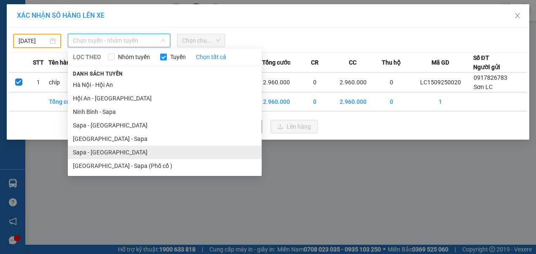
click at [94, 150] on li "Sapa - [GEOGRAPHIC_DATA]" at bounding box center [165, 151] width 194 height 13
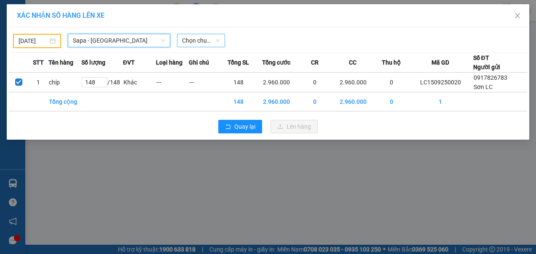
click at [212, 41] on span "Chọn chuyến" at bounding box center [201, 40] width 38 height 13
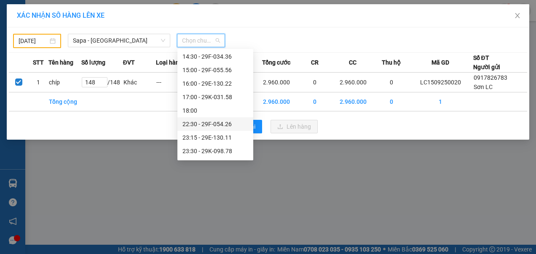
scroll to position [162, 0]
click at [204, 112] on div "22:30 - 29F-054.26" at bounding box center [215, 111] width 66 height 9
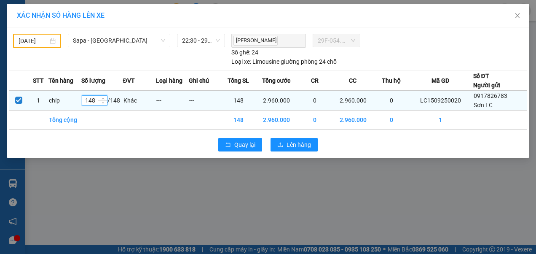
drag, startPoint x: 98, startPoint y: 99, endPoint x: 83, endPoint y: 98, distance: 14.8
click at [83, 98] on div "148" at bounding box center [95, 100] width 26 height 10
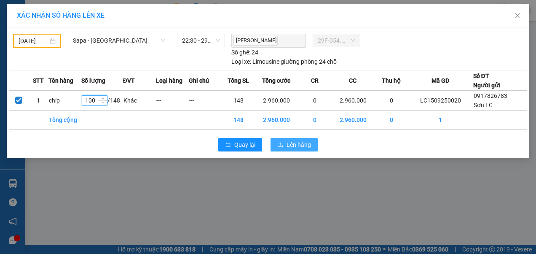
click at [294, 144] on span "Lên hàng" at bounding box center [299, 144] width 24 height 9
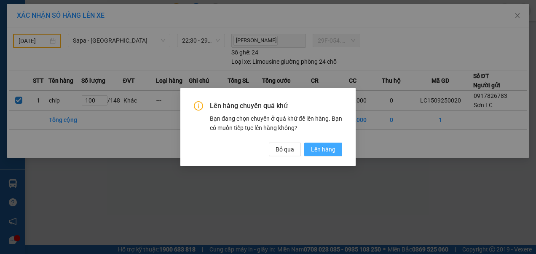
click at [317, 150] on span "Lên hàng" at bounding box center [323, 149] width 24 height 9
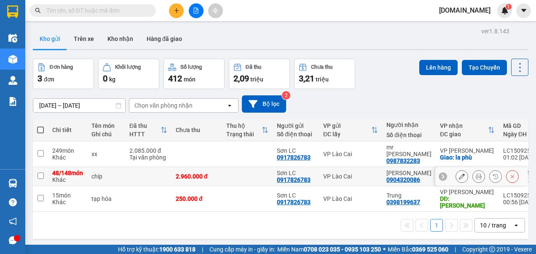
click at [40, 173] on input "checkbox" at bounding box center [41, 175] width 6 height 6
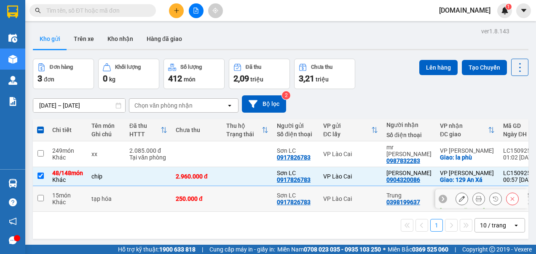
click at [40, 195] on input "checkbox" at bounding box center [41, 198] width 6 height 6
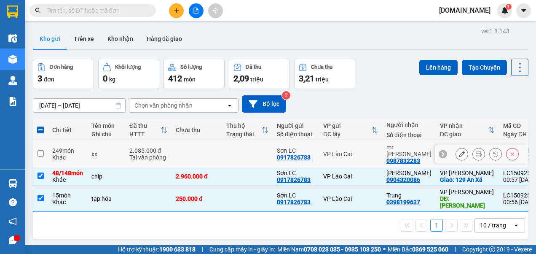
click at [41, 150] on input "checkbox" at bounding box center [41, 153] width 6 height 6
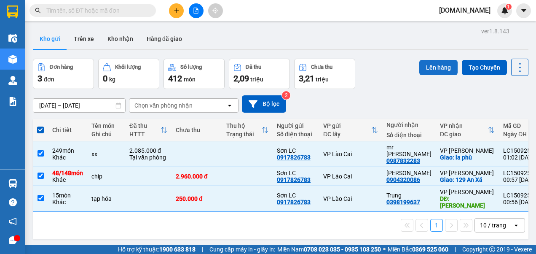
click at [425, 64] on button "Lên hàng" at bounding box center [438, 67] width 38 height 15
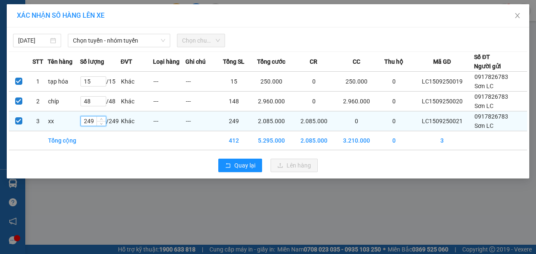
drag, startPoint x: 97, startPoint y: 121, endPoint x: 86, endPoint y: 121, distance: 11.4
click at [86, 121] on input "249" at bounding box center [93, 120] width 25 height 9
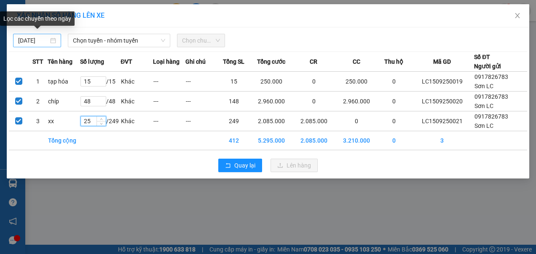
click at [40, 40] on input "[DATE]" at bounding box center [33, 40] width 30 height 9
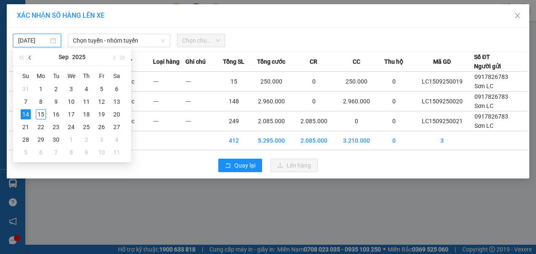
click at [32, 58] on span "button" at bounding box center [31, 58] width 4 height 4
click at [43, 126] on div "18" at bounding box center [41, 127] width 10 height 10
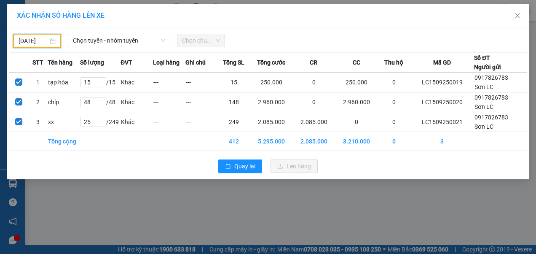
click at [104, 41] on span "Chọn tuyến - nhóm tuyến" at bounding box center [119, 40] width 93 height 13
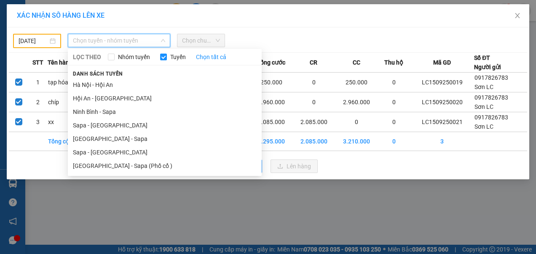
drag, startPoint x: 87, startPoint y: 153, endPoint x: 101, endPoint y: 138, distance: 20.3
click at [88, 153] on li "Sapa - [GEOGRAPHIC_DATA]" at bounding box center [165, 151] width 194 height 13
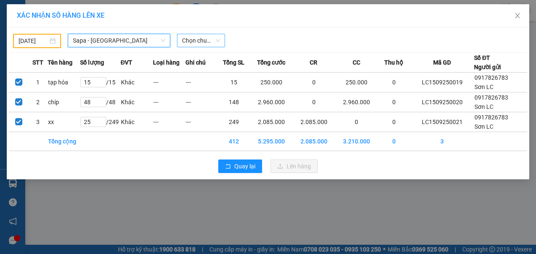
click at [202, 39] on span "Chọn chuyến" at bounding box center [201, 40] width 38 height 13
click at [217, 41] on span "Chọn chuyến" at bounding box center [201, 40] width 38 height 13
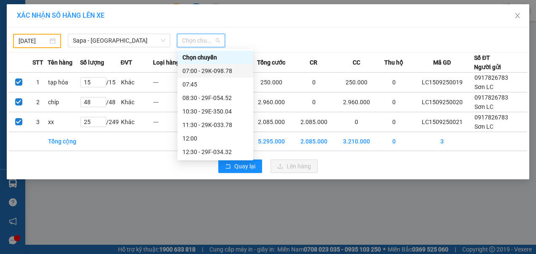
click at [214, 74] on div "07:00 - 29K-098.78" at bounding box center [215, 70] width 66 height 9
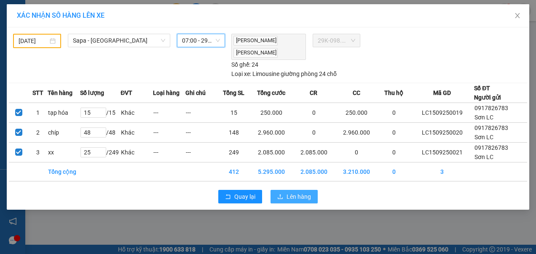
click at [298, 197] on span "Lên hàng" at bounding box center [299, 196] width 24 height 9
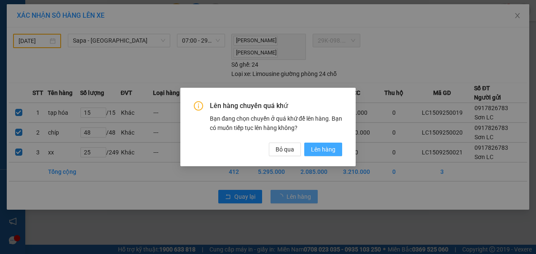
click at [322, 149] on span "Lên hàng" at bounding box center [323, 149] width 24 height 9
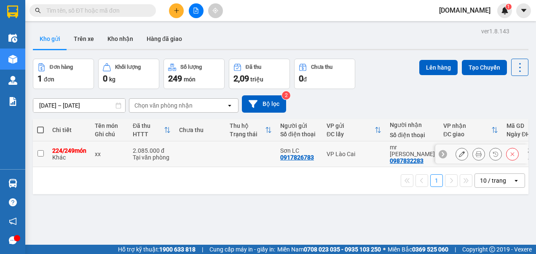
click at [40, 153] on input "checkbox" at bounding box center [41, 153] width 6 height 6
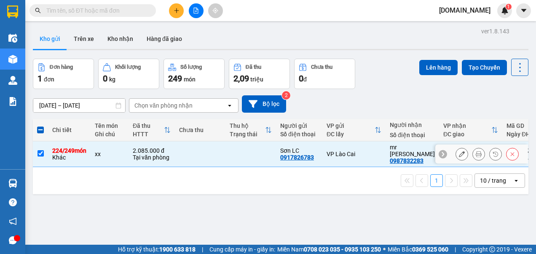
click at [42, 152] on input "checkbox" at bounding box center [41, 153] width 6 height 6
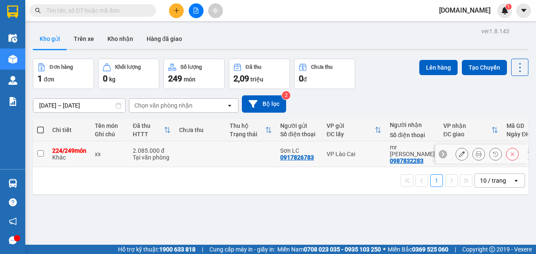
click at [42, 154] on input "checkbox" at bounding box center [41, 153] width 6 height 6
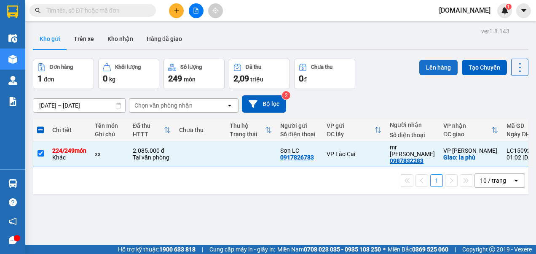
click at [431, 64] on button "Lên hàng" at bounding box center [438, 67] width 38 height 15
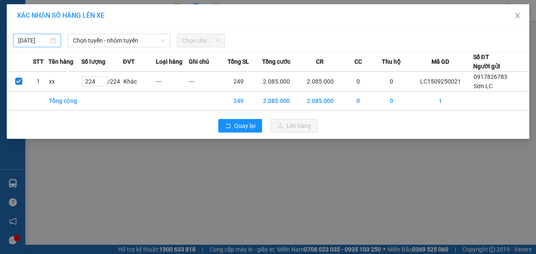
click at [33, 41] on body "Kết quả tìm kiếm ( 0 ) Bộ lọc No Data [DOMAIN_NAME] 1 Điều hành xe Kho hàng mới…" at bounding box center [268, 127] width 536 height 254
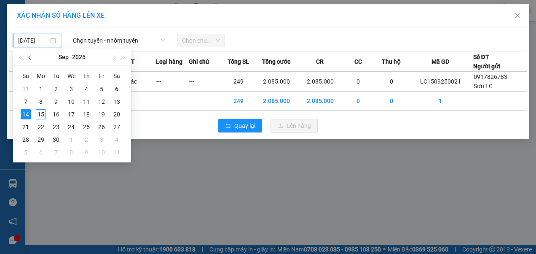
click at [32, 56] on button "button" at bounding box center [30, 56] width 9 height 17
click at [43, 126] on div "18" at bounding box center [41, 127] width 10 height 10
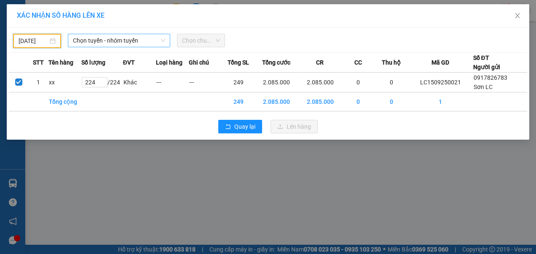
click at [131, 42] on span "Chọn tuyến - nhóm tuyến" at bounding box center [119, 40] width 93 height 13
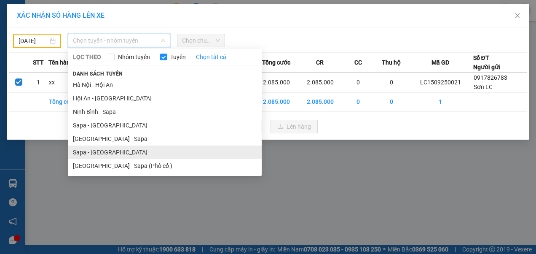
click at [98, 150] on li "Sapa - [GEOGRAPHIC_DATA]" at bounding box center [165, 151] width 194 height 13
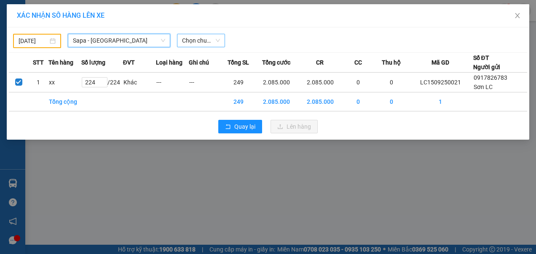
click at [215, 38] on span "Chọn chuyến" at bounding box center [201, 40] width 38 height 13
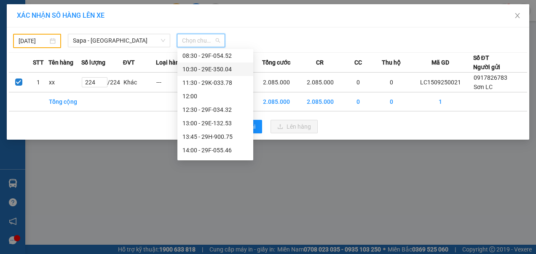
scroll to position [84, 0]
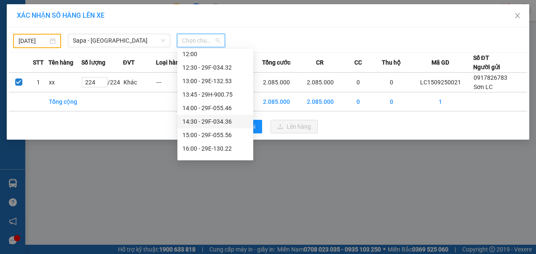
click at [209, 118] on div "14:30 - 29F-034.36" at bounding box center [215, 121] width 66 height 9
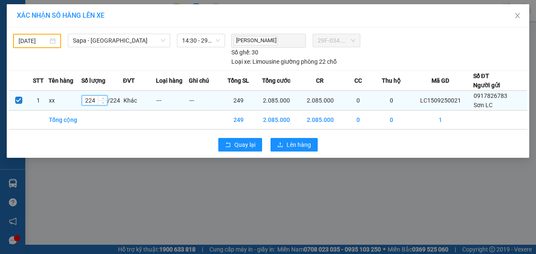
drag, startPoint x: 98, startPoint y: 99, endPoint x: 86, endPoint y: 100, distance: 12.3
click at [86, 100] on input "224" at bounding box center [94, 100] width 25 height 9
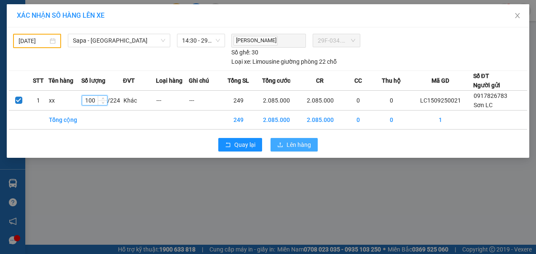
click at [287, 144] on span "Lên hàng" at bounding box center [299, 144] width 24 height 9
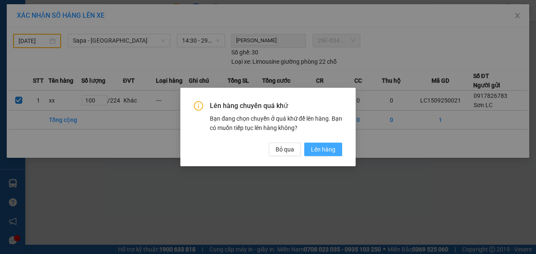
click at [316, 149] on span "Lên hàng" at bounding box center [323, 149] width 24 height 9
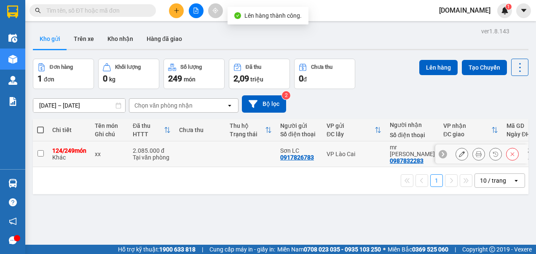
click at [40, 152] on input "checkbox" at bounding box center [41, 153] width 6 height 6
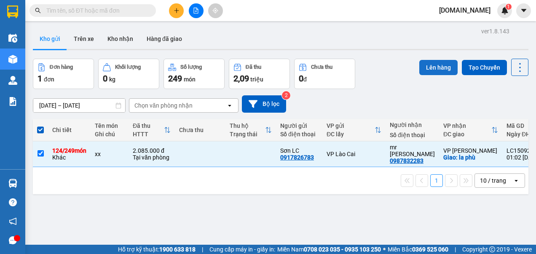
click at [422, 66] on button "Lên hàng" at bounding box center [438, 67] width 38 height 15
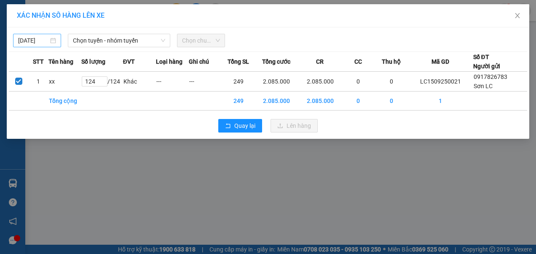
click at [34, 40] on body "Kết quả tìm kiếm ( 0 ) Bộ lọc No Data [DOMAIN_NAME] 1 Điều hành xe Kho hàng mới…" at bounding box center [268, 127] width 536 height 254
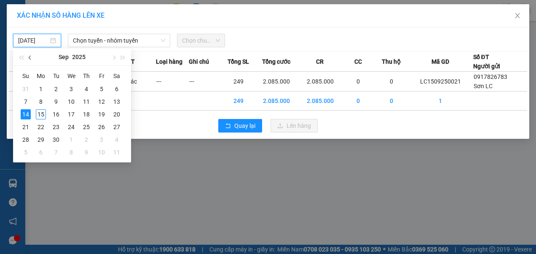
click at [31, 58] on span "button" at bounding box center [31, 58] width 4 height 4
click at [44, 127] on div "18" at bounding box center [41, 127] width 10 height 10
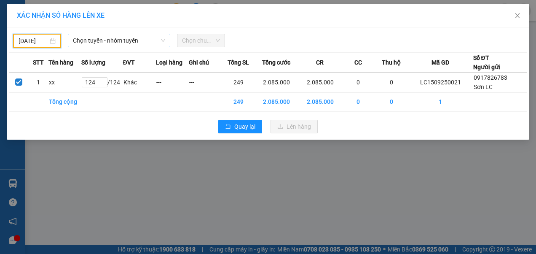
click at [114, 42] on span "Chọn tuyến - nhóm tuyến" at bounding box center [119, 40] width 93 height 13
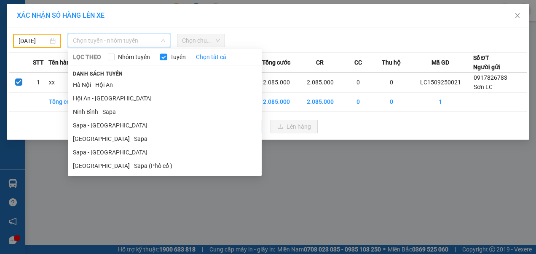
drag, startPoint x: 81, startPoint y: 152, endPoint x: 163, endPoint y: 70, distance: 116.2
click at [81, 152] on li "Sapa - [GEOGRAPHIC_DATA]" at bounding box center [165, 151] width 194 height 13
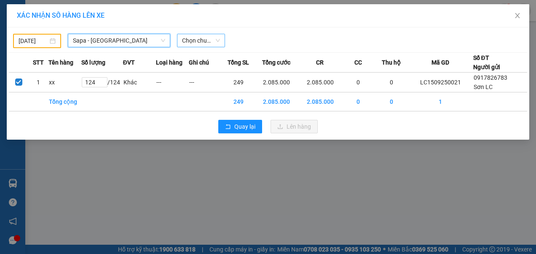
click at [197, 41] on span "Chọn chuyến" at bounding box center [201, 40] width 38 height 13
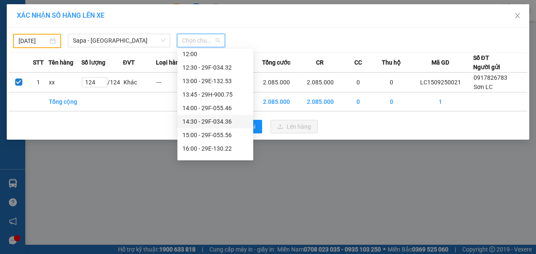
scroll to position [126, 0]
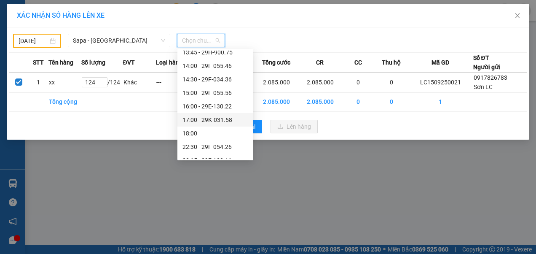
click at [219, 120] on div "17:00 - 29K-031.58" at bounding box center [215, 119] width 66 height 9
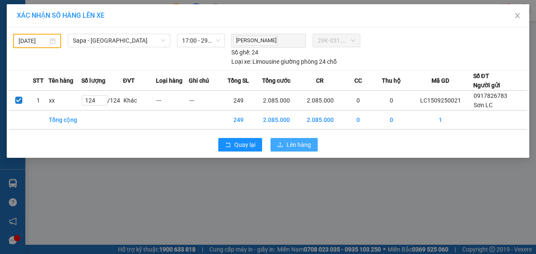
click at [300, 142] on span "Lên hàng" at bounding box center [299, 144] width 24 height 9
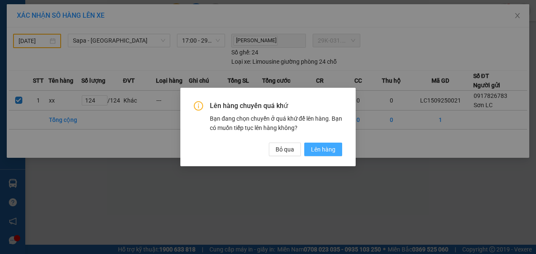
click at [323, 147] on span "Lên hàng" at bounding box center [323, 149] width 24 height 9
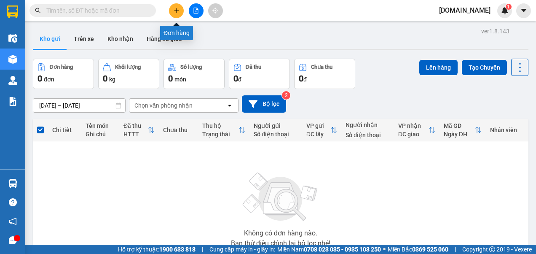
click at [177, 11] on icon "plus" at bounding box center [177, 11] width 6 height 6
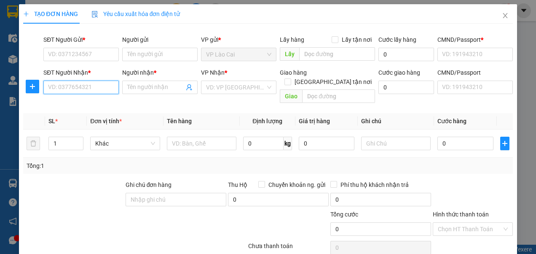
click at [93, 87] on input "SĐT Người Nhận *" at bounding box center [80, 86] width 75 height 13
click at [87, 101] on div "0978448709 - mai sáng" at bounding box center [80, 103] width 64 height 9
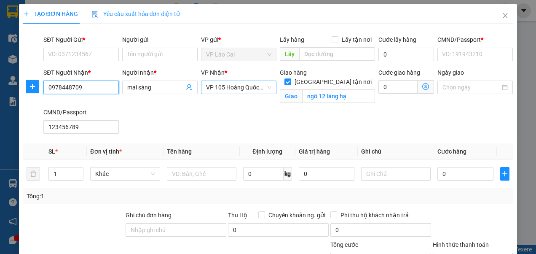
click at [265, 87] on span "VP 105 Hoàng Quốc Việt" at bounding box center [238, 87] width 65 height 13
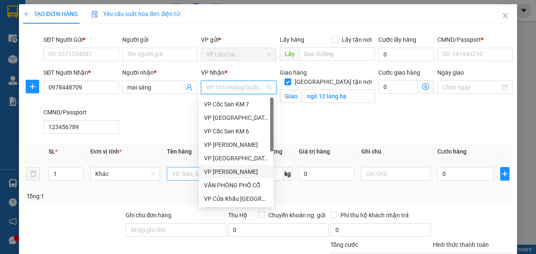
click at [226, 173] on div "VP [PERSON_NAME]" at bounding box center [236, 171] width 64 height 9
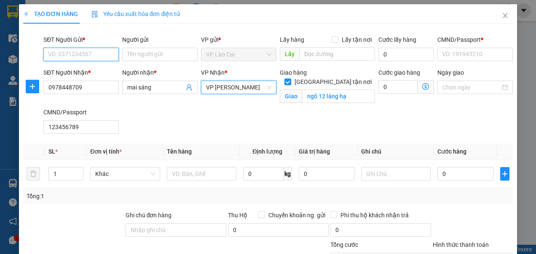
click at [91, 54] on input "SĐT Người Gửi *" at bounding box center [80, 54] width 75 height 13
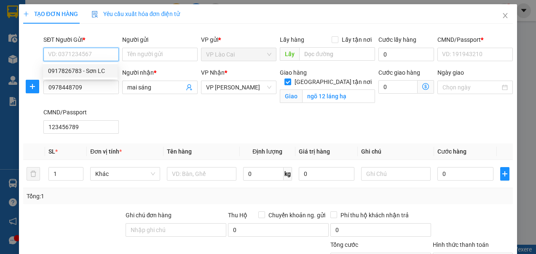
click at [85, 70] on div "0917826783 - Sơn LC" at bounding box center [80, 70] width 64 height 9
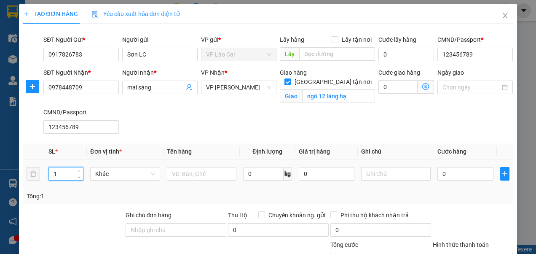
drag, startPoint x: 60, startPoint y: 176, endPoint x: 49, endPoint y: 177, distance: 11.4
click at [49, 177] on input "1" at bounding box center [66, 173] width 34 height 13
click at [203, 173] on input "text" at bounding box center [202, 173] width 70 height 13
click at [444, 174] on input "0" at bounding box center [465, 173] width 56 height 13
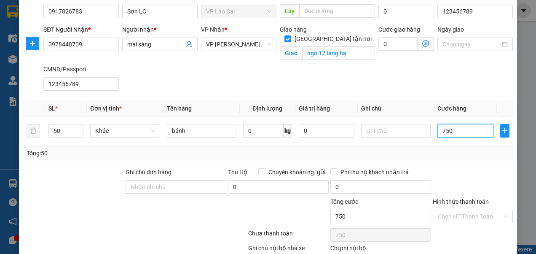
scroll to position [84, 0]
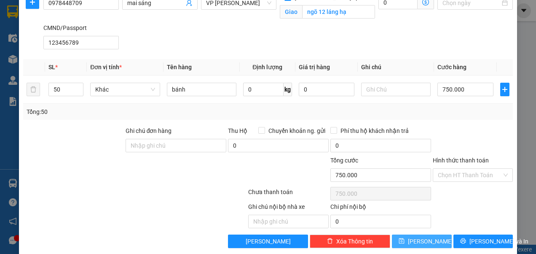
click at [422, 237] on span "[PERSON_NAME]" at bounding box center [430, 240] width 45 height 9
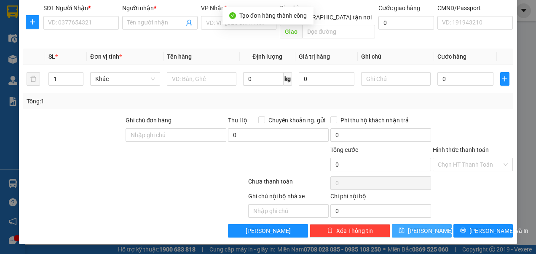
scroll to position [54, 0]
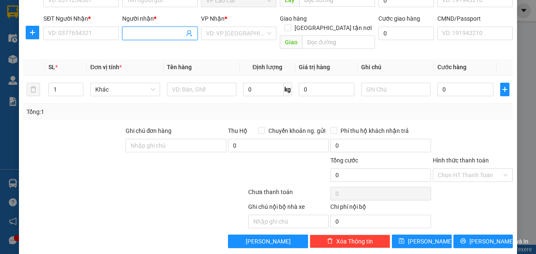
click at [148, 32] on input "Người nhận *" at bounding box center [155, 33] width 57 height 9
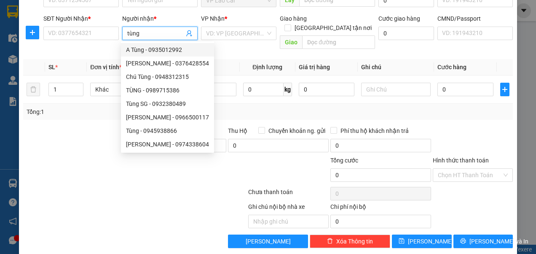
click at [149, 48] on div "A Tùng - 0935012992" at bounding box center [167, 49] width 83 height 9
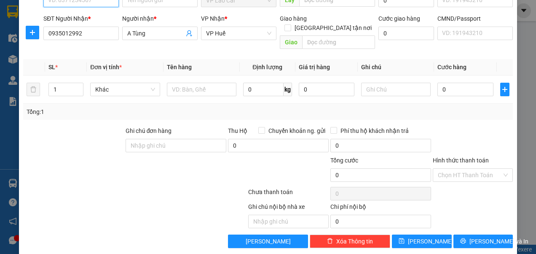
click at [107, 1] on input "SĐT Người Gửi *" at bounding box center [80, 0] width 75 height 13
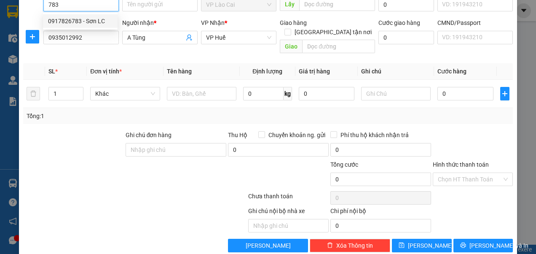
click at [96, 16] on div "0917826783 - Sơn LC" at bounding box center [80, 20] width 75 height 13
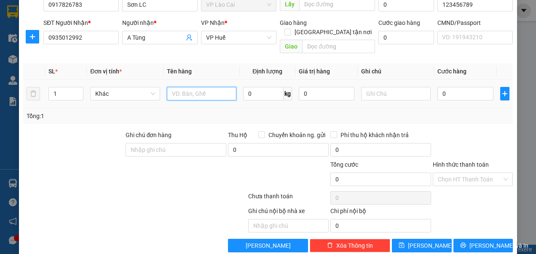
click at [192, 87] on input "text" at bounding box center [202, 93] width 70 height 13
click at [442, 87] on input "0" at bounding box center [465, 93] width 56 height 13
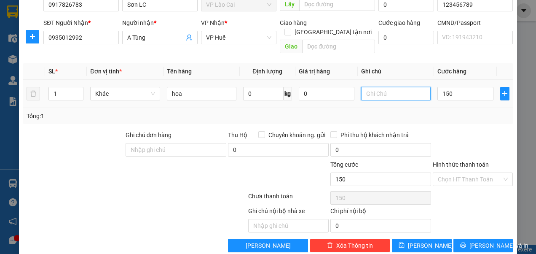
click at [389, 87] on input "text" at bounding box center [396, 93] width 70 height 13
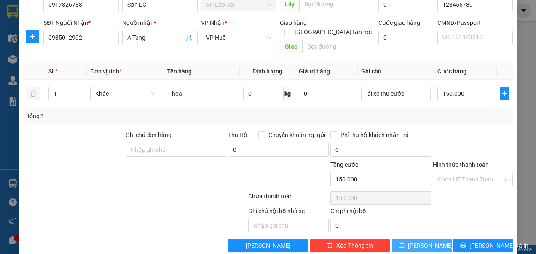
click at [416, 241] on span "[PERSON_NAME]" at bounding box center [430, 245] width 45 height 9
